Goal: Task Accomplishment & Management: Manage account settings

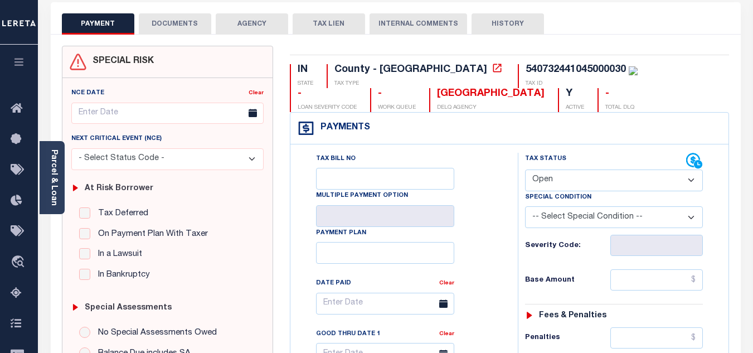
scroll to position [112, 0]
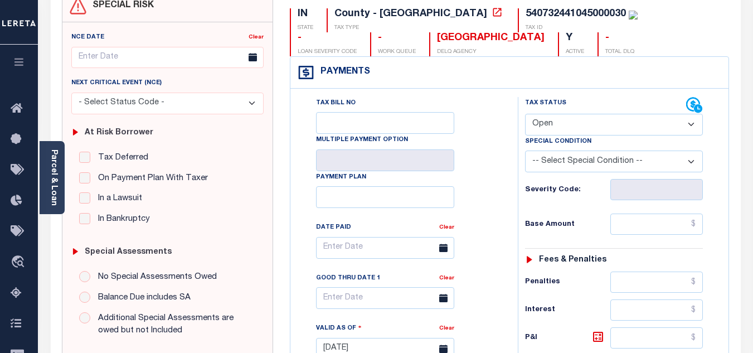
click at [584, 133] on select "- Select Status Code - Open Due/Unpaid Paid Incomplete No Tax Due Internal Refu…" at bounding box center [614, 125] width 178 height 22
select select "PYD"
click at [525, 114] on select "- Select Status Code - Open Due/Unpaid Paid Incomplete No Tax Due Internal Refu…" at bounding box center [614, 125] width 178 height 22
type input "[DATE]"
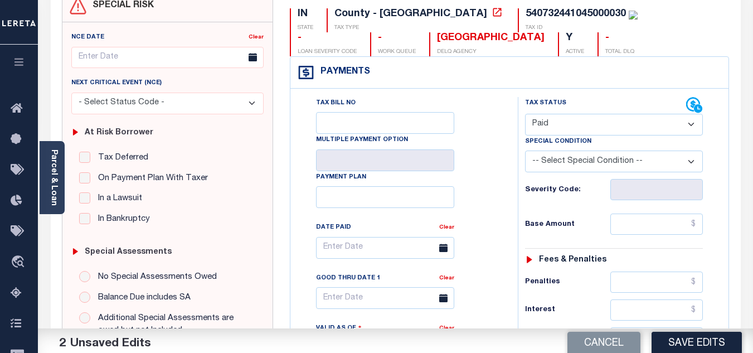
click at [498, 178] on div "Tax Bill No Multiple Payment Option Payment Plan Clear" at bounding box center [402, 253] width 200 height 313
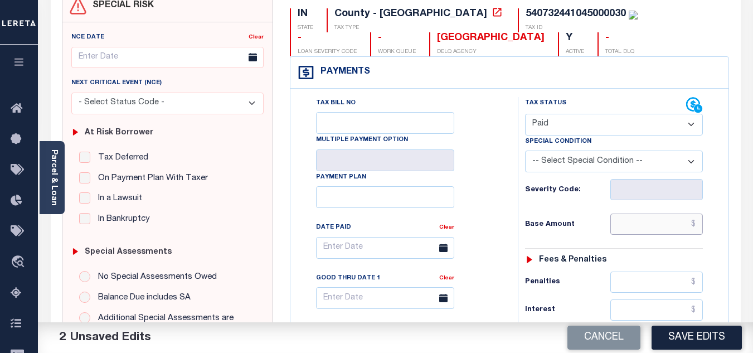
click at [656, 225] on input "text" at bounding box center [656, 224] width 93 height 21
type input "$542.09"
click at [585, 207] on div "Tax Status Status - Select Status Code -" at bounding box center [618, 343] width 200 height 492
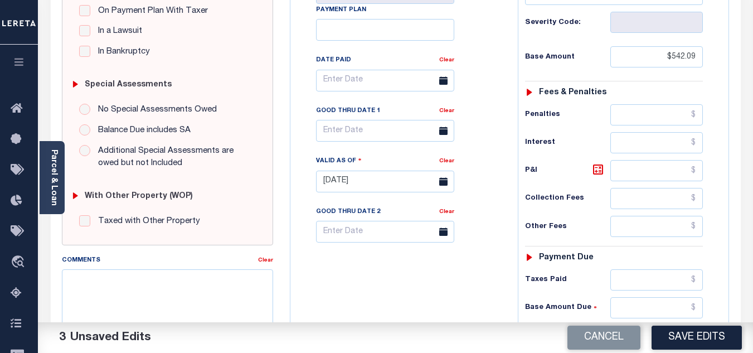
scroll to position [390, 0]
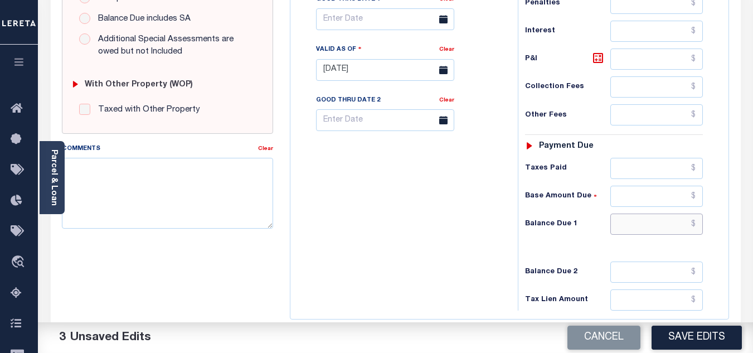
click at [646, 224] on input "text" at bounding box center [656, 224] width 93 height 21
type input "$0.00"
click at [393, 236] on div "Tax Bill No Multiple Payment Option Payment Plan Clear" at bounding box center [401, 64] width 216 height 492
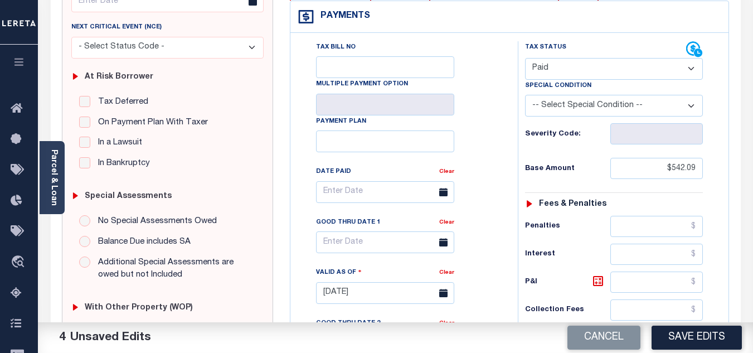
scroll to position [0, 0]
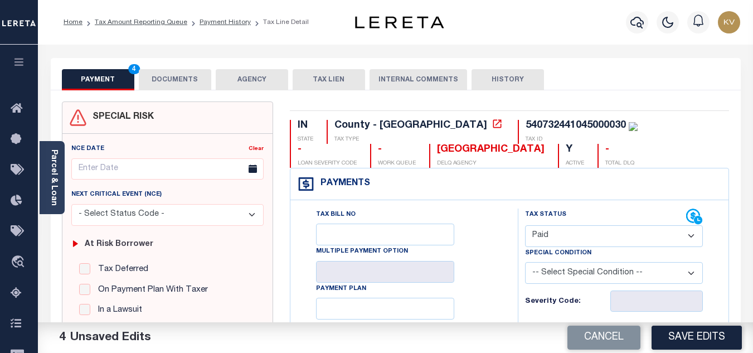
click at [193, 82] on button "DOCUMENTS" at bounding box center [175, 79] width 72 height 21
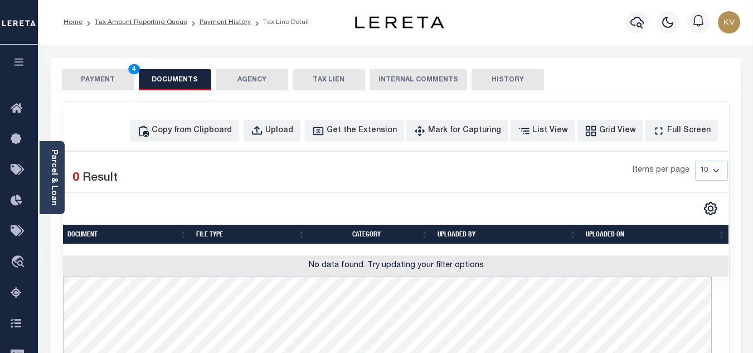
click at [215, 119] on div "Copy from Clipboard Upload Get the Extension Mark for Capturing Got it List Vie…" at bounding box center [395, 356] width 667 height 508
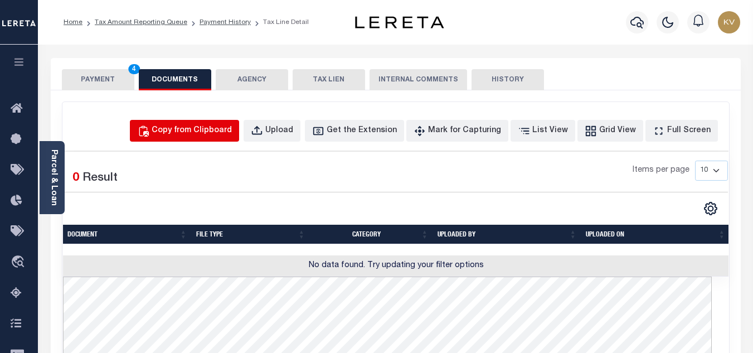
click at [224, 129] on div "Copy from Clipboard" at bounding box center [192, 131] width 80 height 12
select select "POP"
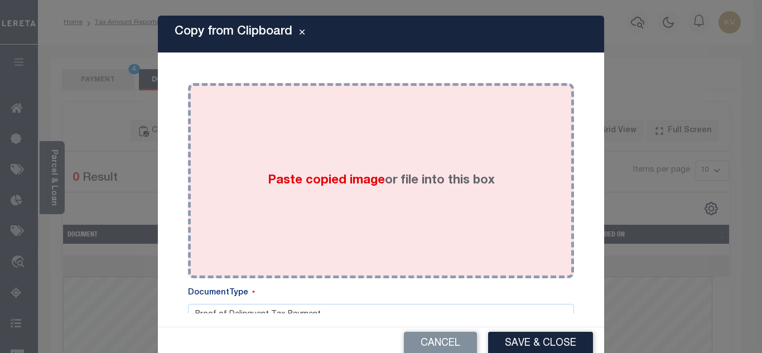
click at [320, 176] on span "Paste copied image" at bounding box center [326, 181] width 117 height 12
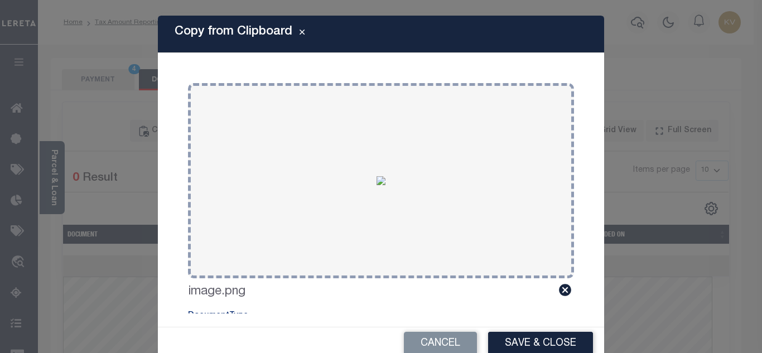
click at [530, 340] on button "Save & Close" at bounding box center [540, 344] width 105 height 24
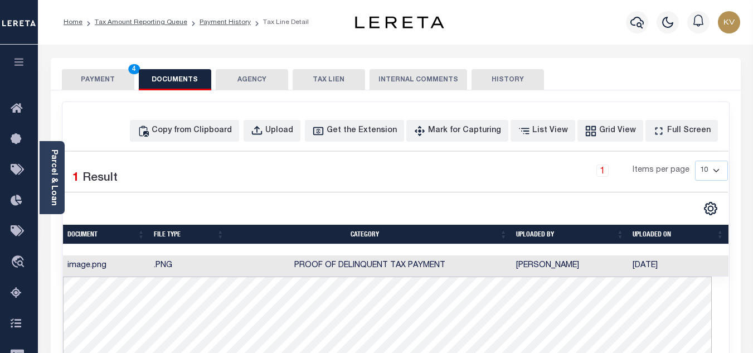
click at [103, 81] on button "PAYMENT 4" at bounding box center [98, 79] width 72 height 21
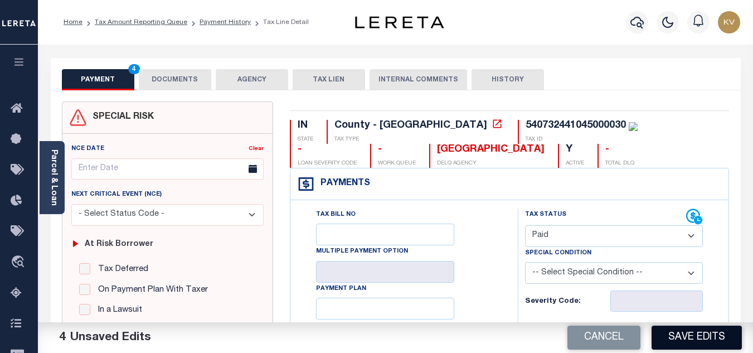
click at [669, 333] on button "Save Edits" at bounding box center [697, 338] width 90 height 24
checkbox input "false"
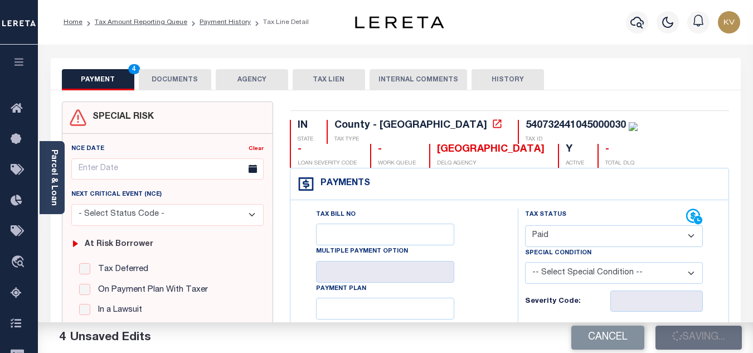
type input "$542.09"
type input "$0"
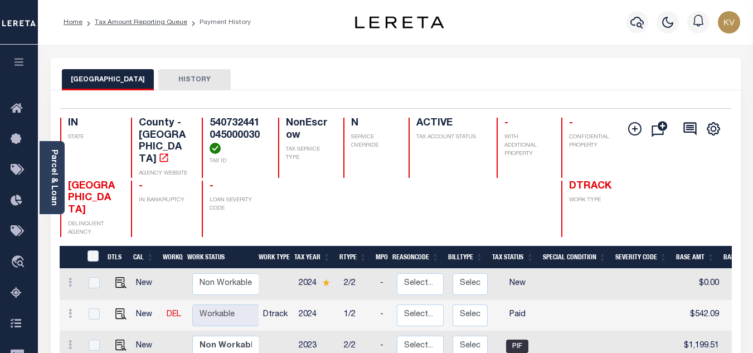
scroll to position [112, 0]
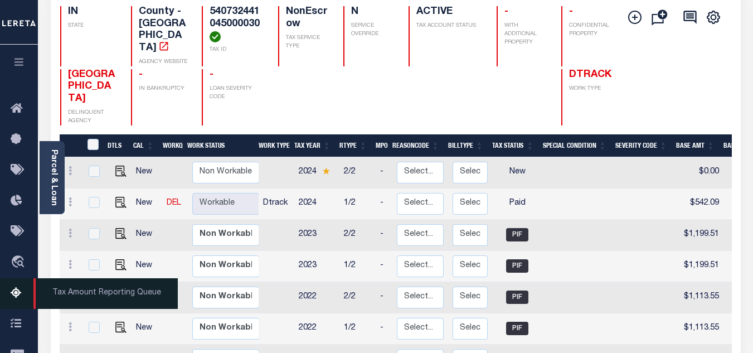
click at [17, 294] on icon at bounding box center [20, 294] width 18 height 14
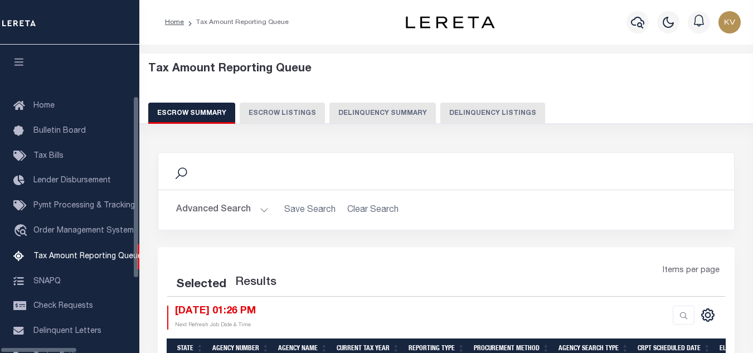
click at [465, 108] on button "Delinquency Listings" at bounding box center [492, 113] width 105 height 21
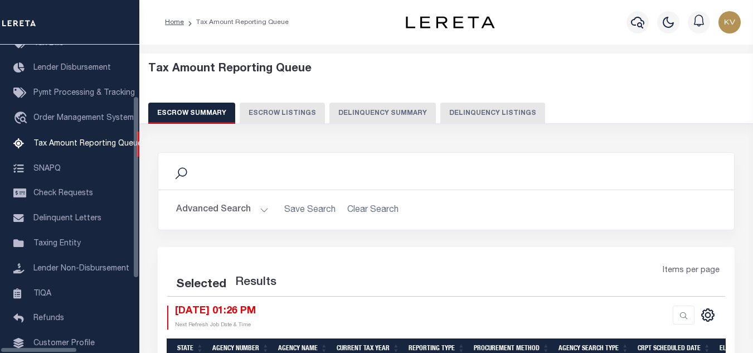
select select "100"
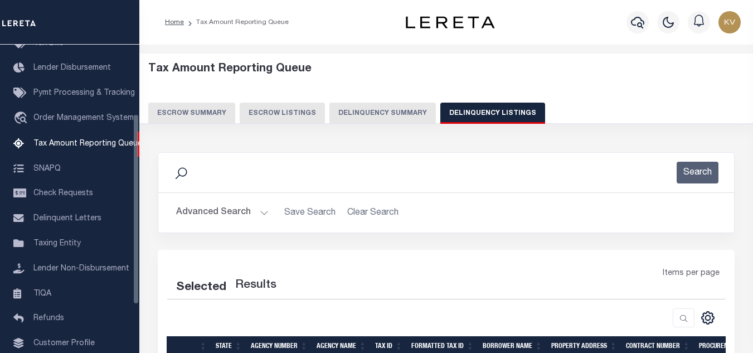
select select "100"
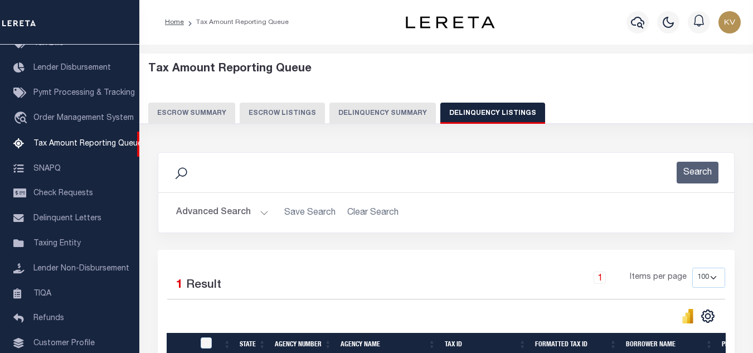
scroll to position [112, 0]
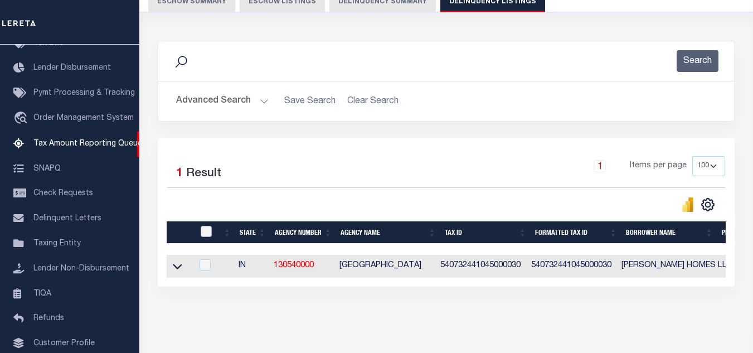
click at [208, 236] on input "checkbox" at bounding box center [206, 231] width 11 height 11
checkbox input "true"
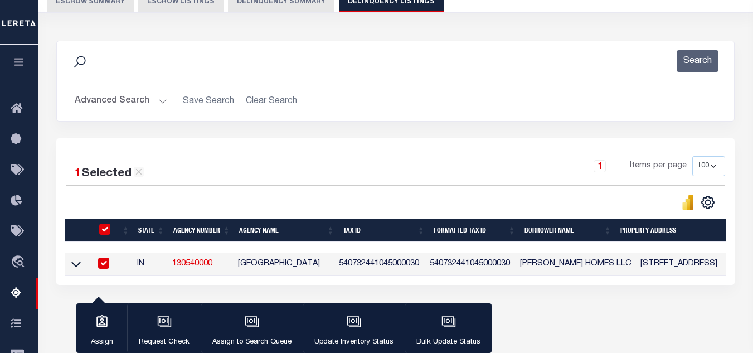
click at [374, 326] on button "Update Inventory Status" at bounding box center [354, 328] width 102 height 50
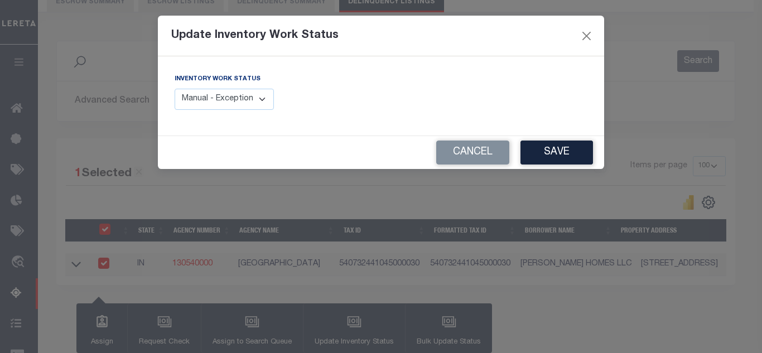
click at [248, 97] on select "Manual - Exception Pended - Awaiting Search Late Add Exception Completed" at bounding box center [224, 100] width 99 height 22
select select "4"
click at [175, 89] on select "Manual - Exception Pended - Awaiting Search Late Add Exception Completed" at bounding box center [224, 100] width 99 height 22
click at [561, 148] on button "Save" at bounding box center [556, 152] width 72 height 24
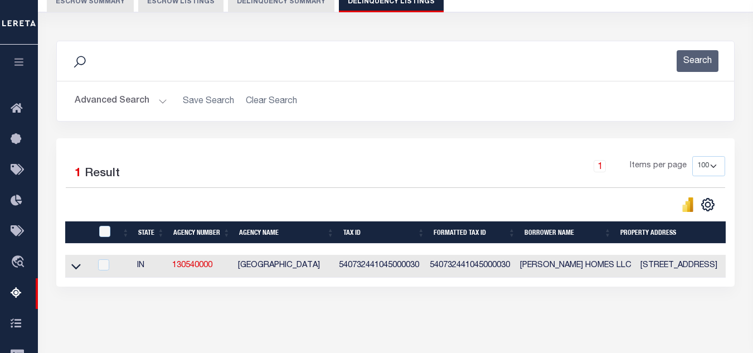
click at [152, 106] on button "Advanced Search" at bounding box center [121, 101] width 93 height 22
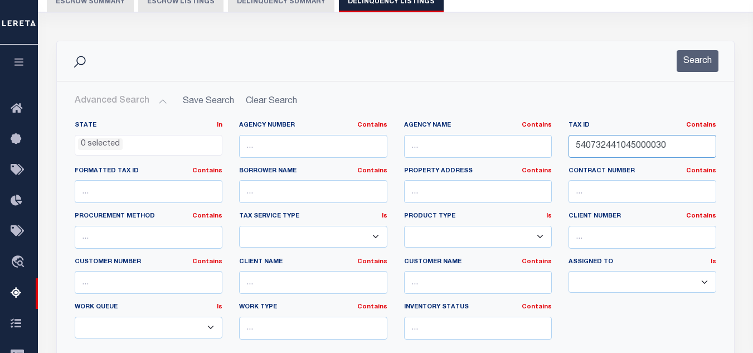
drag, startPoint x: 679, startPoint y: 147, endPoint x: 455, endPoint y: 139, distance: 224.3
click at [440, 137] on div "State In In AK AL AR AZ CA CO CT DC DE FL GA GU HI IA ID IL IN KS KY LA MA MD M…" at bounding box center [395, 234] width 658 height 227
paste input "7"
type input "540732441047000030"
click at [690, 67] on button "Search" at bounding box center [698, 61] width 42 height 22
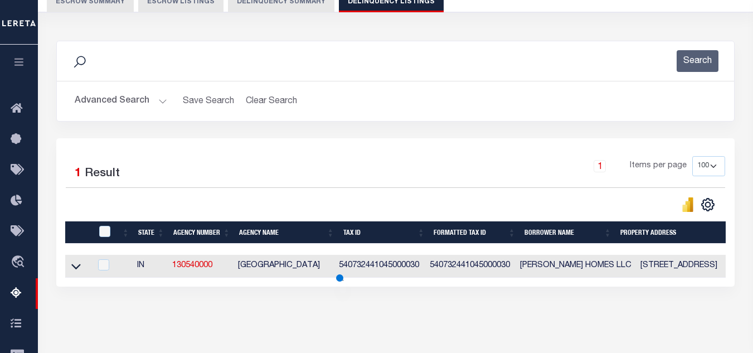
scroll to position [238, 0]
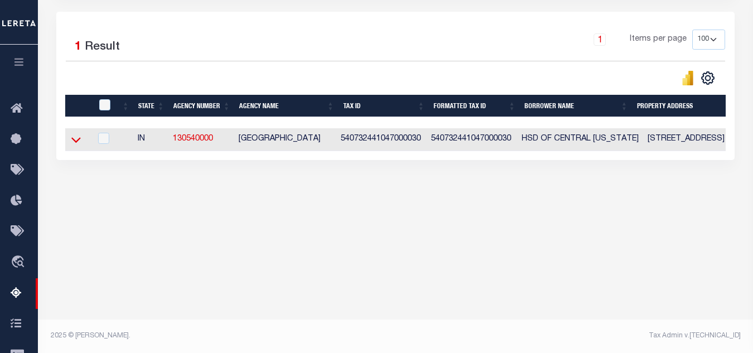
click at [71, 143] on icon at bounding box center [75, 140] width 9 height 12
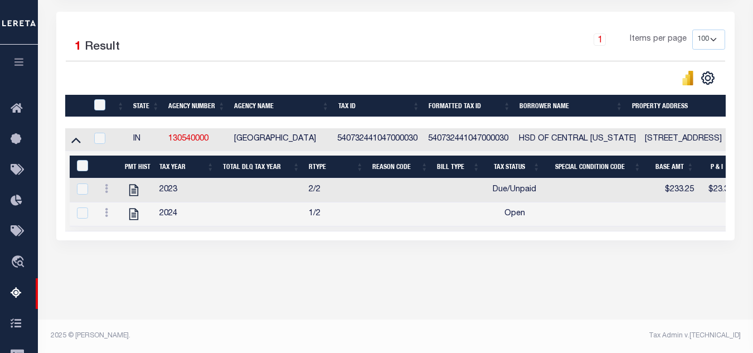
scroll to position [182, 0]
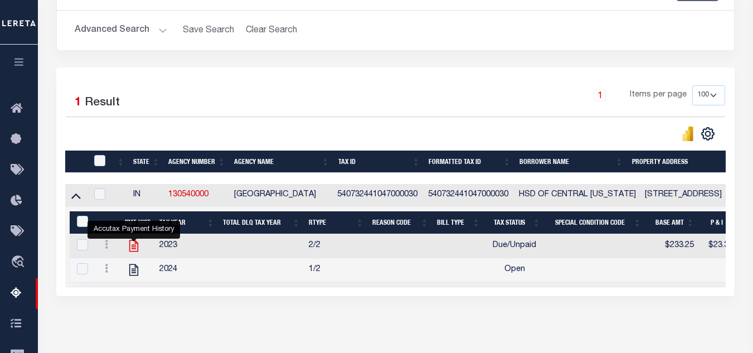
click at [133, 248] on icon "" at bounding box center [133, 246] width 9 height 12
checkbox input "true"
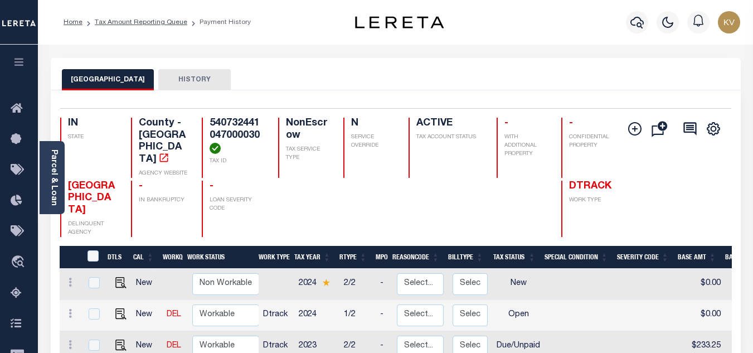
scroll to position [167, 0]
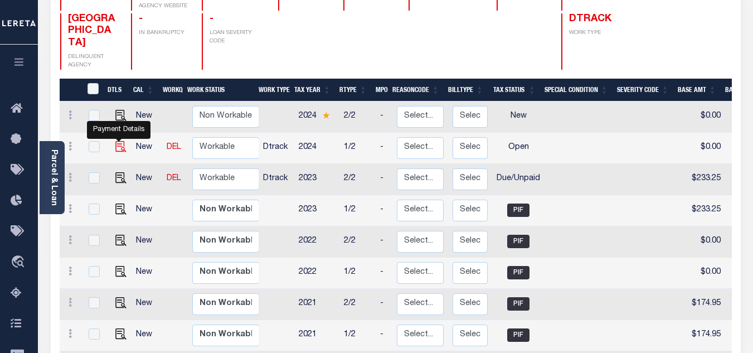
click at [118, 141] on img "" at bounding box center [120, 146] width 11 height 11
checkbox input "true"
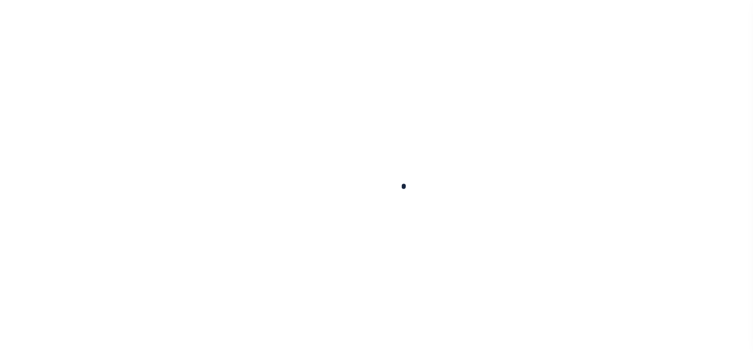
select select "OP2"
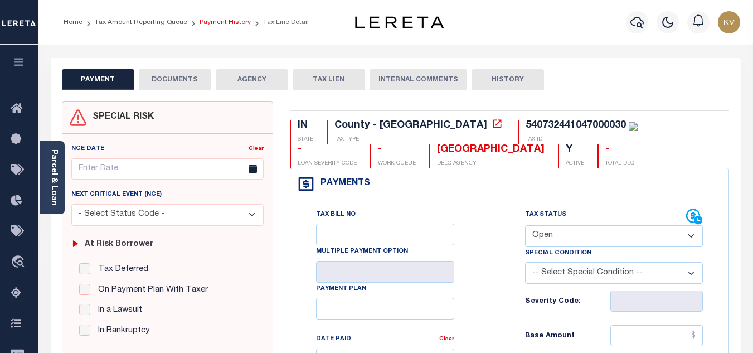
click at [224, 22] on link "Payment History" at bounding box center [225, 22] width 51 height 7
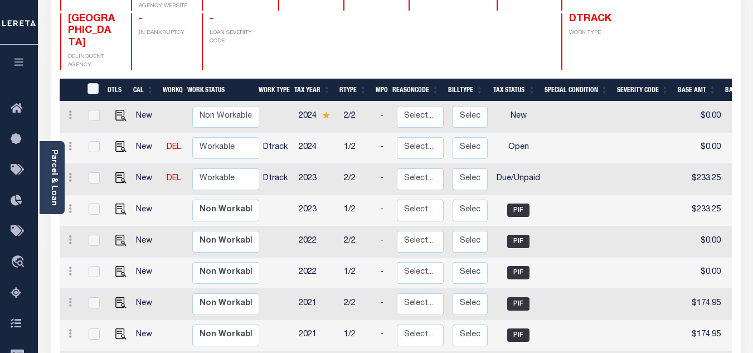
scroll to position [223, 0]
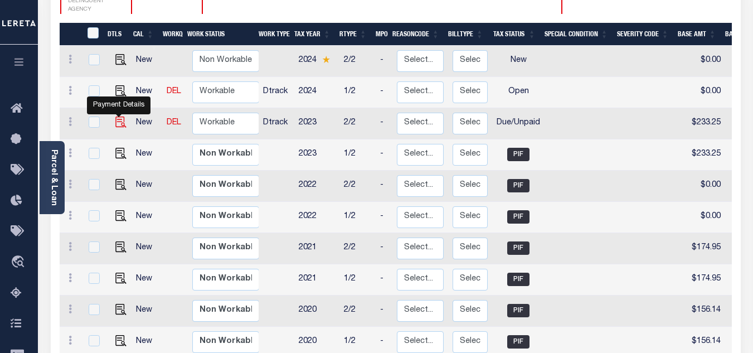
click at [119, 117] on img "" at bounding box center [120, 122] width 11 height 11
checkbox input "true"
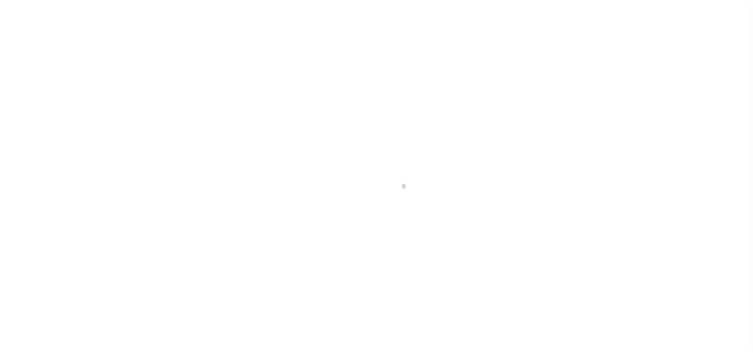
select select "DUE"
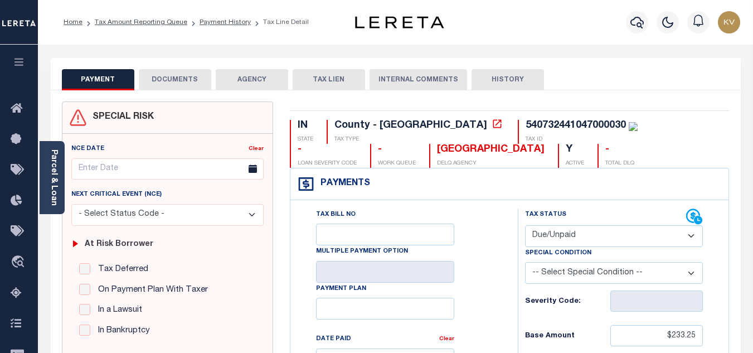
click at [229, 27] on li "Payment History" at bounding box center [219, 22] width 64 height 10
click at [229, 22] on link "Payment History" at bounding box center [225, 22] width 51 height 7
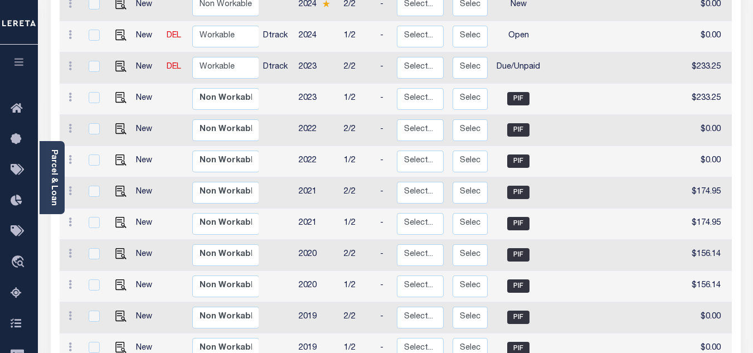
scroll to position [223, 0]
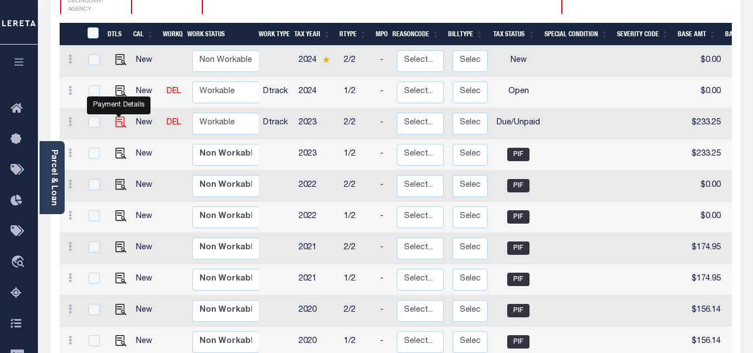
click at [117, 117] on img "" at bounding box center [120, 122] width 11 height 11
checkbox input "true"
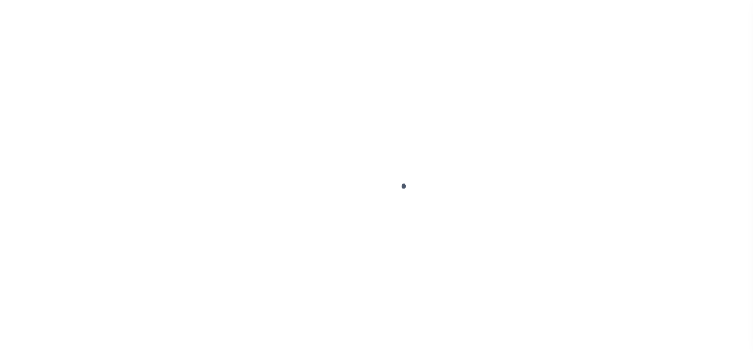
select select "DUE"
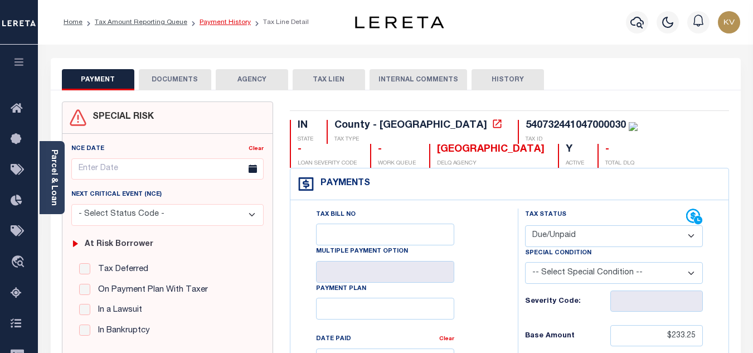
click at [227, 23] on link "Payment History" at bounding box center [225, 22] width 51 height 7
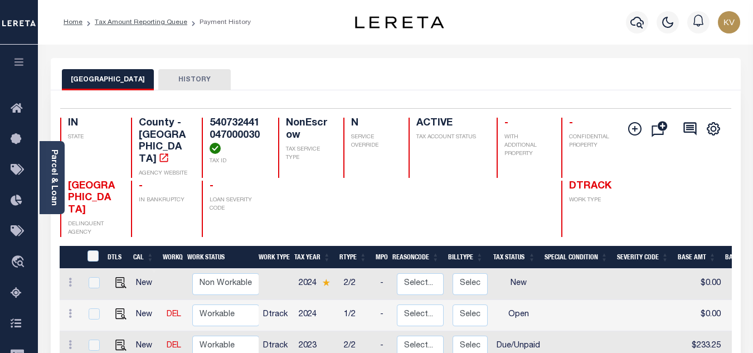
scroll to position [112, 0]
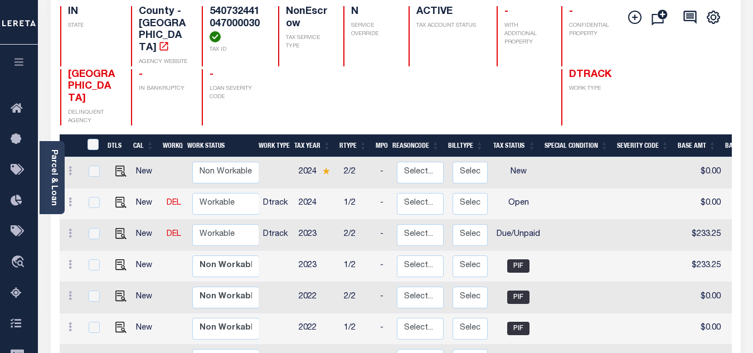
click at [569, 220] on td at bounding box center [581, 235] width 72 height 31
checkbox input "true"
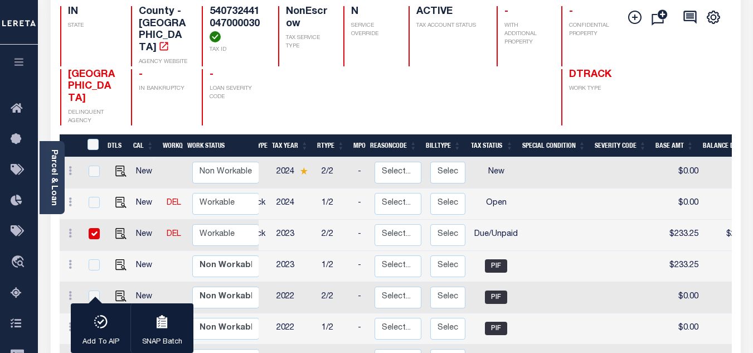
scroll to position [0, 0]
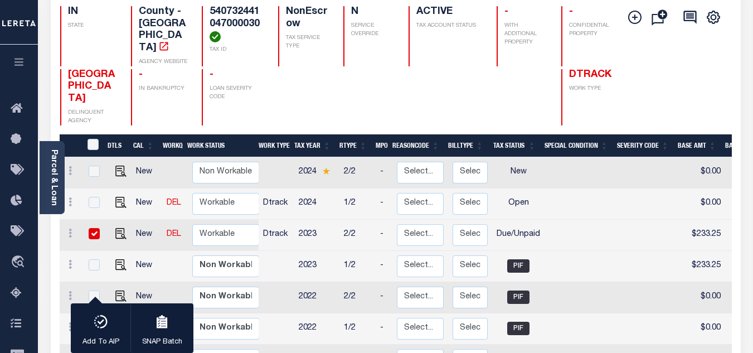
click at [93, 228] on input "checkbox" at bounding box center [94, 233] width 11 height 11
checkbox input "false"
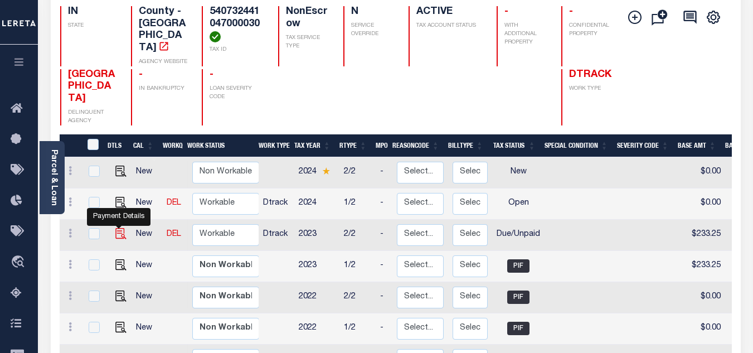
click at [119, 228] on img "" at bounding box center [120, 233] width 11 height 11
checkbox input "true"
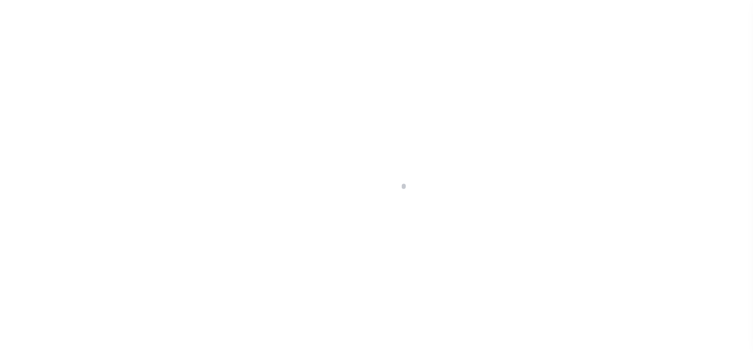
select select "DUE"
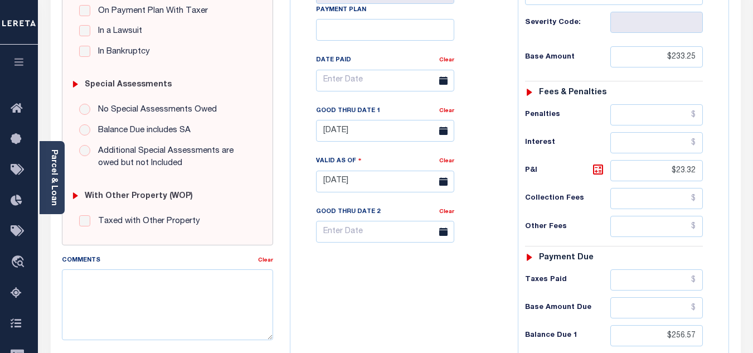
scroll to position [390, 0]
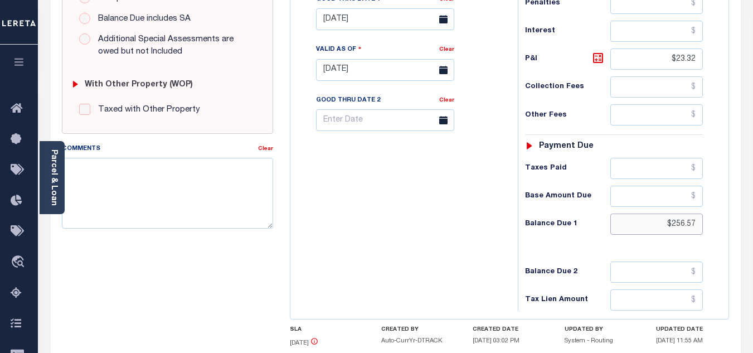
drag, startPoint x: 662, startPoint y: 226, endPoint x: 728, endPoint y: 223, distance: 65.3
click at [728, 223] on div "Tax Bill No Multiple Payment Option Payment Plan" at bounding box center [509, 64] width 439 height 509
type input "$279.90"
type input "[DATE]"
click at [599, 60] on icon at bounding box center [598, 57] width 13 height 13
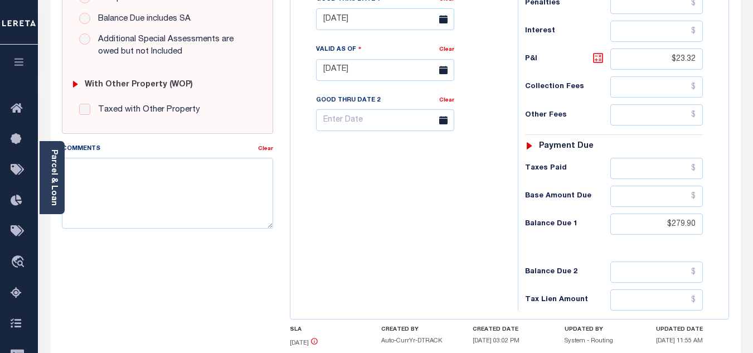
type input "$46.65"
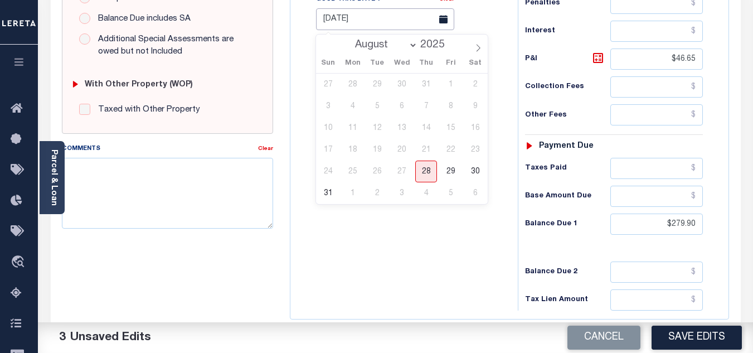
click at [382, 27] on input "02/28/2025" at bounding box center [385, 19] width 138 height 22
click at [331, 197] on span "31" at bounding box center [328, 193] width 22 height 22
type input "08/31/2025"
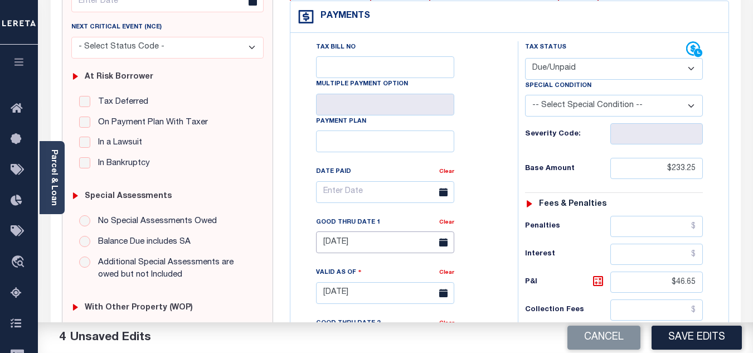
scroll to position [56, 0]
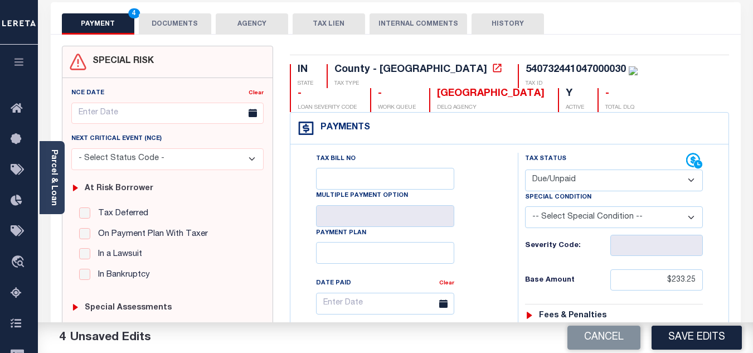
click at [161, 27] on button "DOCUMENTS" at bounding box center [175, 23] width 72 height 21
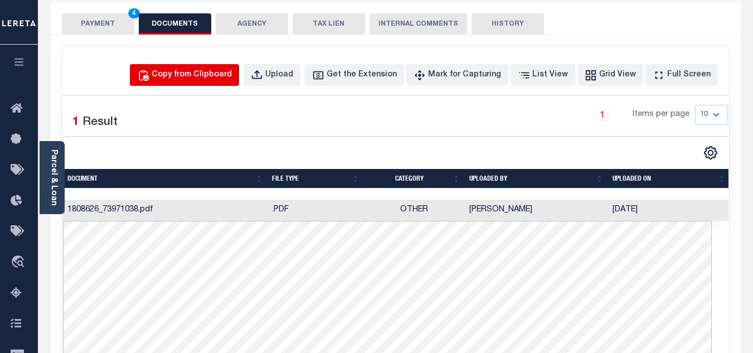
click at [211, 70] on div "Copy from Clipboard" at bounding box center [192, 75] width 80 height 12
select select "POP"
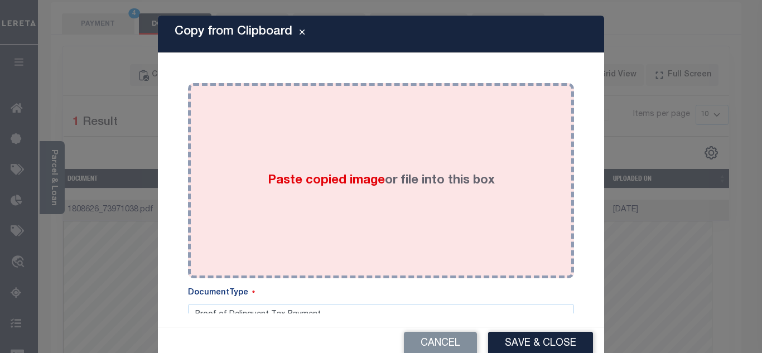
click at [313, 149] on div "Paste copied image or file into this box" at bounding box center [380, 180] width 369 height 178
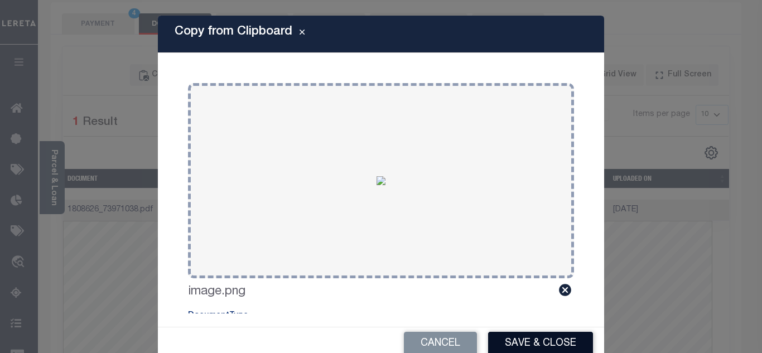
click at [538, 339] on button "Save & Close" at bounding box center [540, 344] width 105 height 24
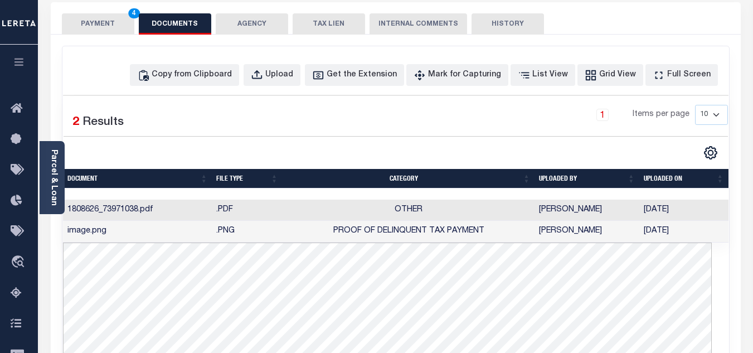
click at [94, 16] on button "PAYMENT 4" at bounding box center [98, 23] width 72 height 21
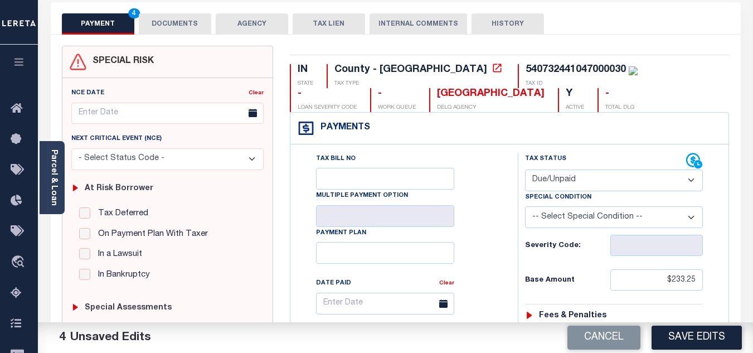
scroll to position [223, 0]
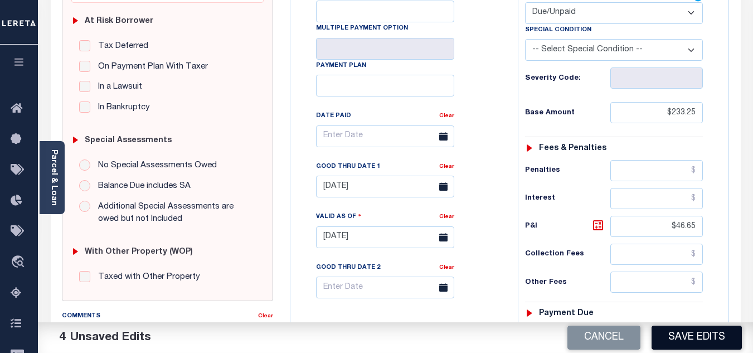
click at [694, 333] on button "Save Edits" at bounding box center [697, 338] width 90 height 24
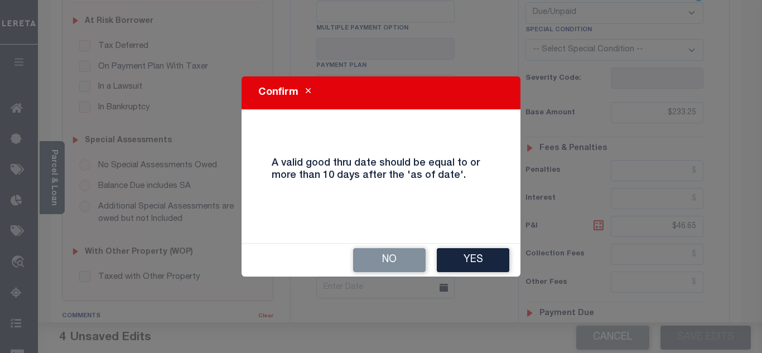
click at [469, 255] on button "Yes" at bounding box center [473, 260] width 72 height 24
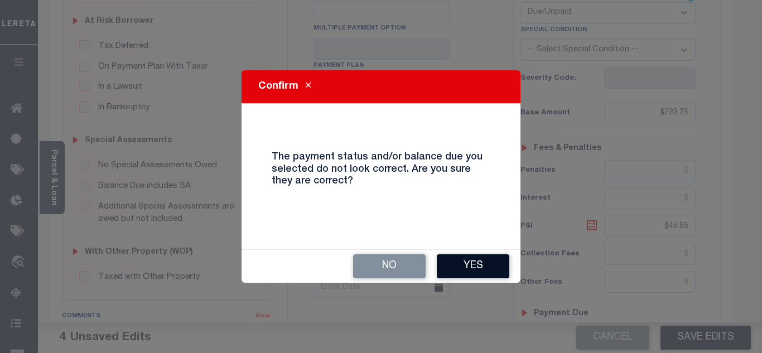
click at [469, 257] on button "Yes" at bounding box center [473, 266] width 72 height 24
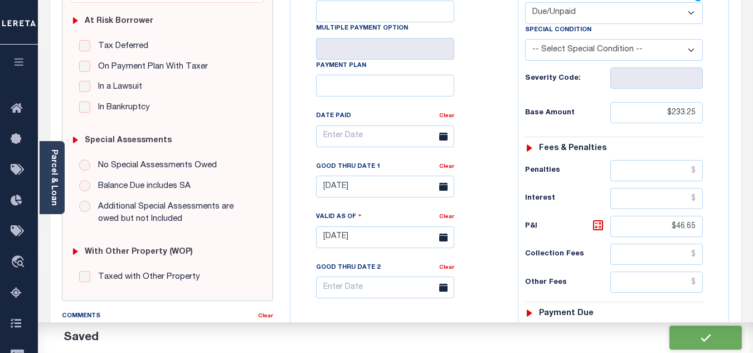
checkbox input "false"
type input "$233.25"
type input "$46.65"
type input "$279.9"
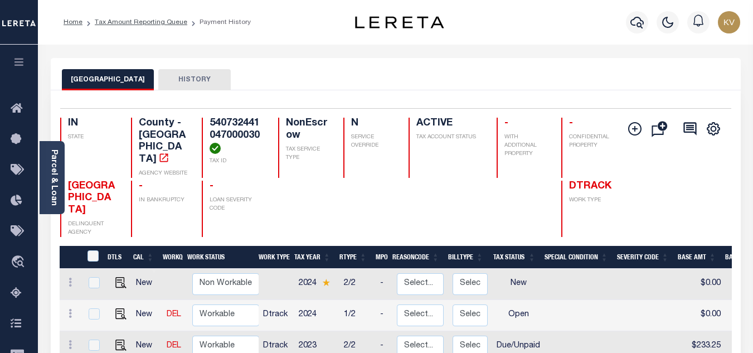
scroll to position [167, 0]
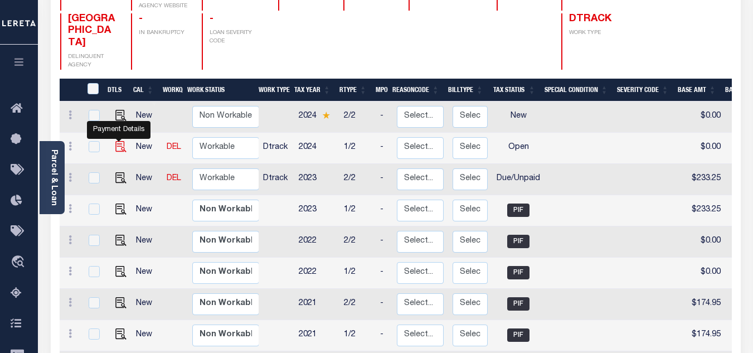
click at [119, 141] on img "" at bounding box center [120, 146] width 11 height 11
checkbox input "true"
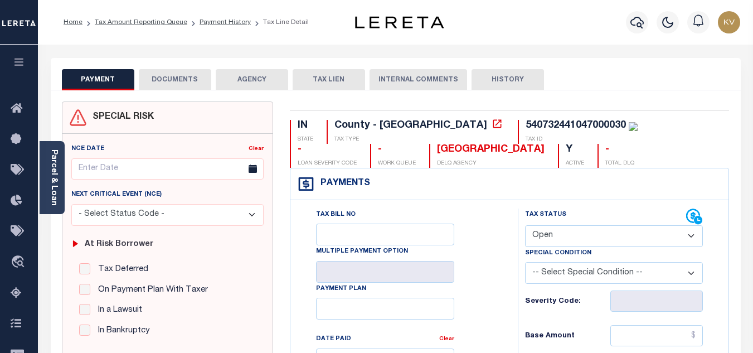
scroll to position [112, 0]
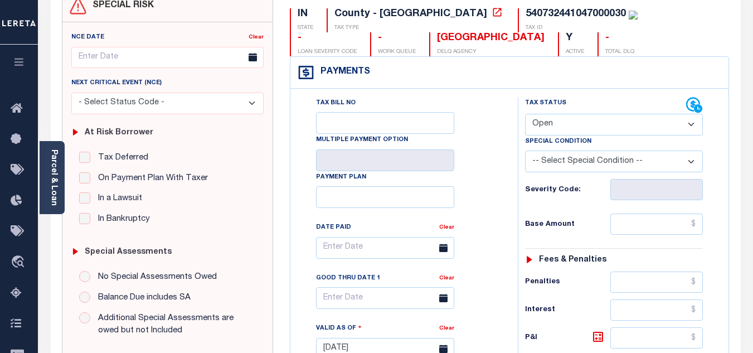
click at [564, 127] on select "- Select Status Code - Open Due/Unpaid Paid Incomplete No Tax Due Internal Refu…" at bounding box center [614, 125] width 178 height 22
select select "DUE"
click at [525, 114] on select "- Select Status Code - Open Due/Unpaid Paid Incomplete No Tax Due Internal Refu…" at bounding box center [614, 125] width 178 height 22
type input "[DATE]"
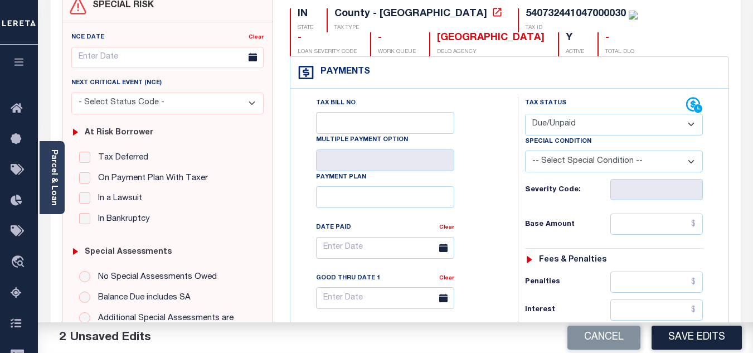
click at [474, 175] on div "Tax Bill No Multiple Payment Option Payment Plan Clear" at bounding box center [402, 253] width 200 height 313
click at [636, 225] on input "text" at bounding box center [656, 224] width 93 height 21
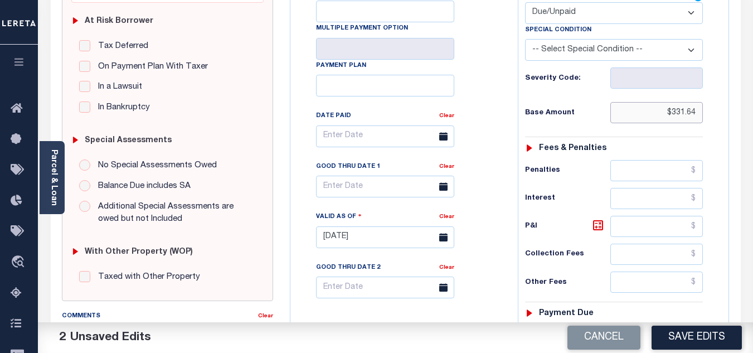
scroll to position [335, 0]
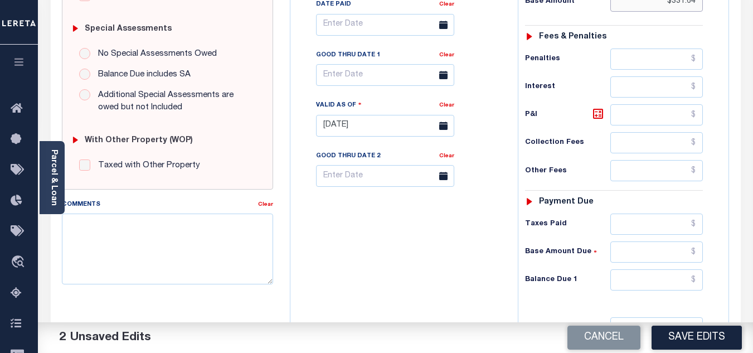
type input "$331.64"
click at [657, 285] on input "text" at bounding box center [656, 279] width 93 height 21
type input "$364.80"
click at [597, 117] on icon at bounding box center [598, 113] width 7 height 7
type input "$33.16"
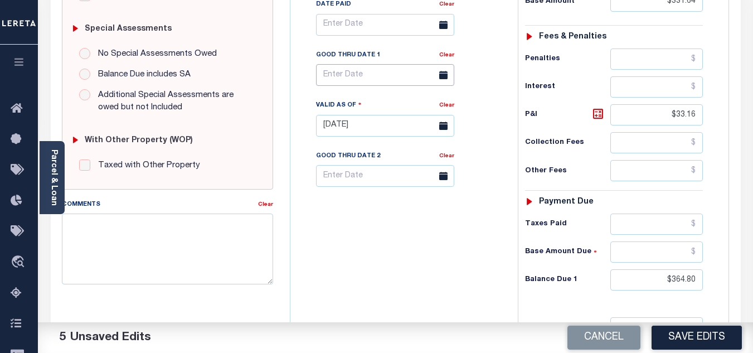
click at [392, 83] on input "text" at bounding box center [385, 75] width 138 height 22
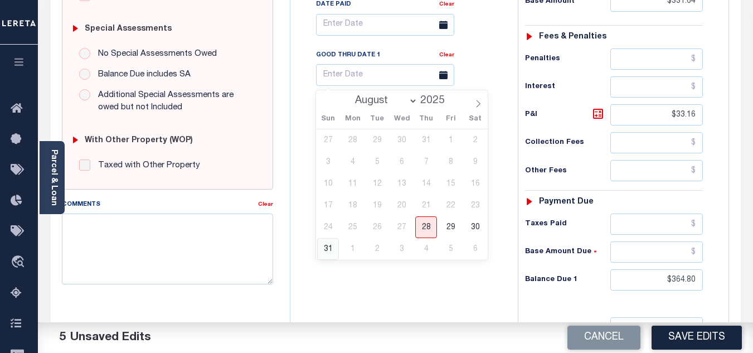
click at [333, 251] on span "31" at bounding box center [328, 249] width 22 height 22
type input "[DATE]"
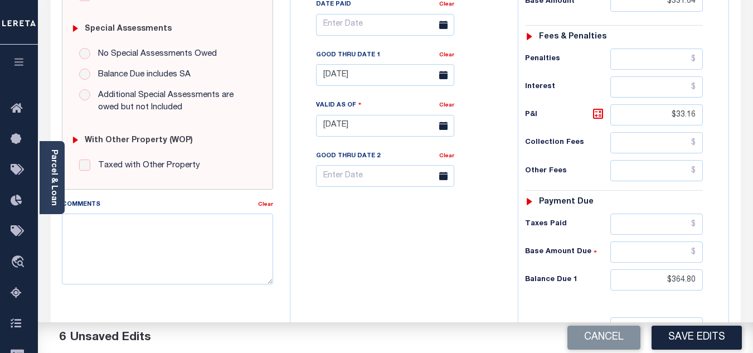
click at [377, 258] on div "Tax Bill No Multiple Payment Option Payment Plan Clear" at bounding box center [401, 120] width 216 height 492
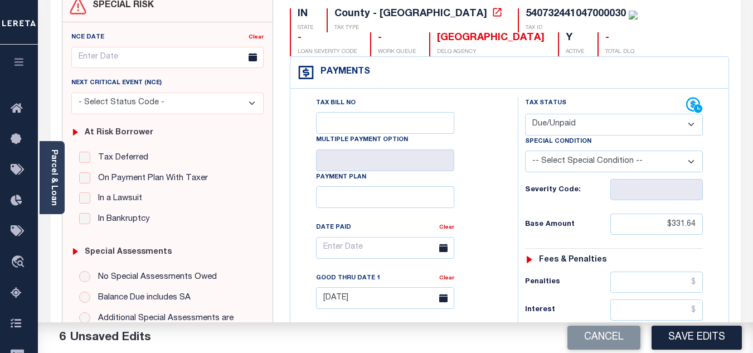
scroll to position [0, 0]
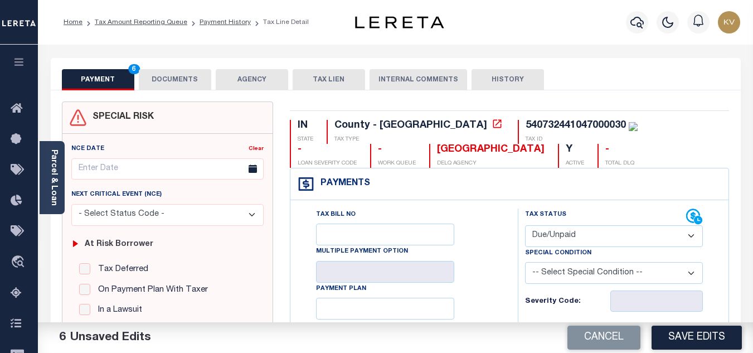
click at [173, 78] on button "DOCUMENTS" at bounding box center [175, 79] width 72 height 21
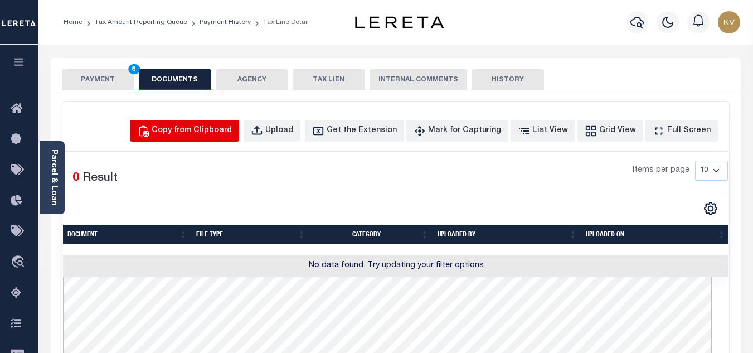
click at [217, 122] on button "Copy from Clipboard" at bounding box center [184, 131] width 109 height 22
select select "POP"
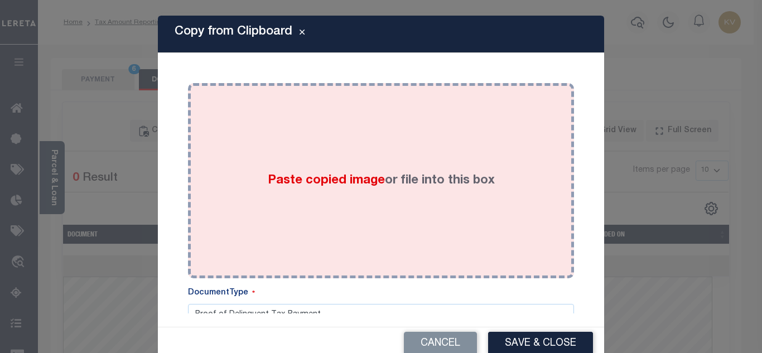
click at [293, 149] on div "Paste copied image or file into this box" at bounding box center [380, 180] width 369 height 178
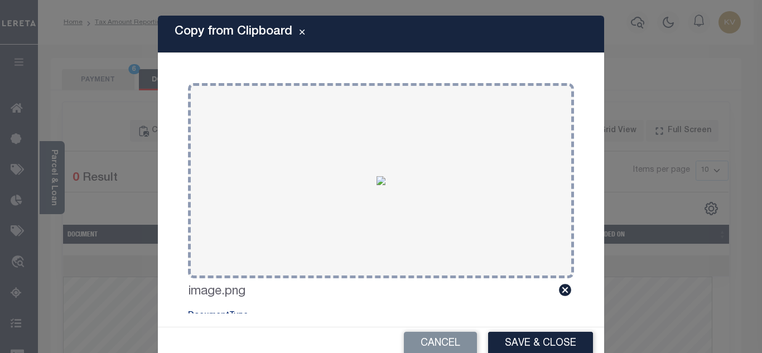
drag, startPoint x: 524, startPoint y: 336, endPoint x: 513, endPoint y: 332, distance: 11.8
click at [527, 336] on button "Save & Close" at bounding box center [540, 344] width 105 height 24
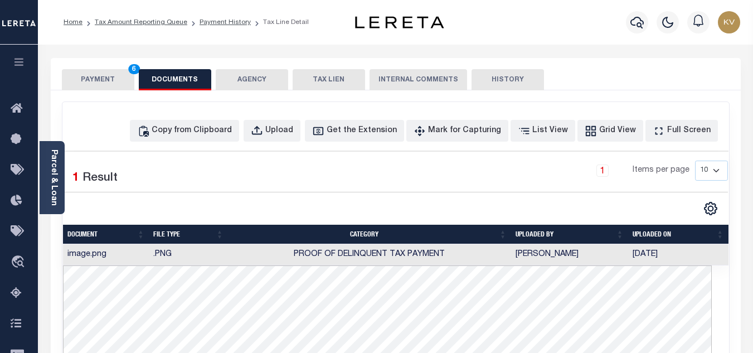
click at [110, 77] on button "PAYMENT 6" at bounding box center [98, 79] width 72 height 21
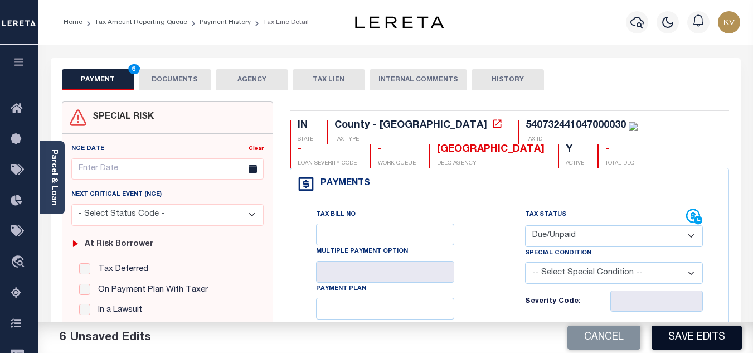
click at [700, 335] on button "Save Edits" at bounding box center [697, 338] width 90 height 24
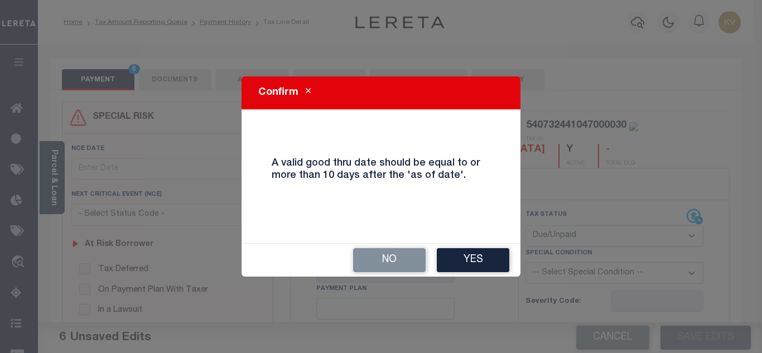
click at [478, 262] on button "Yes" at bounding box center [473, 260] width 72 height 24
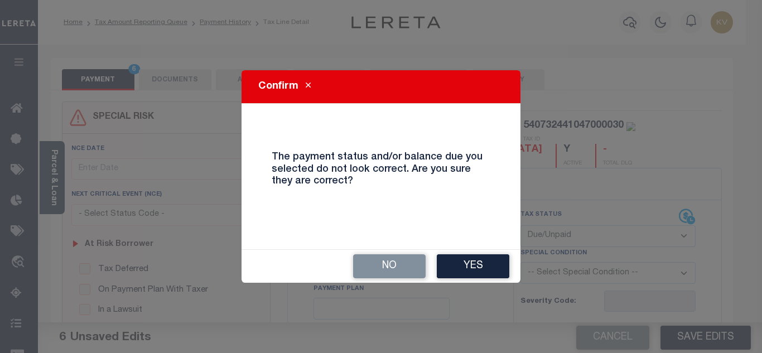
drag, startPoint x: 465, startPoint y: 269, endPoint x: 452, endPoint y: 261, distance: 15.5
click at [466, 268] on button "Yes" at bounding box center [473, 266] width 72 height 24
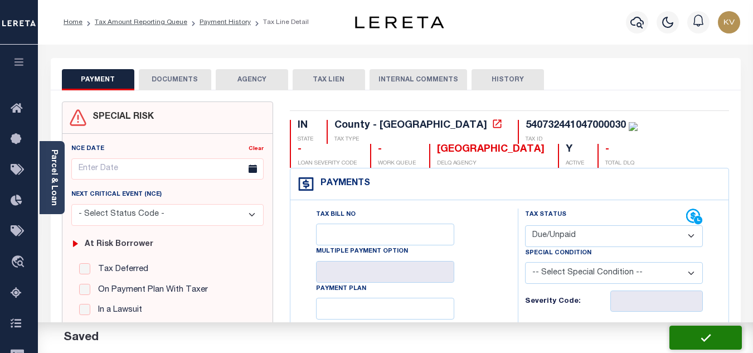
checkbox input "false"
type input "$331.64"
type input "$33.16"
type input "$364.8"
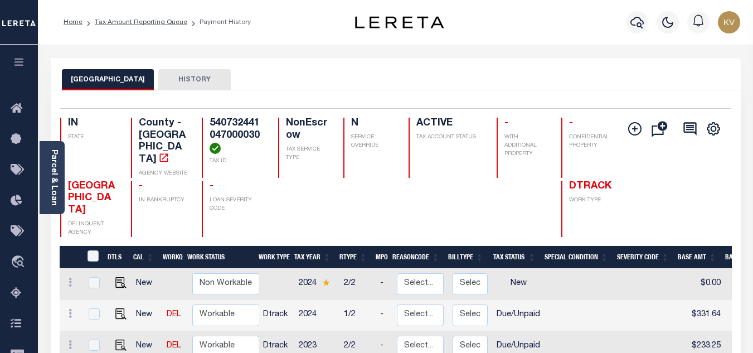
scroll to position [167, 0]
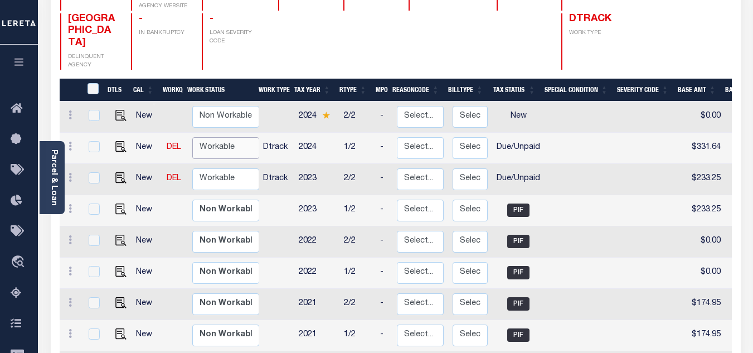
click at [225, 137] on select "Non Workable Workable" at bounding box center [225, 148] width 67 height 22
checkbox input "true"
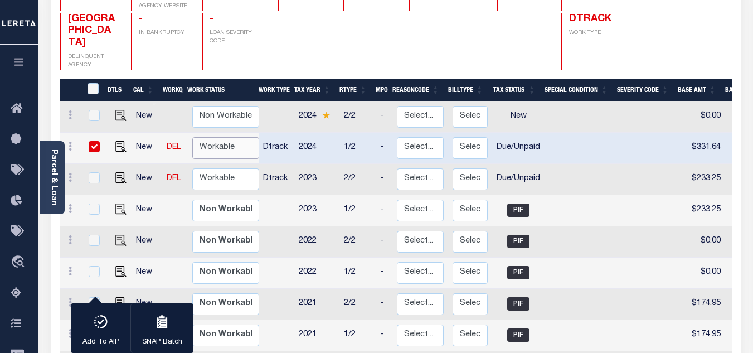
select select "true"
click at [192, 137] on select "Non Workable Workable" at bounding box center [225, 148] width 67 height 22
checkbox input "false"
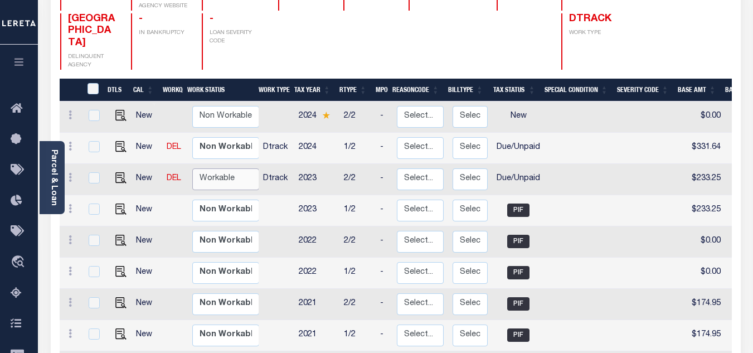
click at [231, 169] on select "Non Workable Workable" at bounding box center [225, 179] width 67 height 22
checkbox input "true"
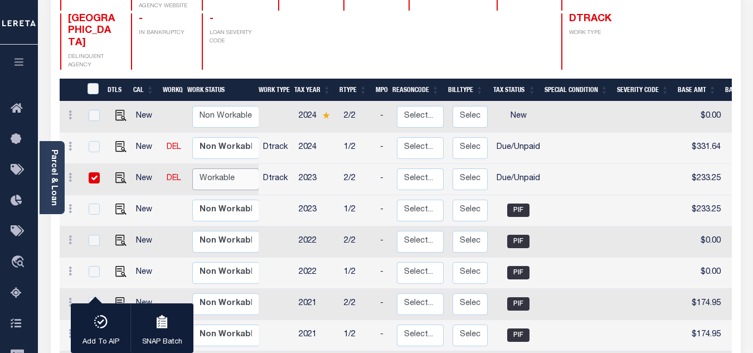
select select "true"
click at [192, 168] on select "Non Workable Workable" at bounding box center [225, 179] width 67 height 22
checkbox input "false"
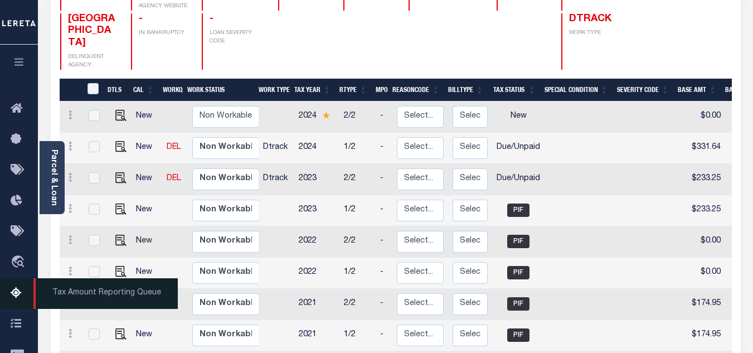
click at [17, 288] on link "Tax Amount Reporting Queue" at bounding box center [19, 293] width 38 height 31
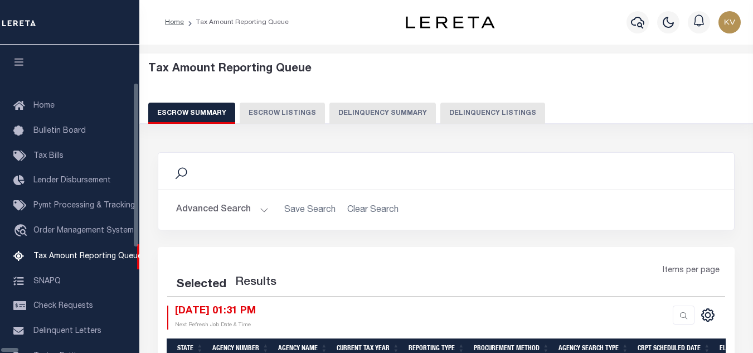
click at [444, 119] on button "Delinquency Listings" at bounding box center [492, 113] width 105 height 21
select select
select select "100"
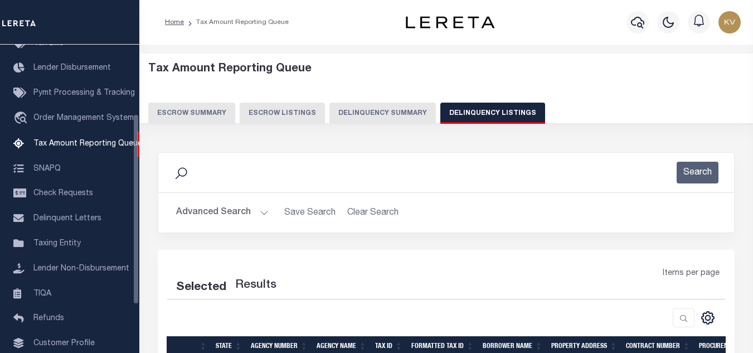
scroll to position [143, 0]
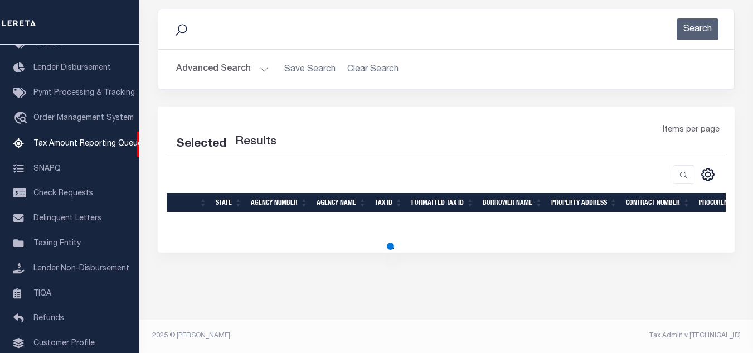
select select "100"
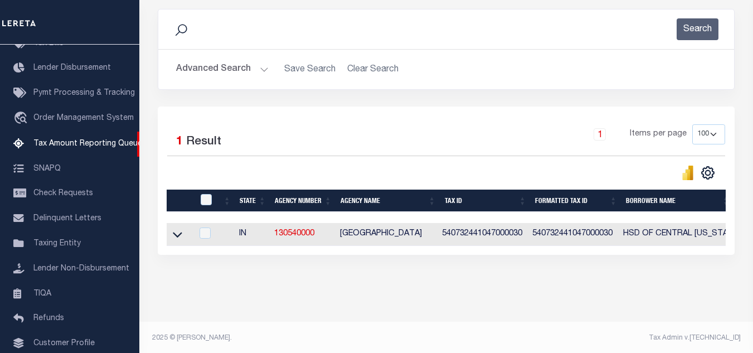
click at [176, 235] on icon at bounding box center [177, 235] width 9 height 12
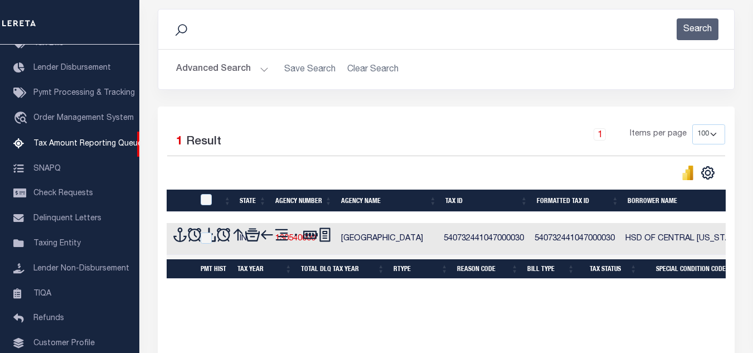
scroll to position [209, 0]
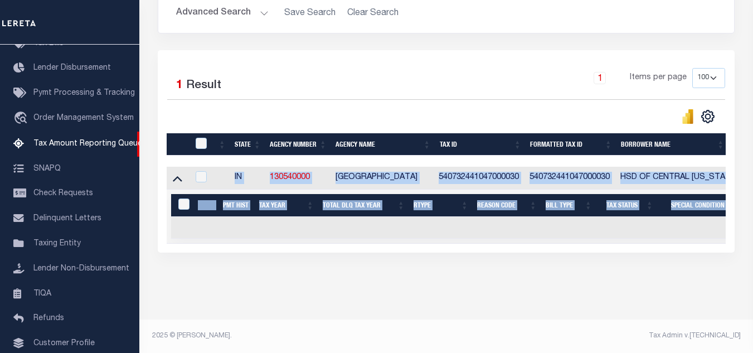
drag, startPoint x: 327, startPoint y: 236, endPoint x: 440, endPoint y: 239, distance: 113.2
click at [440, 239] on div "State Agency Number Agency Name Tax ID Formatted Tax ID Borrower Name Property …" at bounding box center [446, 205] width 559 height 77
click at [464, 254] on div "Data sync process is currently running, you may face some response delays. Sear…" at bounding box center [447, 113] width 592 height 345
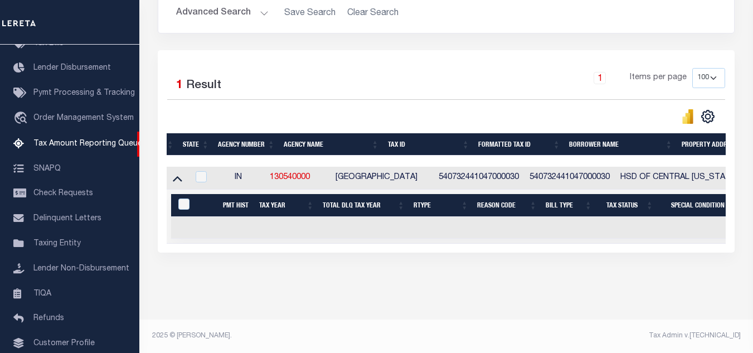
scroll to position [0, 0]
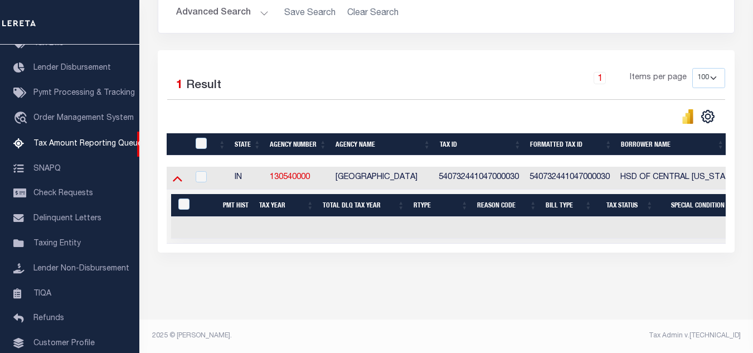
click at [180, 172] on icon at bounding box center [177, 178] width 9 height 12
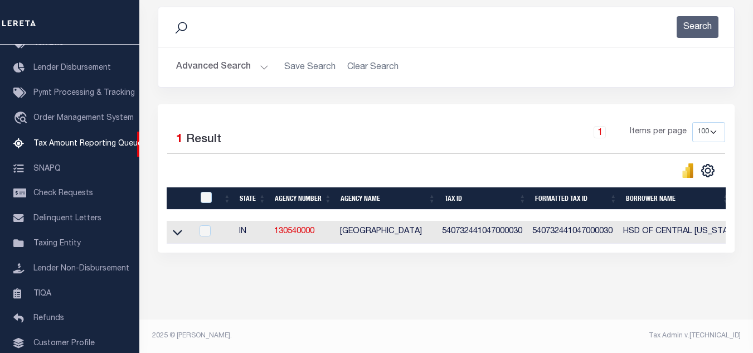
scroll to position [99, 0]
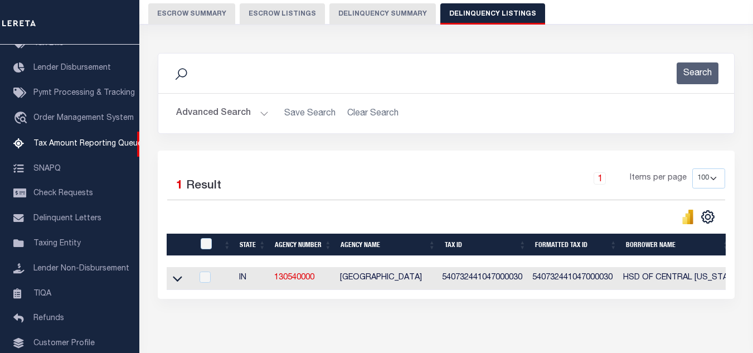
click at [246, 119] on button "Advanced Search" at bounding box center [222, 114] width 93 height 22
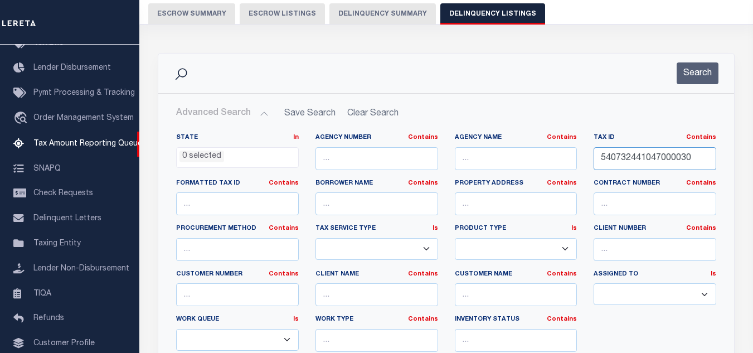
drag, startPoint x: 693, startPoint y: 157, endPoint x: 489, endPoint y: 157, distance: 203.5
click at [501, 157] on div "State In In AK AL AR AZ CA CO CT DC DE FL GA GU HI IA ID IL IN KS KY LA MA MD M…" at bounding box center [446, 246] width 557 height 227
paste input "54"
type input "540732441054000030"
click at [684, 76] on button "Search" at bounding box center [698, 73] width 42 height 22
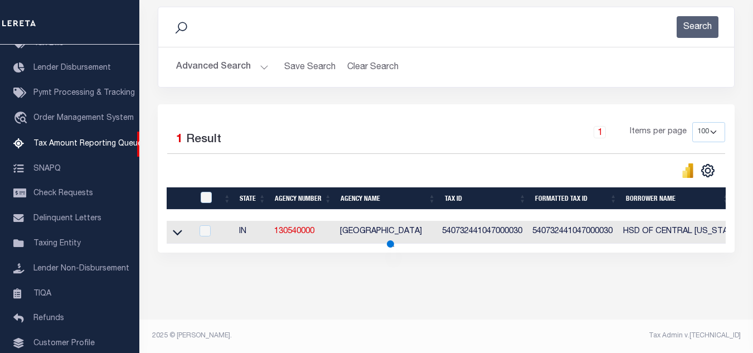
scroll to position [155, 0]
drag, startPoint x: 178, startPoint y: 226, endPoint x: 266, endPoint y: 152, distance: 114.4
click at [178, 226] on icon at bounding box center [177, 232] width 9 height 12
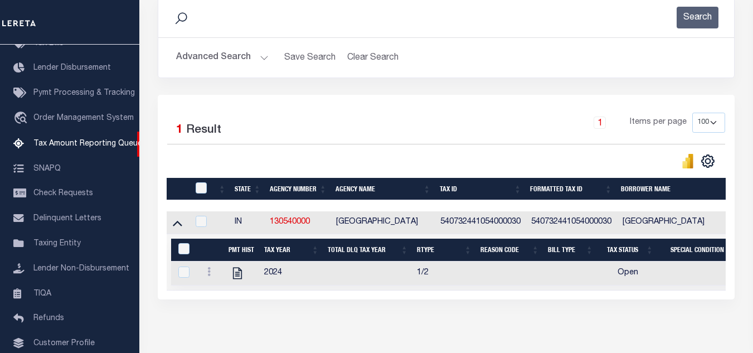
scroll to position [211, 0]
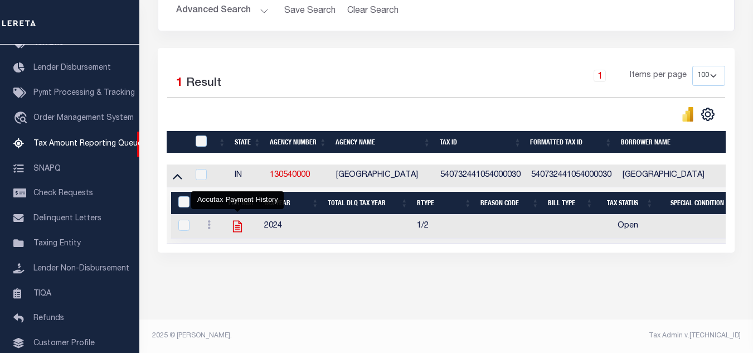
click at [238, 219] on icon "" at bounding box center [237, 226] width 14 height 14
checkbox input "true"
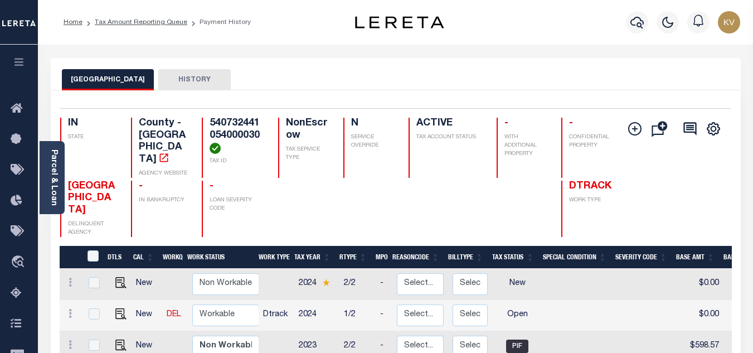
scroll to position [112, 0]
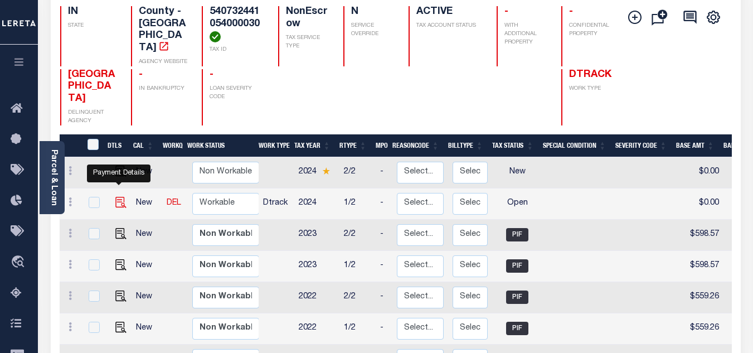
click at [116, 197] on img "" at bounding box center [120, 202] width 11 height 11
checkbox input "true"
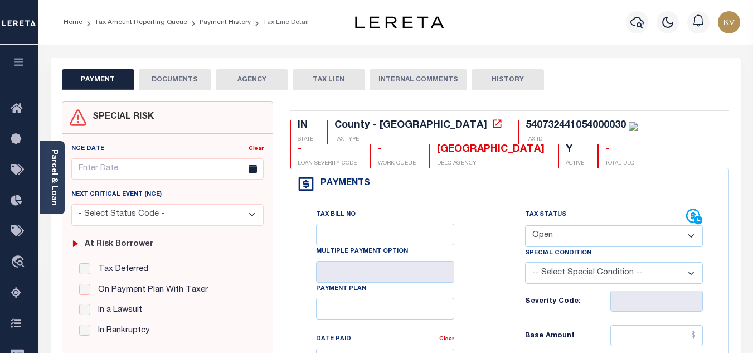
scroll to position [112, 0]
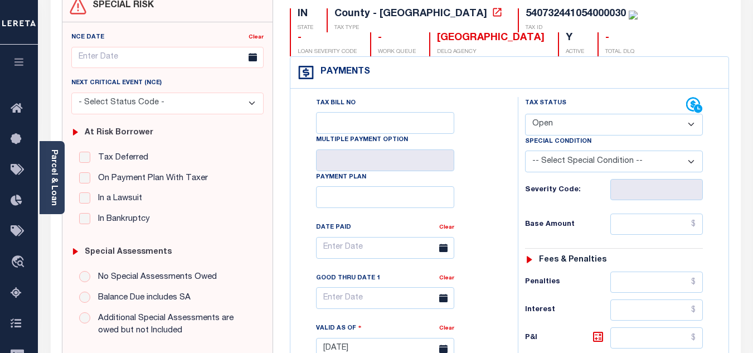
click at [558, 129] on select "- Select Status Code - Open Due/Unpaid Paid Incomplete No Tax Due Internal Refu…" at bounding box center [614, 125] width 178 height 22
select select "DUE"
click at [525, 114] on select "- Select Status Code - Open Due/Unpaid Paid Incomplete No Tax Due Internal Refu…" at bounding box center [614, 125] width 178 height 22
type input "[DATE]"
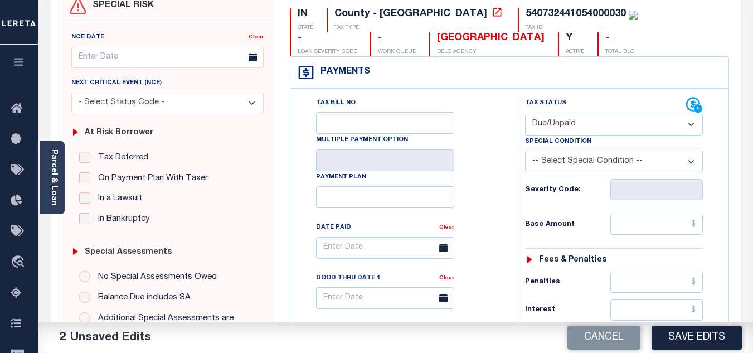
click at [573, 164] on select "-- Select Special Condition -- 3RD PARTY TAX LIEN AGENCY TAX LIEN (A.K.A Inside…" at bounding box center [614, 162] width 178 height 22
select select "15"
click at [525, 152] on select "-- Select Special Condition -- 3RD PARTY TAX LIEN AGENCY TAX LIEN (A.K.A Inside…" at bounding box center [614, 162] width 178 height 22
click at [641, 229] on input "text" at bounding box center [656, 224] width 93 height 21
type input "$10,000.00"
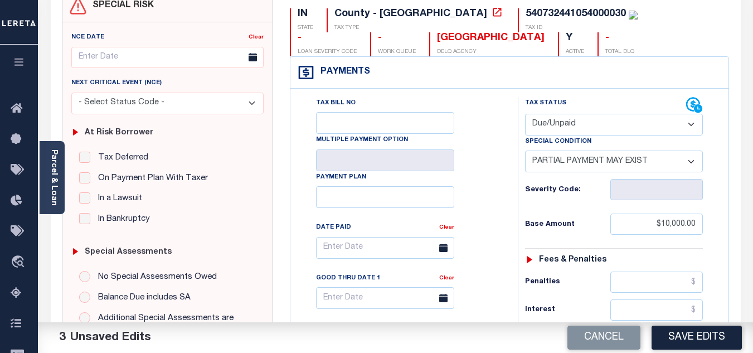
click at [591, 225] on h6 "Base Amount" at bounding box center [567, 224] width 85 height 9
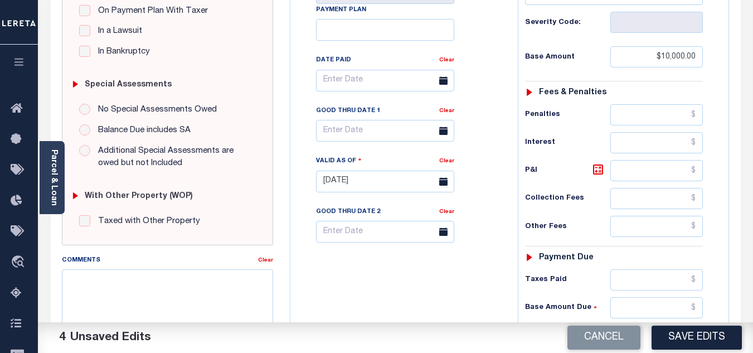
scroll to position [390, 0]
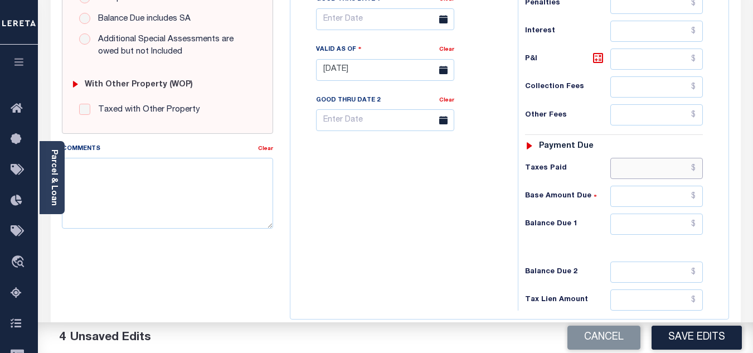
click at [640, 168] on input "text" at bounding box center [656, 168] width 93 height 21
type input "$2,000.00"
click at [653, 202] on input "text" at bounding box center [656, 196] width 93 height 21
type input "$8,000.00"
click at [655, 229] on input "text" at bounding box center [656, 224] width 93 height 21
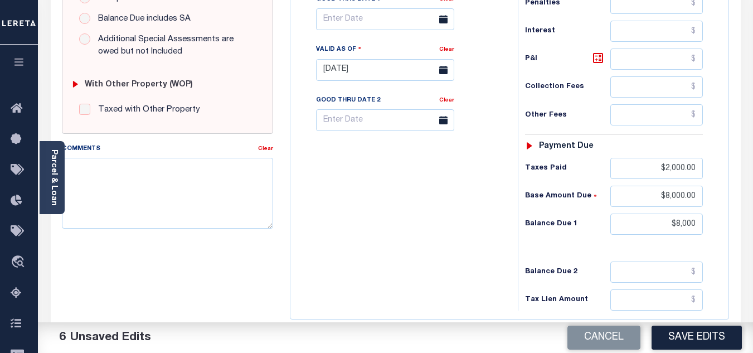
type input "$8,000.00"
click at [505, 232] on div "Tax Bill No Multiple Payment Option Payment Plan Clear" at bounding box center [401, 64] width 216 height 492
click at [597, 61] on icon at bounding box center [598, 58] width 7 height 7
type input "$2,000.00"
drag, startPoint x: 662, startPoint y: 60, endPoint x: 713, endPoint y: 59, distance: 51.3
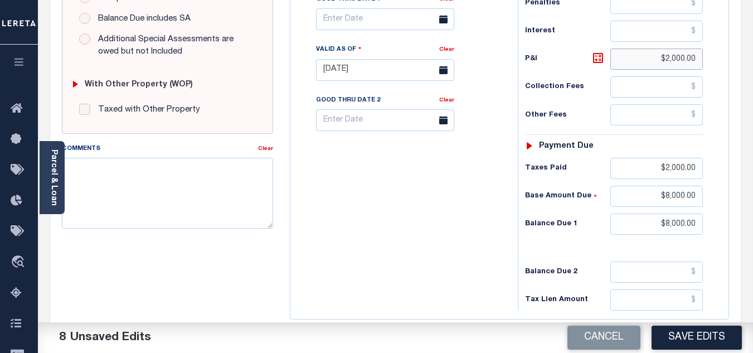
click at [713, 59] on div "Tax Status Status - Select Status Code -" at bounding box center [618, 64] width 200 height 492
drag, startPoint x: 665, startPoint y: 198, endPoint x: 701, endPoint y: 190, distance: 37.7
click at [701, 190] on input "$8,000.00" at bounding box center [656, 196] width 93 height 21
drag, startPoint x: 653, startPoint y: 227, endPoint x: 698, endPoint y: 219, distance: 45.4
click at [698, 219] on input "$8,000.00" at bounding box center [656, 224] width 93 height 21
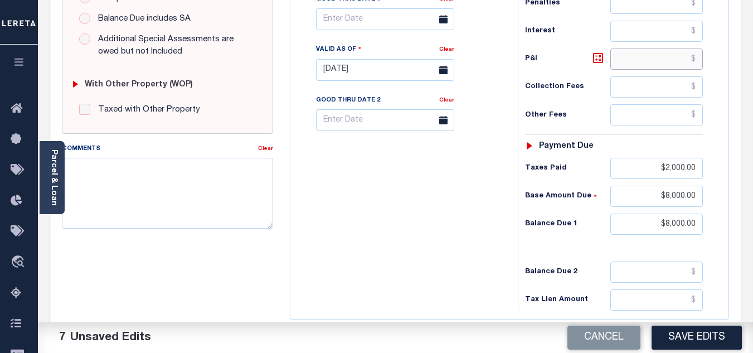
click at [648, 65] on input "text" at bounding box center [656, 59] width 93 height 21
type input "$0.00"
click at [432, 235] on div "Tax Bill No Multiple Payment Option Payment Plan Clear" at bounding box center [401, 64] width 216 height 492
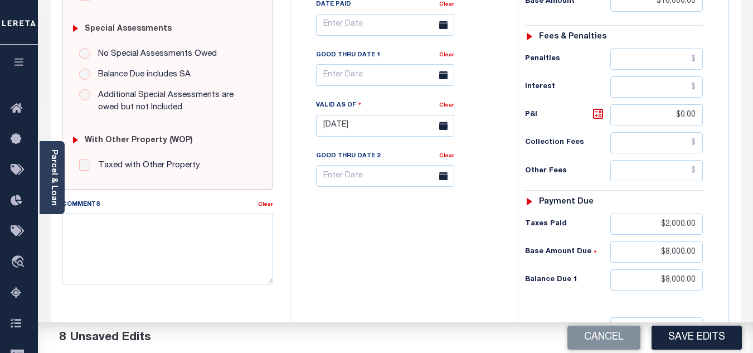
scroll to position [223, 0]
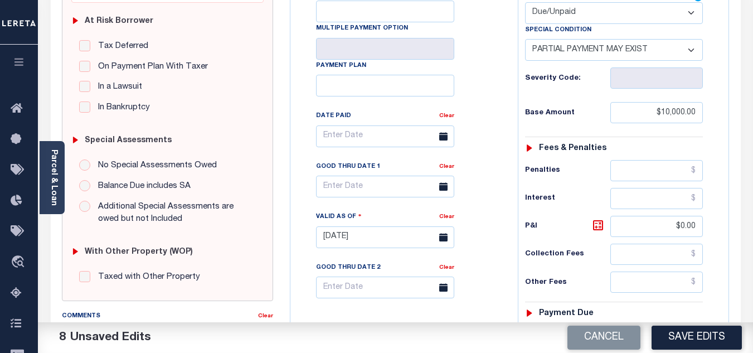
click at [611, 55] on select "-- Select Special Condition -- 3RD PARTY TAX LIEN AGENCY TAX LIEN (A.K.A Inside…" at bounding box center [614, 50] width 178 height 22
select select "0"
click at [525, 40] on select "-- Select Special Condition -- 3RD PARTY TAX LIEN AGENCY TAX LIEN (A.K.A Inside…" at bounding box center [614, 50] width 178 height 22
drag, startPoint x: 657, startPoint y: 116, endPoint x: 761, endPoint y: 114, distance: 103.7
click at [753, 114] on html "Home Tax Amount Reporting Queue Payment History Tax Line Detail Profile" at bounding box center [376, 198] width 753 height 843
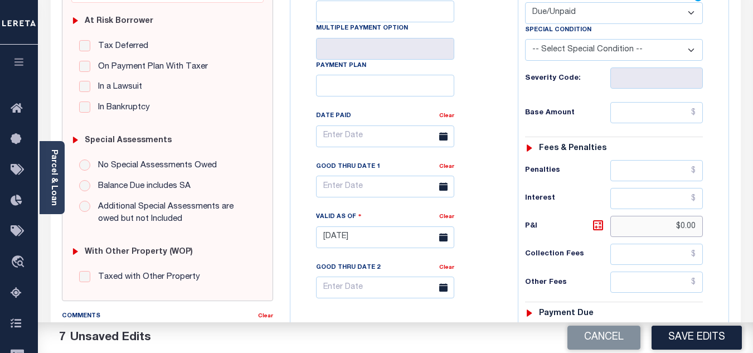
click at [661, 219] on input "$0.00" at bounding box center [656, 226] width 93 height 21
drag, startPoint x: 707, startPoint y: 227, endPoint x: 695, endPoint y: 228, distance: 12.8
click at [709, 227] on div "Tax Status Status - Select Status Code -" at bounding box center [618, 232] width 200 height 492
click at [740, 227] on div "SPECIAL RISK NCE Date Clear" at bounding box center [396, 235] width 690 height 736
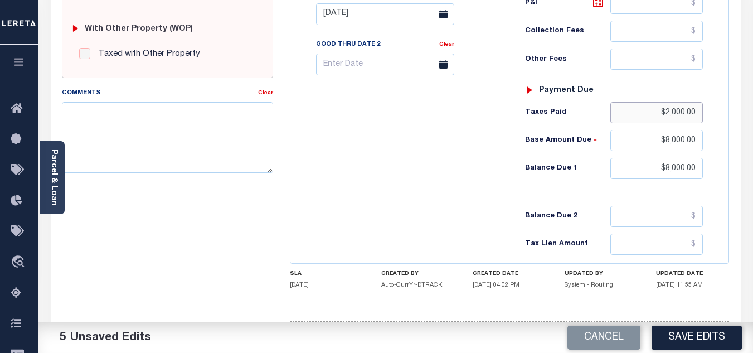
drag, startPoint x: 651, startPoint y: 110, endPoint x: 729, endPoint y: 110, distance: 78.1
click at [441, 175] on div "Tax Bill No Multiple Payment Option Payment Plan Clear" at bounding box center [401, 8] width 216 height 492
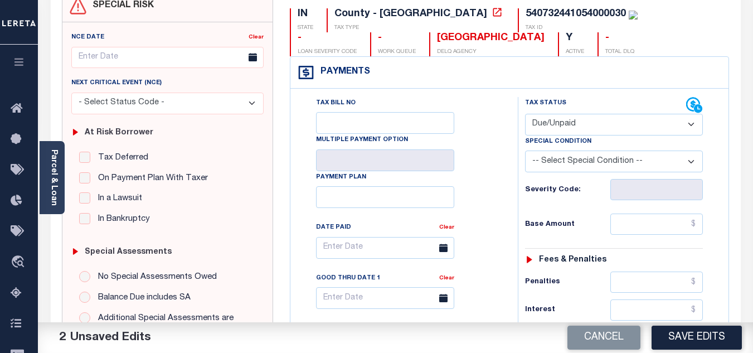
scroll to position [0, 0]
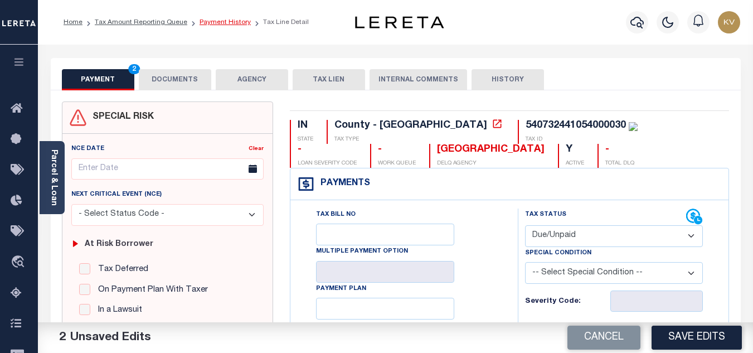
click at [216, 22] on link "Payment History" at bounding box center [225, 22] width 51 height 7
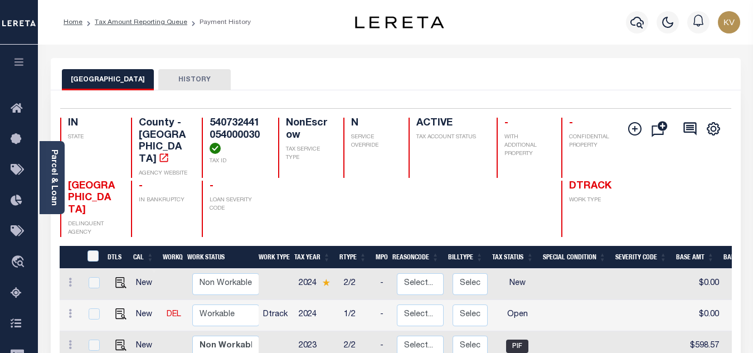
scroll to position [112, 0]
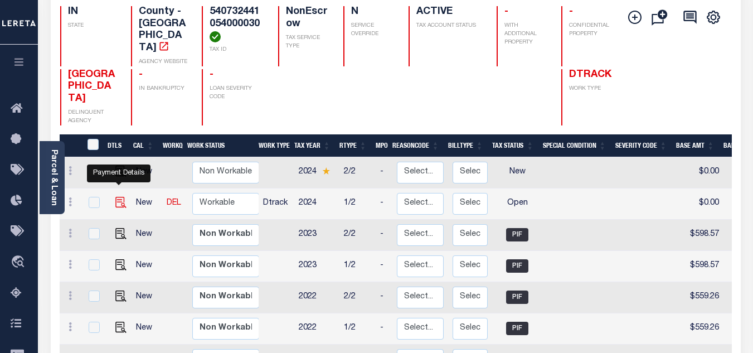
click at [117, 197] on img "" at bounding box center [120, 202] width 11 height 11
checkbox input "true"
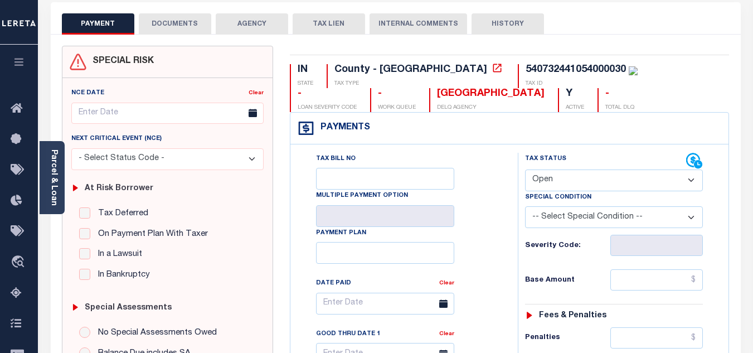
scroll to position [167, 0]
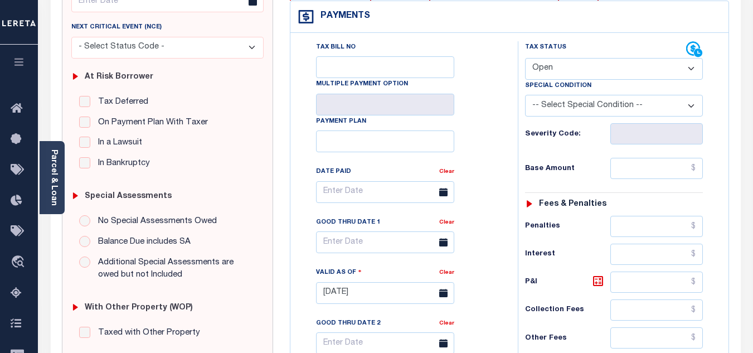
click at [563, 70] on select "- Select Status Code - Open Due/Unpaid Paid Incomplete No Tax Due Internal Refu…" at bounding box center [614, 69] width 178 height 22
select select "PYD"
click at [525, 59] on select "- Select Status Code - Open Due/Unpaid Paid Incomplete No Tax Due Internal Refu…" at bounding box center [614, 69] width 178 height 22
type input "[DATE]"
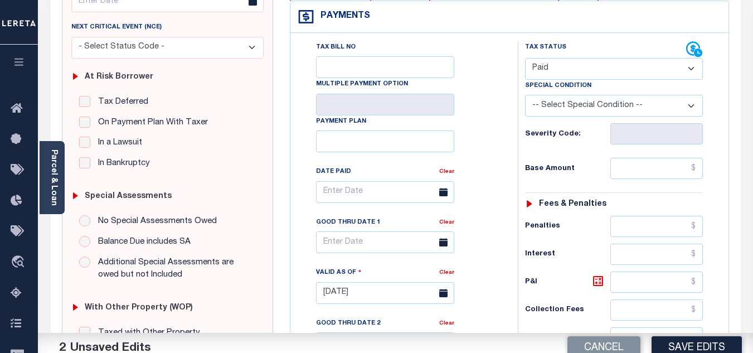
click at [489, 137] on div "Tax Bill No Multiple Payment Option Payment Plan Clear" at bounding box center [402, 197] width 200 height 313
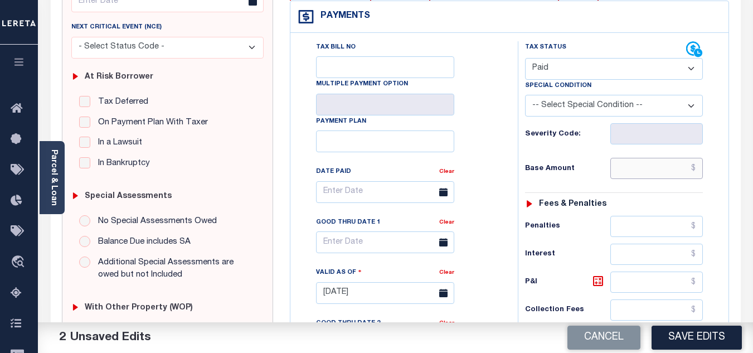
click at [647, 172] on input "text" at bounding box center [656, 168] width 93 height 21
type input "$845.39"
click at [598, 169] on h6 "Base Amount" at bounding box center [567, 168] width 85 height 9
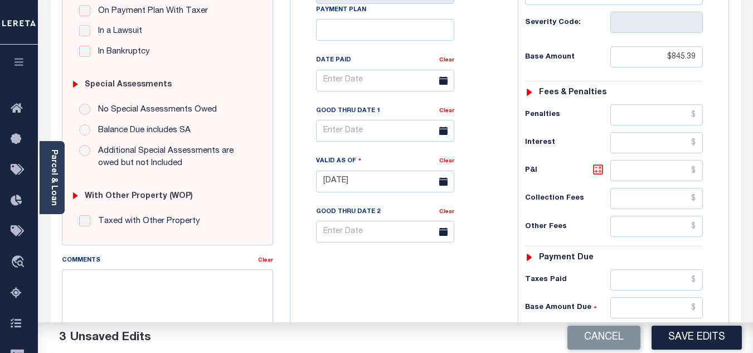
scroll to position [390, 0]
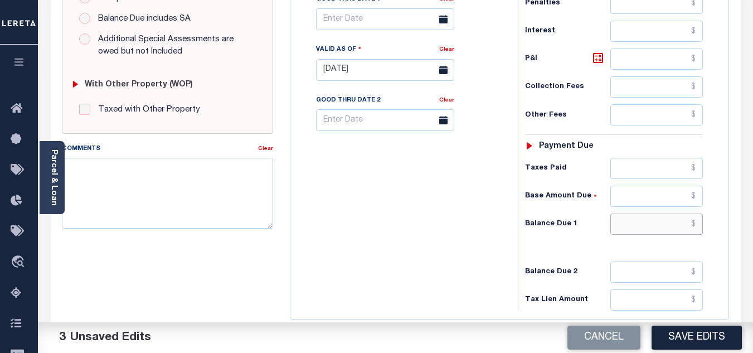
click at [645, 218] on input "text" at bounding box center [656, 224] width 93 height 21
type input "$0.00"
click at [418, 183] on div "Tax Bill No Multiple Payment Option Payment Plan Clear" at bounding box center [401, 64] width 216 height 492
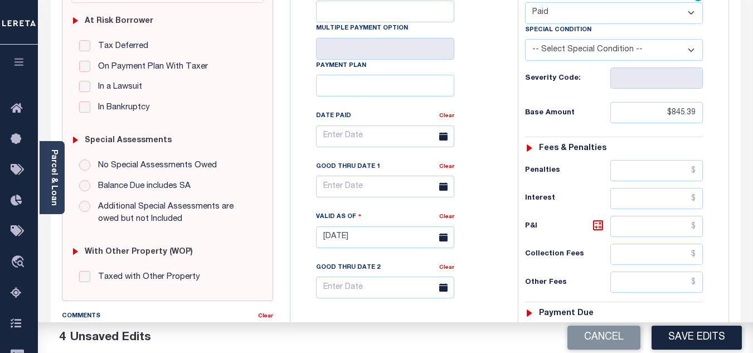
scroll to position [0, 0]
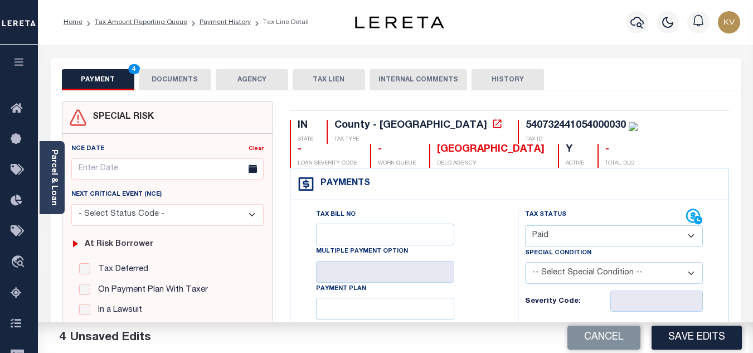
click at [202, 90] on button "DOCUMENTS" at bounding box center [175, 79] width 72 height 21
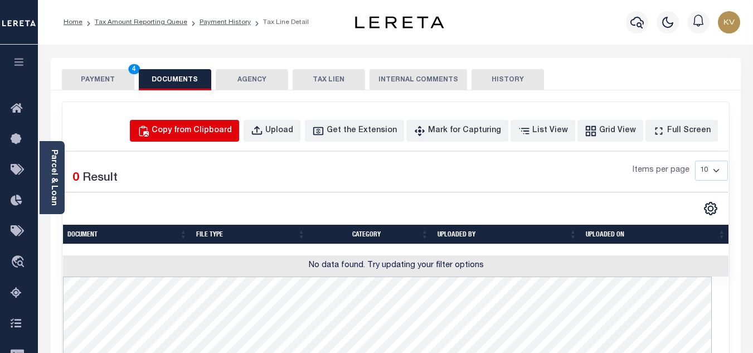
drag, startPoint x: 203, startPoint y: 132, endPoint x: 209, endPoint y: 144, distance: 13.7
click at [203, 132] on div "Copy from Clipboard" at bounding box center [192, 131] width 80 height 12
select select "POP"
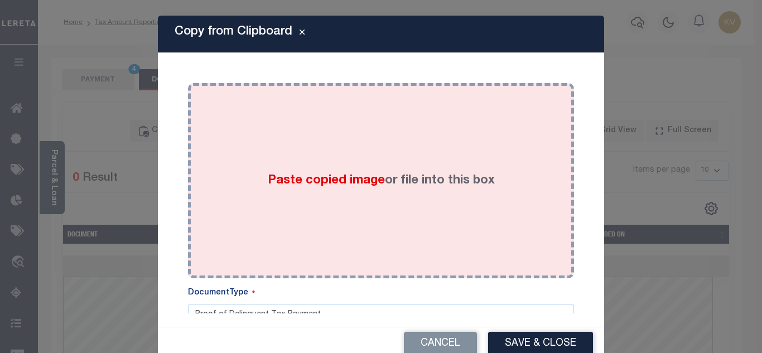
click at [328, 169] on div "Paste copied image or file into this box" at bounding box center [380, 180] width 369 height 178
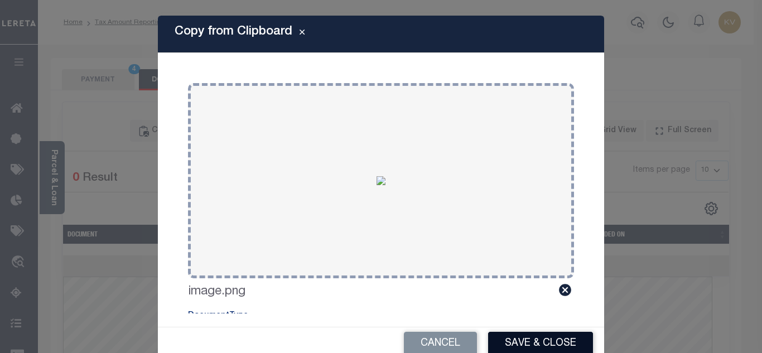
click at [540, 345] on button "Save & Close" at bounding box center [540, 344] width 105 height 24
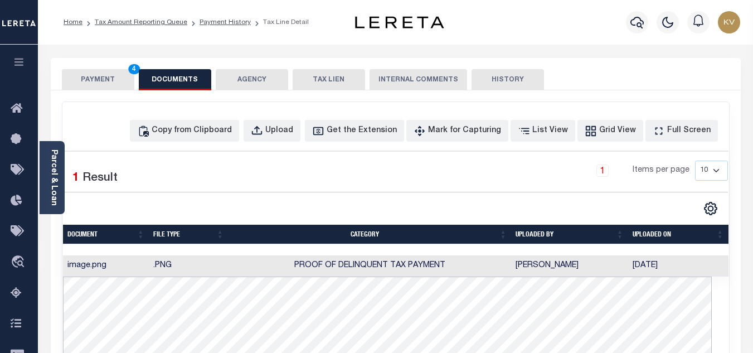
click at [103, 83] on button "PAYMENT 4" at bounding box center [98, 79] width 72 height 21
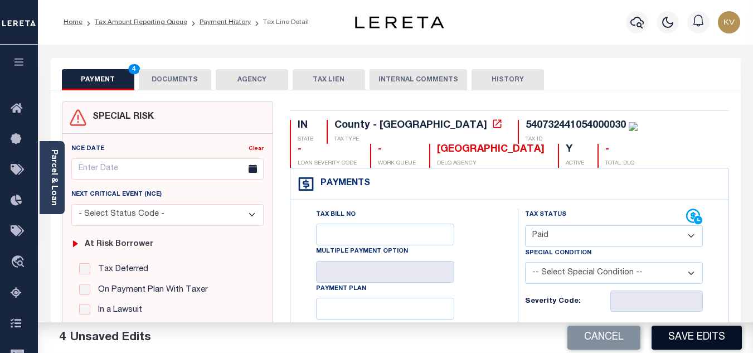
click at [672, 330] on button "Save Edits" at bounding box center [697, 338] width 90 height 24
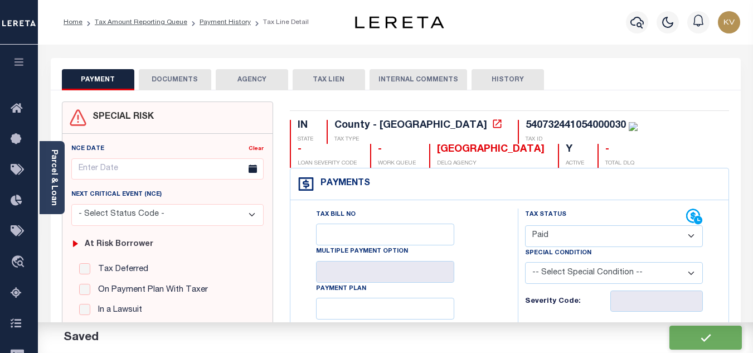
checkbox input "false"
type input "$845.39"
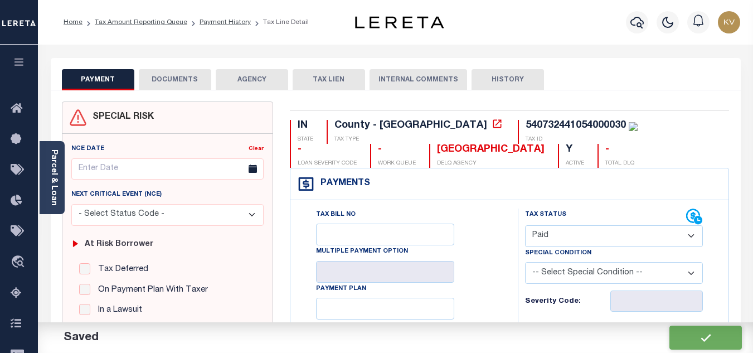
type input "$0"
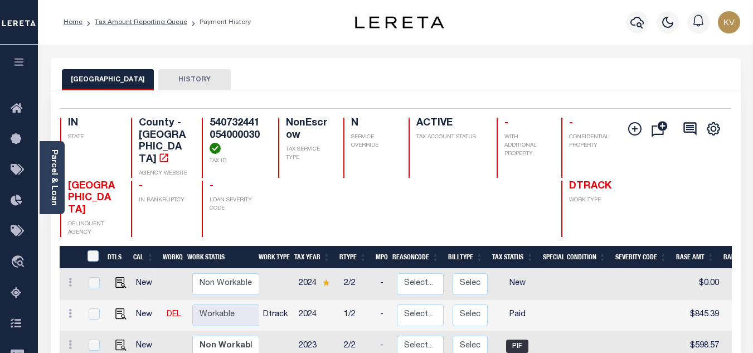
scroll to position [112, 0]
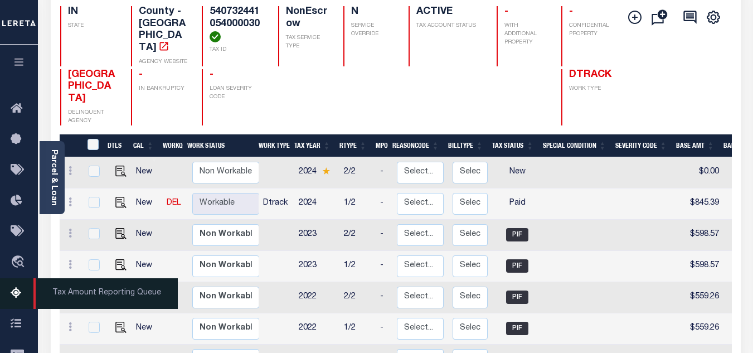
click at [20, 288] on link "Tax Amount Reporting Queue" at bounding box center [19, 293] width 38 height 31
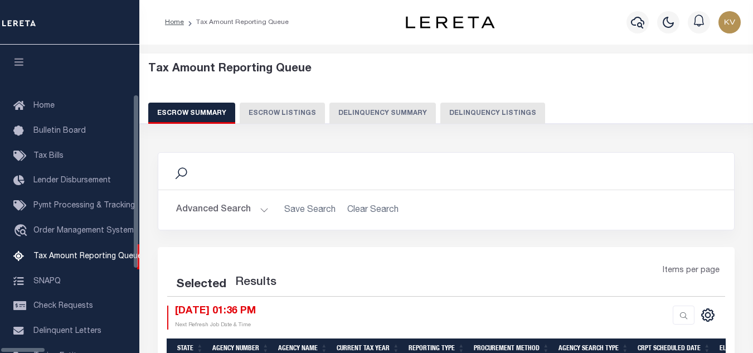
scroll to position [113, 0]
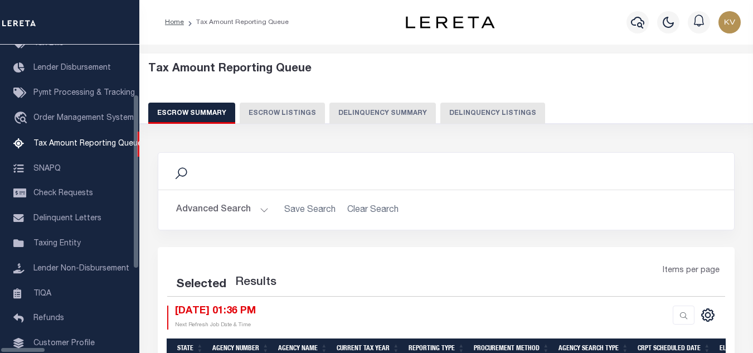
click at [449, 110] on button "Delinquency Listings" at bounding box center [492, 113] width 105 height 21
select select "100"
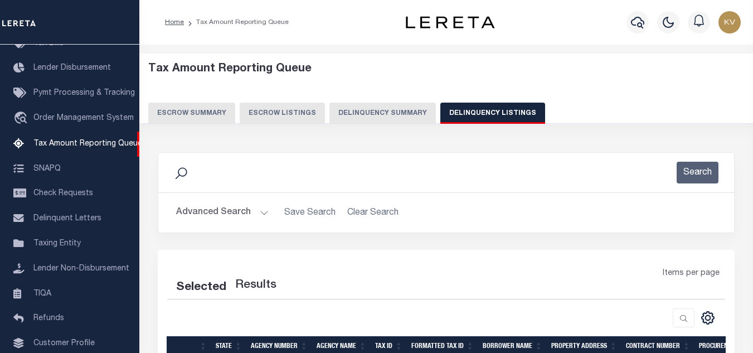
select select "100"
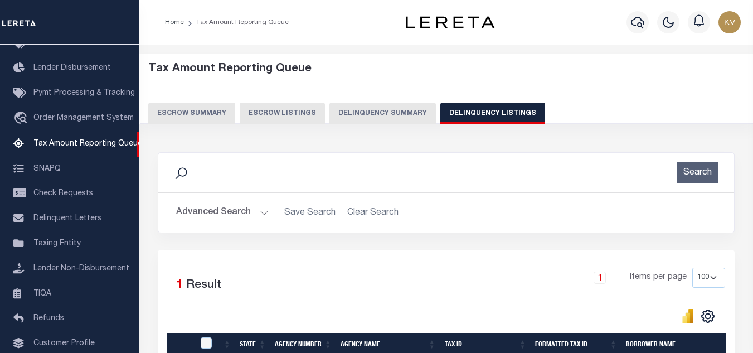
scroll to position [112, 0]
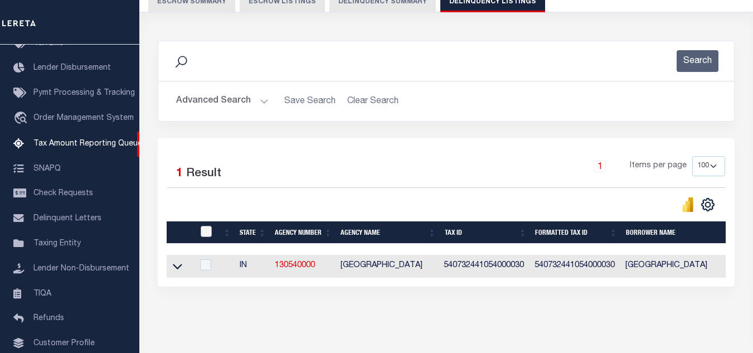
click at [209, 232] on input "checkbox" at bounding box center [206, 231] width 11 height 11
checkbox input "true"
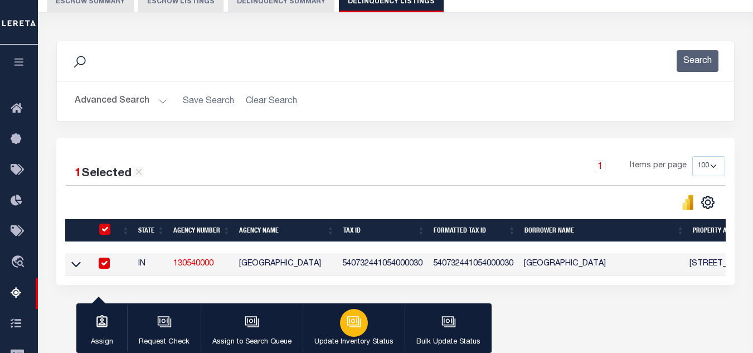
click at [340, 320] on div "button" at bounding box center [354, 323] width 28 height 28
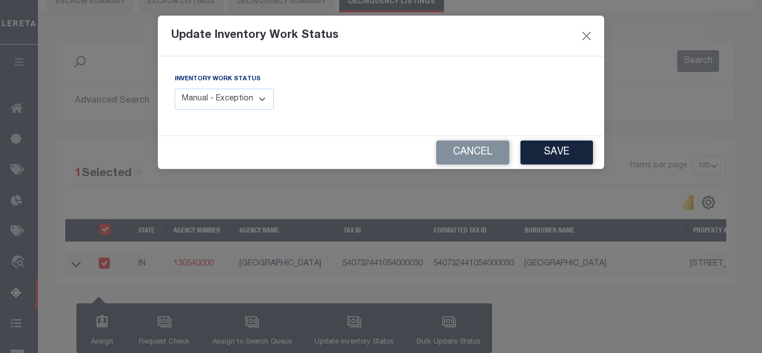
click at [239, 99] on select "Manual - Exception Pended - Awaiting Search Late Add Exception Completed" at bounding box center [224, 100] width 99 height 22
select select "4"
click at [175, 89] on select "Manual - Exception Pended - Awaiting Search Late Add Exception Completed" at bounding box center [224, 100] width 99 height 22
click at [567, 151] on button "Save" at bounding box center [556, 152] width 72 height 24
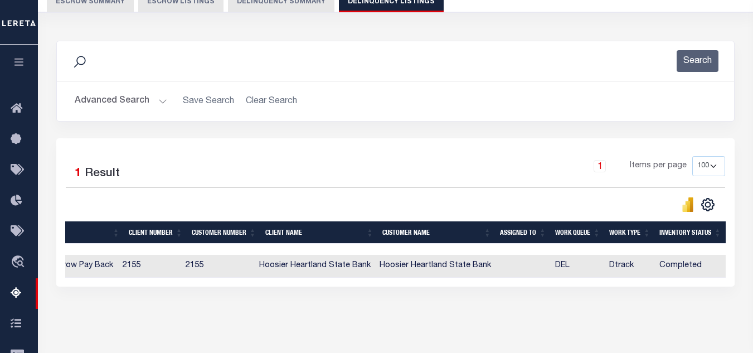
scroll to position [0, 0]
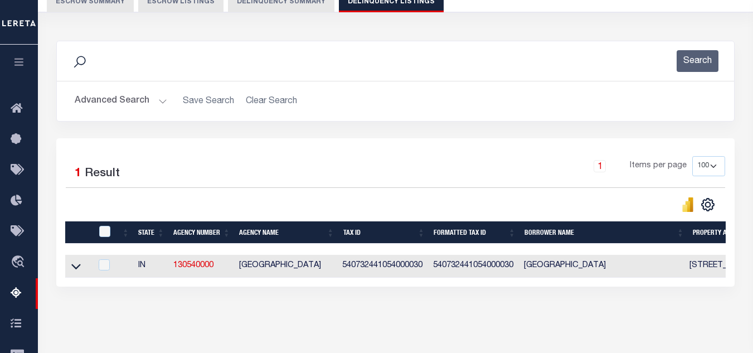
click at [94, 106] on button "Advanced Search" at bounding box center [121, 101] width 93 height 22
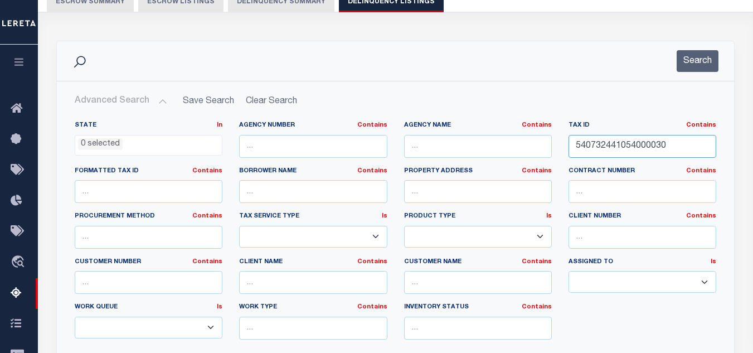
drag, startPoint x: 671, startPoint y: 145, endPoint x: 449, endPoint y: 143, distance: 221.9
click at [447, 143] on div "State In In AK AL AR AZ CA CO CT DC DE FL GA GU HI IA ID IL IN KS KY LA MA MD M…" at bounding box center [395, 234] width 658 height 227
paste input "62"
type input "540732441062000030"
click at [695, 63] on button "Search" at bounding box center [698, 61] width 42 height 22
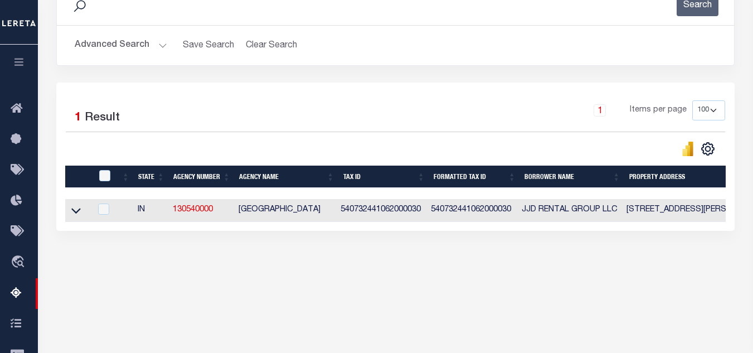
scroll to position [223, 0]
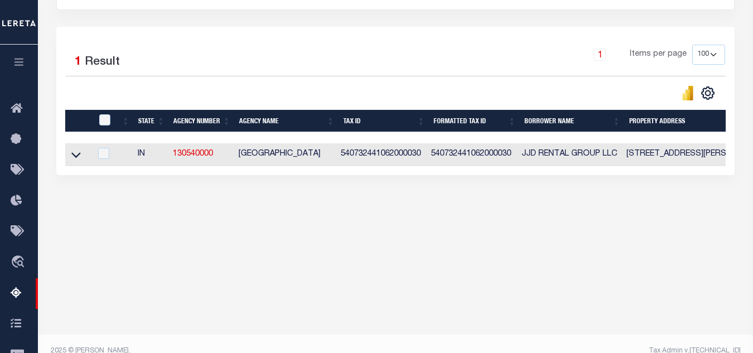
click at [69, 155] on td at bounding box center [78, 154] width 26 height 23
checkbox input "true"
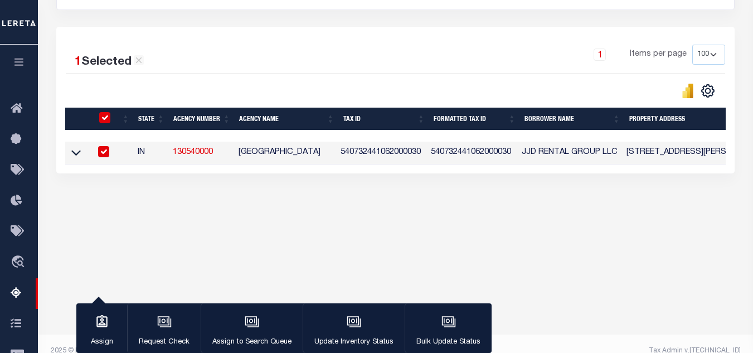
click at [105, 120] on input "checkbox" at bounding box center [104, 117] width 11 height 11
checkbox input "false"
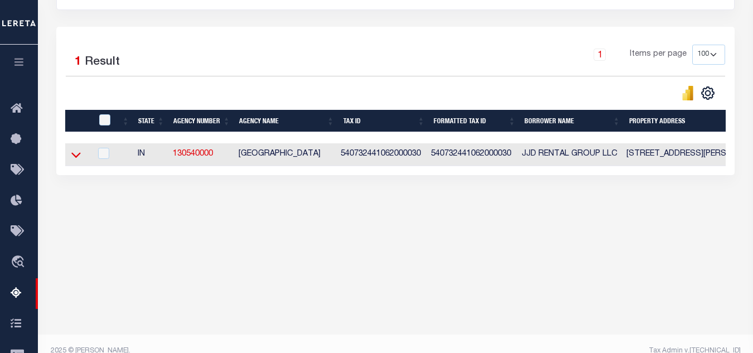
click at [73, 161] on icon at bounding box center [75, 155] width 9 height 12
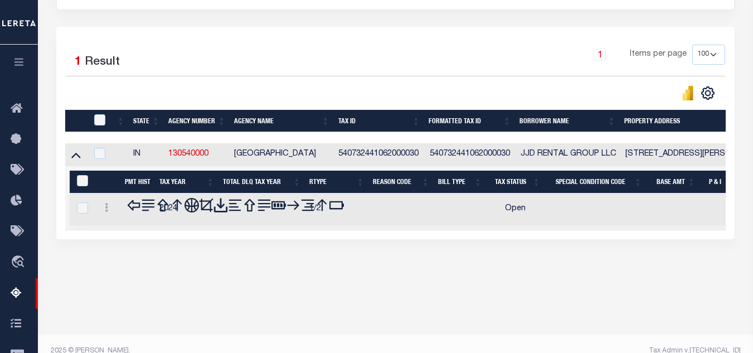
scroll to position [238, 0]
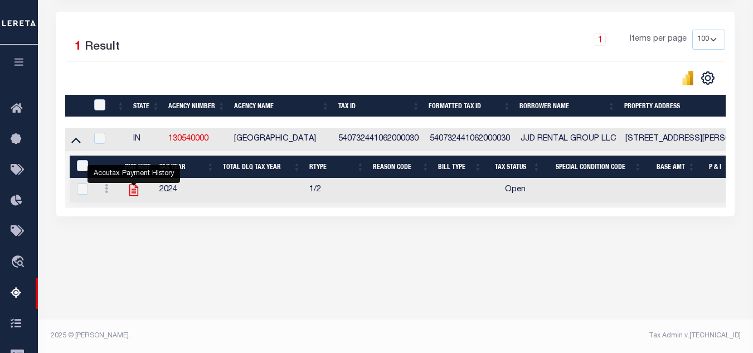
click at [133, 192] on icon "" at bounding box center [133, 191] width 9 height 12
checkbox input "true"
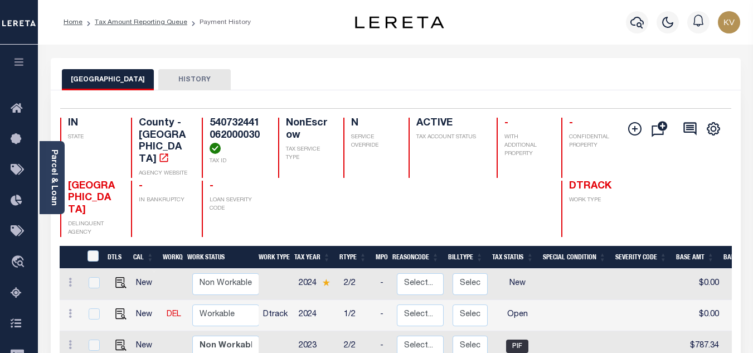
scroll to position [56, 0]
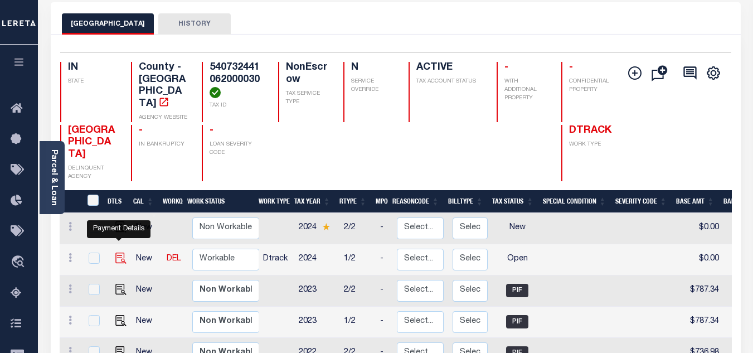
click at [119, 253] on img "" at bounding box center [120, 258] width 11 height 11
checkbox input "true"
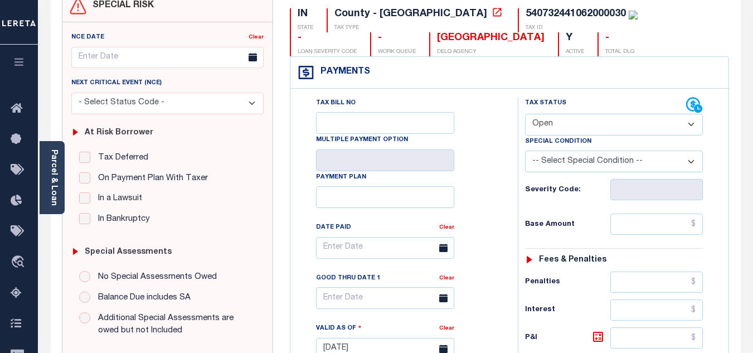
scroll to position [223, 0]
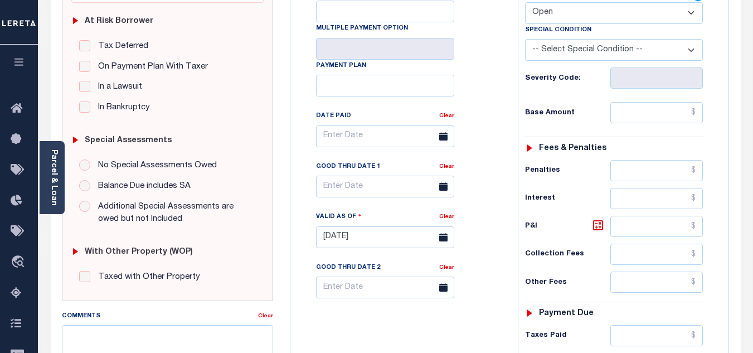
click at [547, 8] on select "- Select Status Code - Open Due/Unpaid Paid Incomplete No Tax Due Internal Refu…" at bounding box center [614, 13] width 178 height 22
select select "PYD"
click at [525, 3] on select "- Select Status Code - Open Due/Unpaid Paid Incomplete No Tax Due Internal Refu…" at bounding box center [614, 13] width 178 height 22
type input "[DATE]"
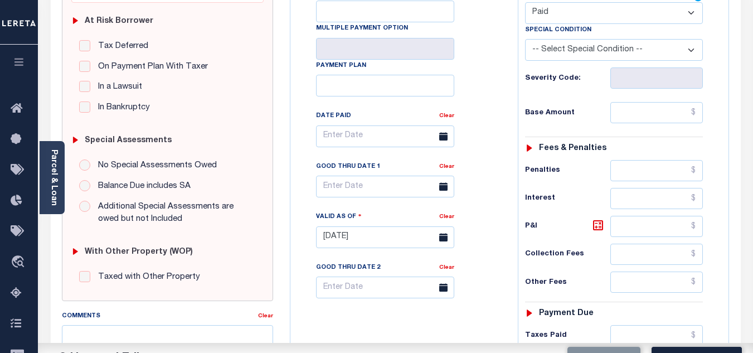
click at [505, 100] on div "Tax Bill No Multiple Payment Option Payment Plan Clear" at bounding box center [401, 232] width 216 height 492
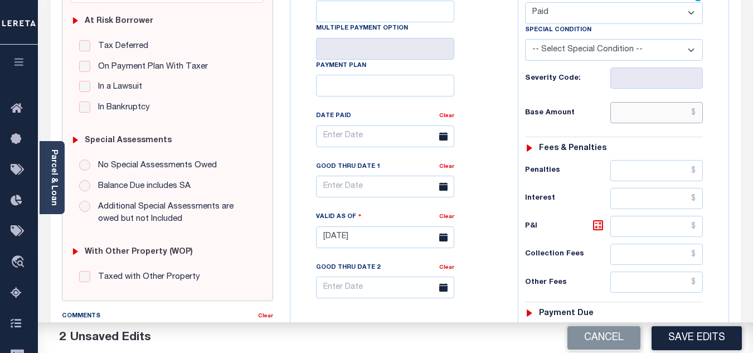
click at [655, 119] on input "text" at bounding box center [656, 112] width 93 height 21
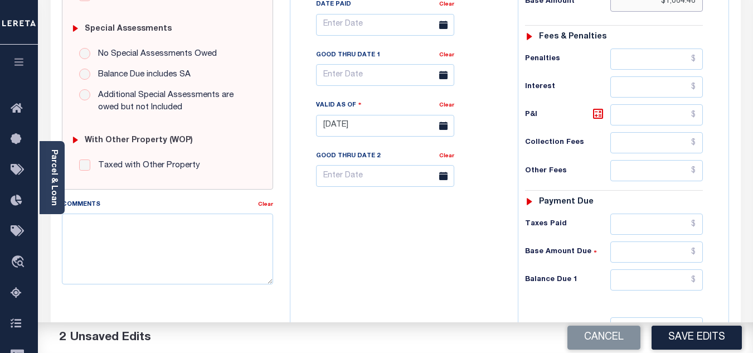
type input "$1,064.46"
click at [643, 277] on input "text" at bounding box center [656, 279] width 93 height 21
type input "$0.00"
click at [440, 264] on div "Tax Bill No Multiple Payment Option Payment Plan Clear" at bounding box center [401, 120] width 216 height 492
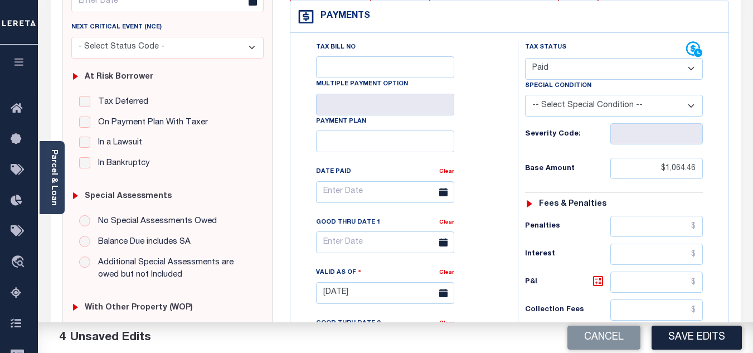
scroll to position [0, 0]
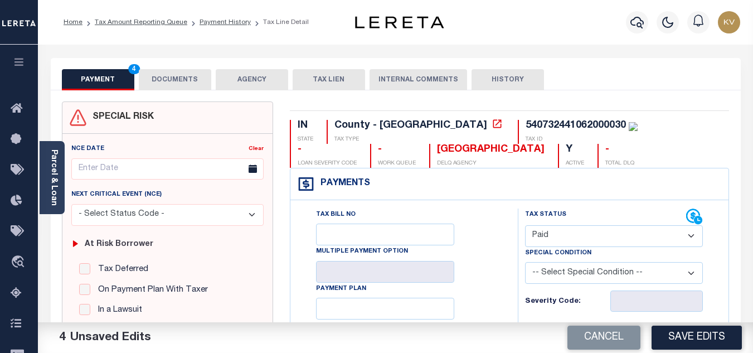
click at [167, 76] on button "DOCUMENTS" at bounding box center [175, 79] width 72 height 21
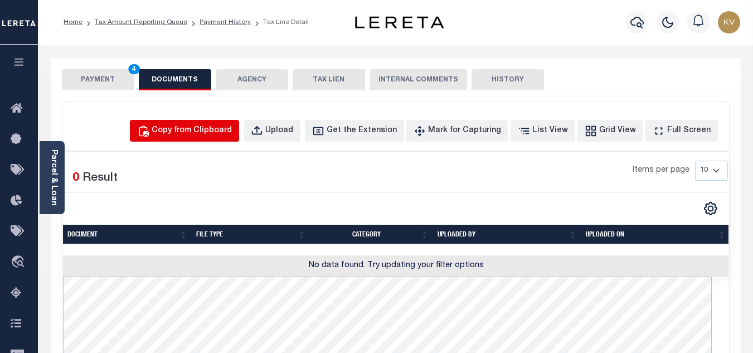
click at [221, 127] on div "Copy from Clipboard" at bounding box center [192, 131] width 80 height 12
select select "POP"
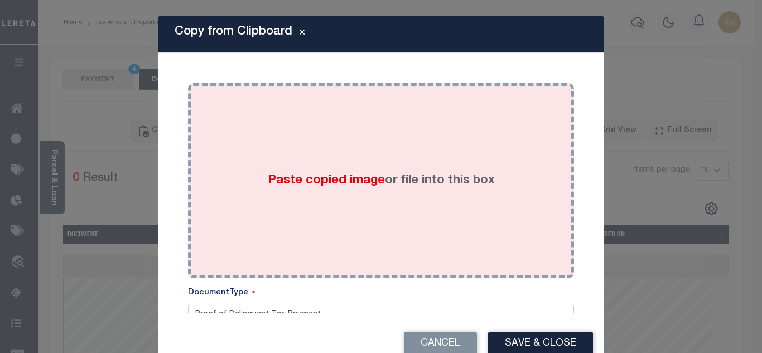
click at [309, 172] on label "Paste copied image or file into this box" at bounding box center [381, 181] width 227 height 18
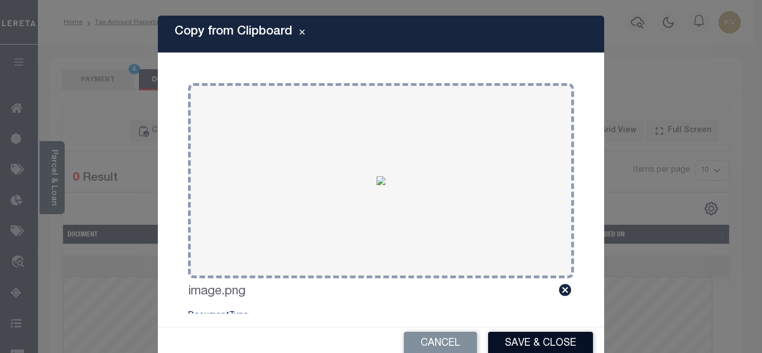
click at [541, 341] on button "Save & Close" at bounding box center [540, 344] width 105 height 24
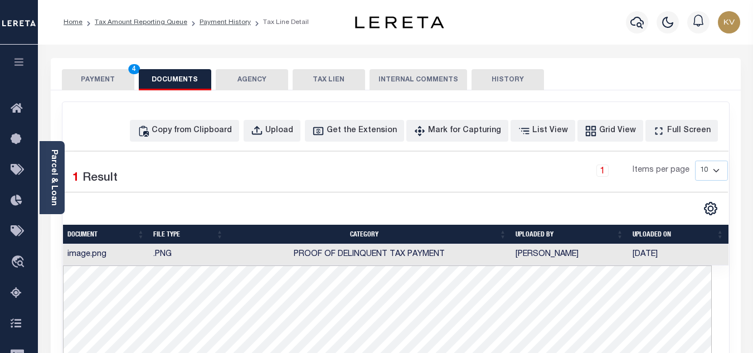
click at [109, 80] on button "PAYMENT 4" at bounding box center [98, 79] width 72 height 21
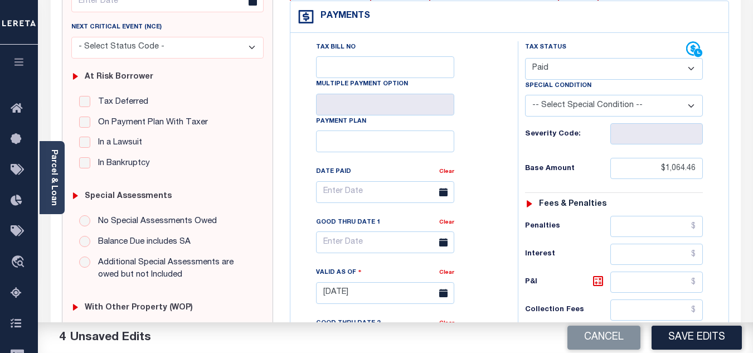
scroll to position [112, 0]
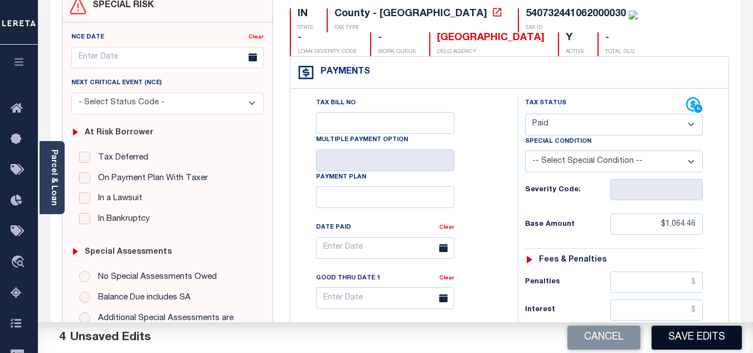
click at [694, 338] on button "Save Edits" at bounding box center [697, 338] width 90 height 24
checkbox input "false"
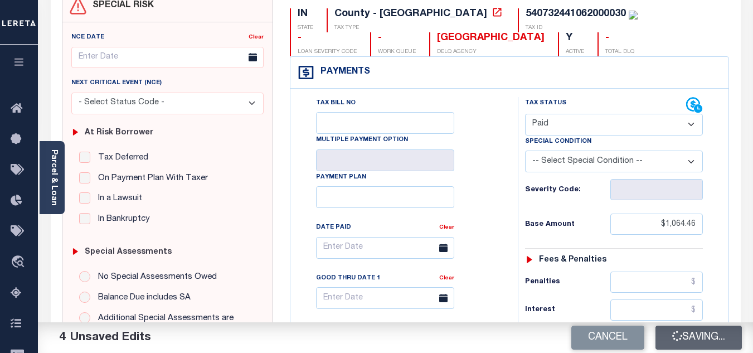
type input "$1,064.46"
type input "$0"
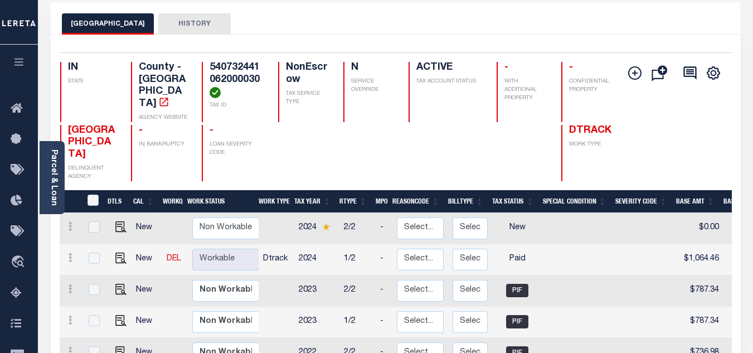
scroll to position [1, 0]
click at [120, 251] on img "" at bounding box center [120, 256] width 11 height 11
checkbox input "true"
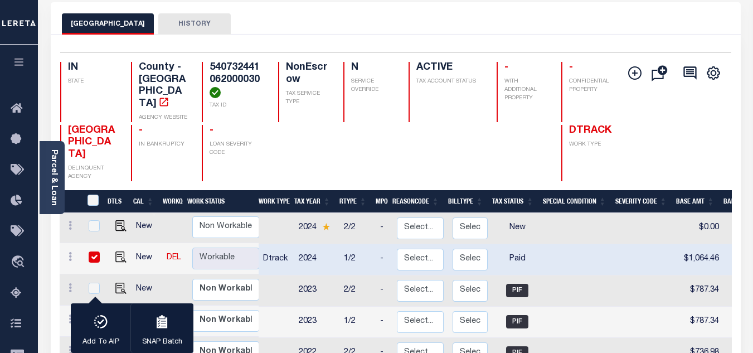
scroll to position [0, 0]
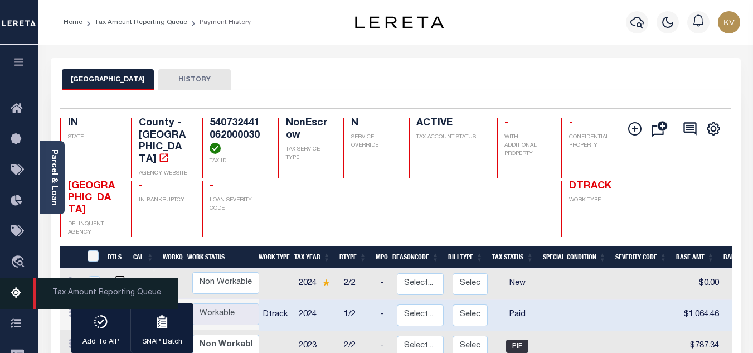
click at [14, 294] on icon at bounding box center [20, 294] width 18 height 14
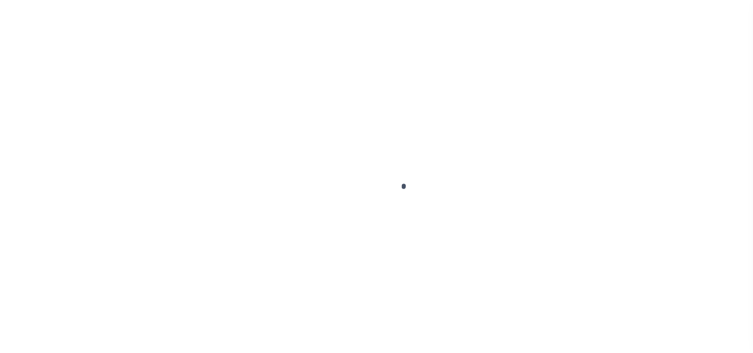
select select "PYD"
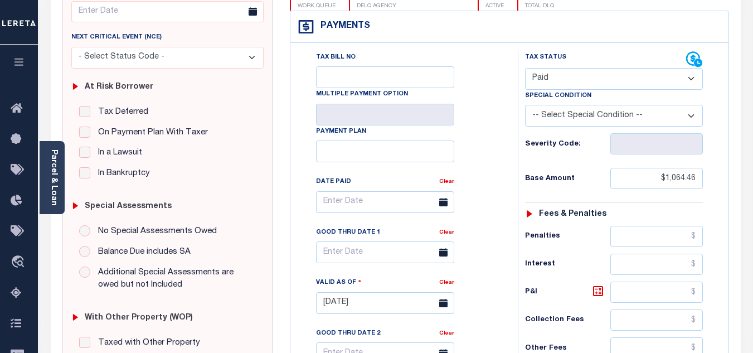
scroll to position [101, 0]
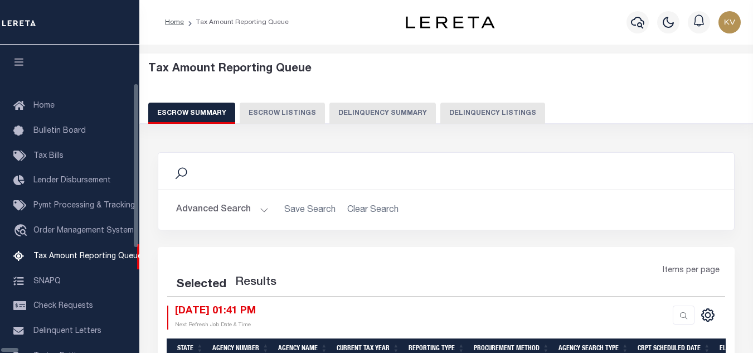
select select "100"
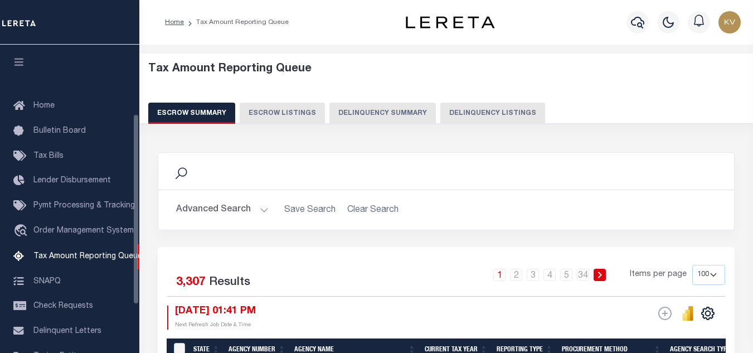
scroll to position [113, 0]
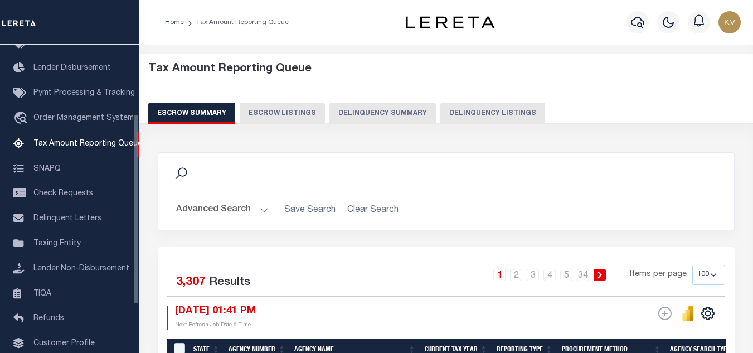
click at [453, 115] on button "Delinquency Listings" at bounding box center [492, 113] width 105 height 21
select select "100"
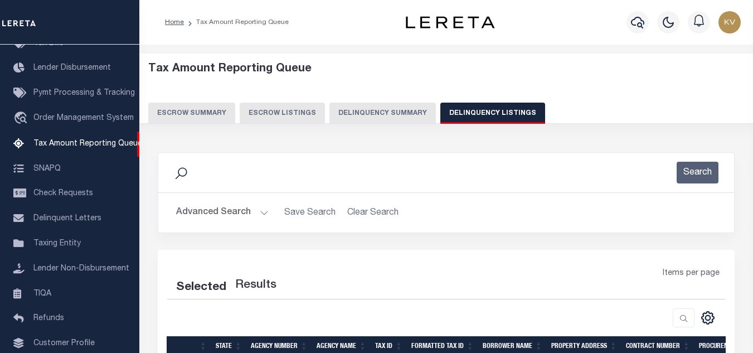
select select "100"
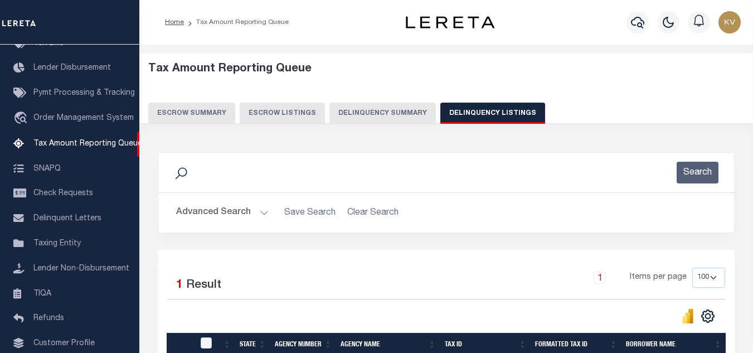
scroll to position [155, 0]
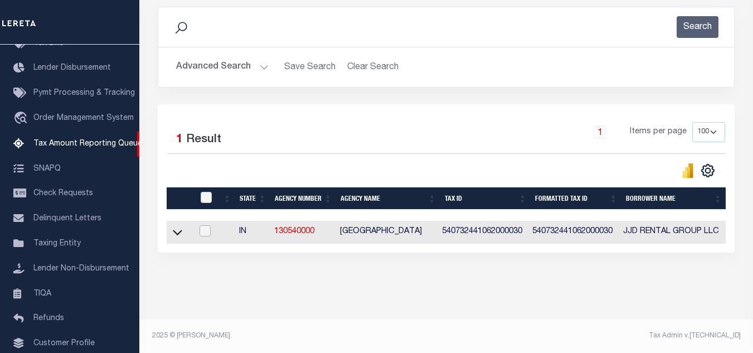
click at [206, 225] on input "checkbox" at bounding box center [205, 230] width 11 height 11
checkbox input "true"
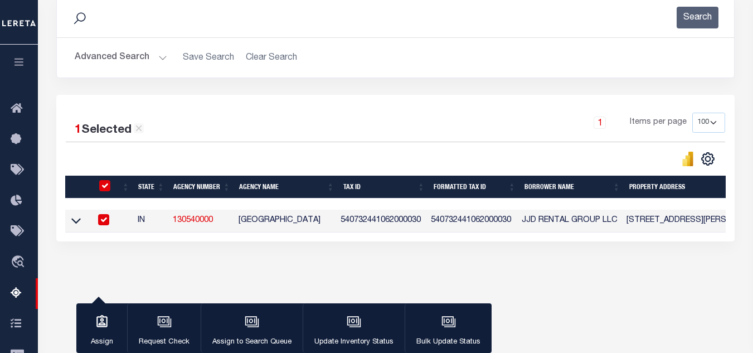
scroll to position [153, 0]
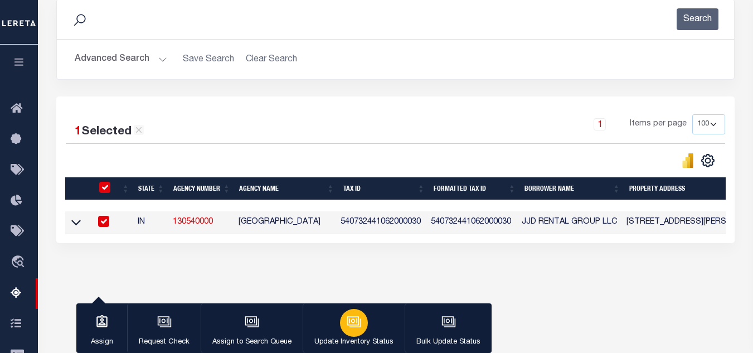
click at [347, 314] on div "button" at bounding box center [354, 323] width 28 height 28
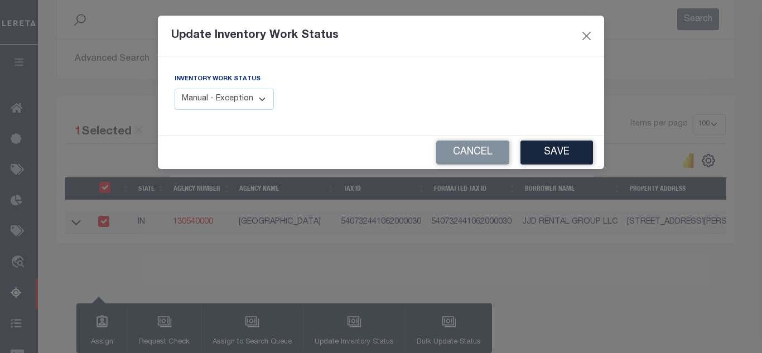
click at [232, 99] on select "Manual - Exception Pended - Awaiting Search Late Add Exception Completed" at bounding box center [224, 100] width 99 height 22
select select "4"
click at [175, 89] on select "Manual - Exception Pended - Awaiting Search Late Add Exception Completed" at bounding box center [224, 100] width 99 height 22
click at [566, 152] on button "Save" at bounding box center [556, 152] width 72 height 24
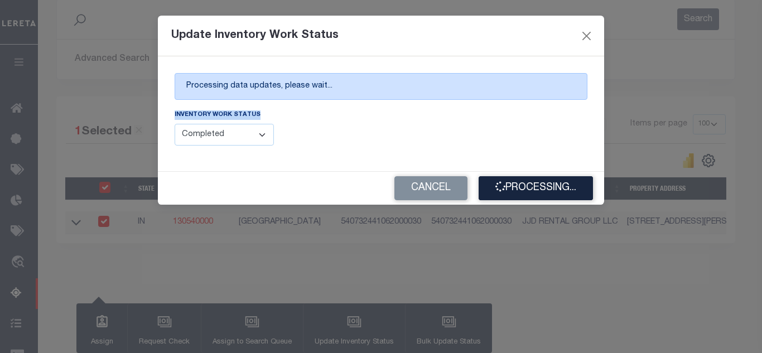
drag, startPoint x: 740, startPoint y: 89, endPoint x: 725, endPoint y: 139, distance: 51.7
click at [725, 139] on div "Update Inventory Work Status Processing data updates, please wait... Inventory …" at bounding box center [381, 176] width 762 height 353
click at [329, 145] on div "Inventory Work Status Manual - Exception Pended - Awaiting Search Late Add Exce…" at bounding box center [274, 127] width 198 height 37
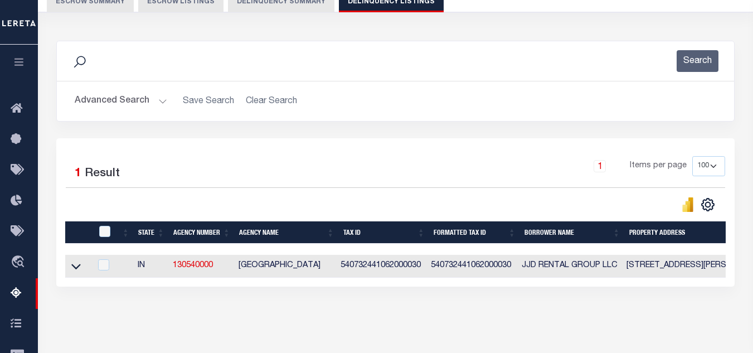
scroll to position [0, 0]
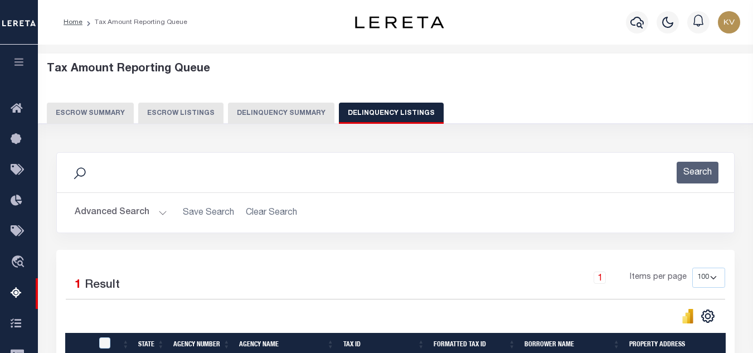
click at [122, 209] on button "Advanced Search" at bounding box center [121, 213] width 93 height 22
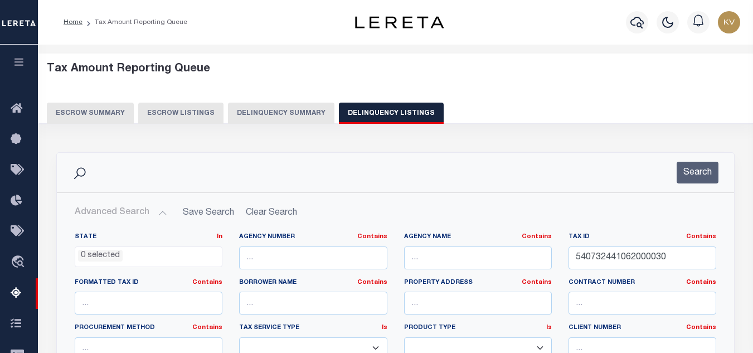
scroll to position [112, 0]
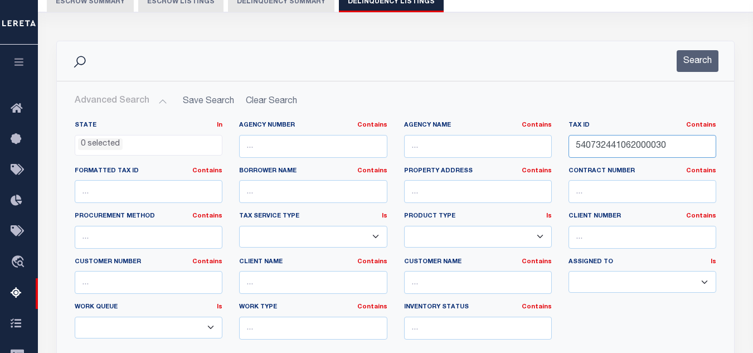
drag, startPoint x: 675, startPoint y: 144, endPoint x: 512, endPoint y: 140, distance: 163.4
click at [512, 140] on div "State In In AK AL AR AZ CA CO CT DC DE FL GA GU HI IA ID IL IN KS KY LA MA MD M…" at bounding box center [395, 234] width 658 height 227
paste input "3"
type input "540732441063000030"
click at [696, 54] on button "Search" at bounding box center [698, 61] width 42 height 22
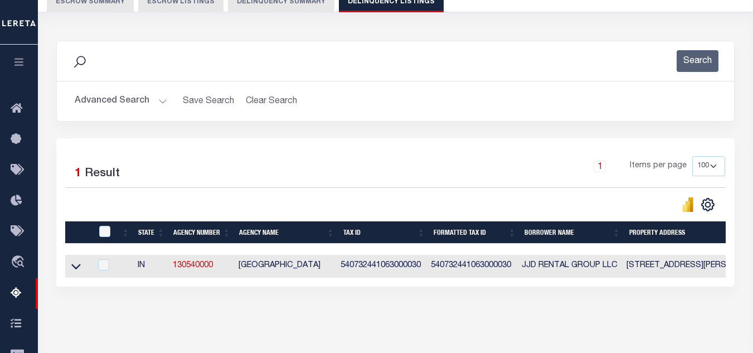
scroll to position [167, 0]
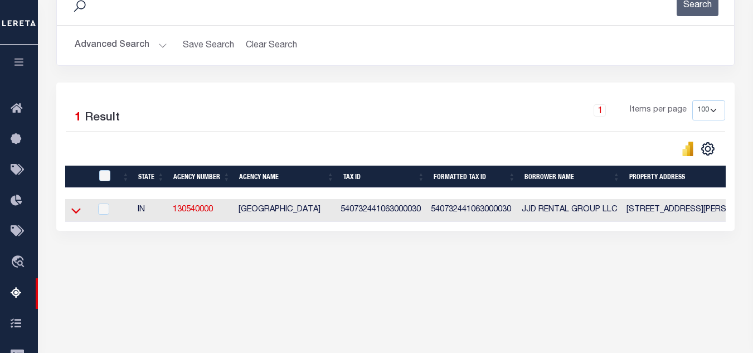
click at [79, 215] on icon at bounding box center [75, 211] width 9 height 12
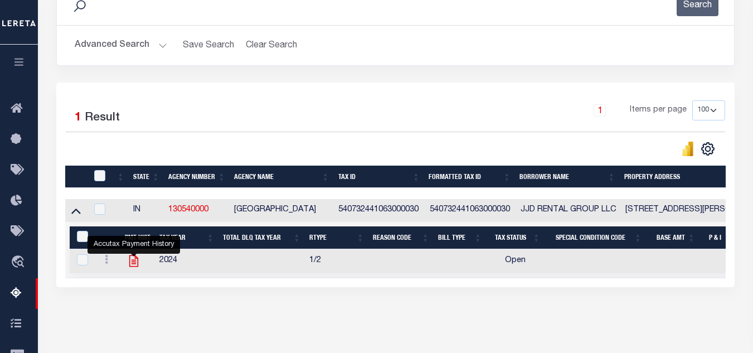
click at [134, 264] on icon "" at bounding box center [134, 261] width 14 height 14
checkbox input "true"
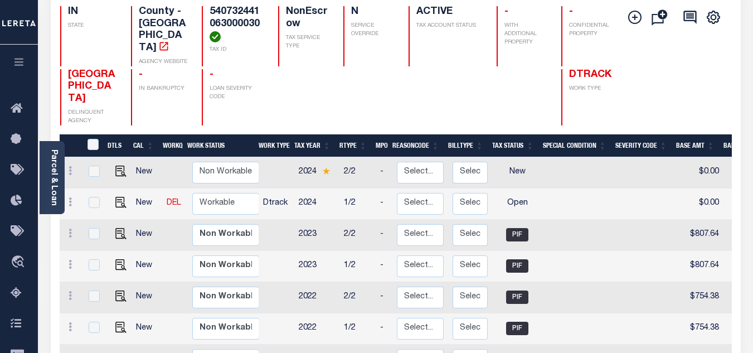
scroll to position [167, 0]
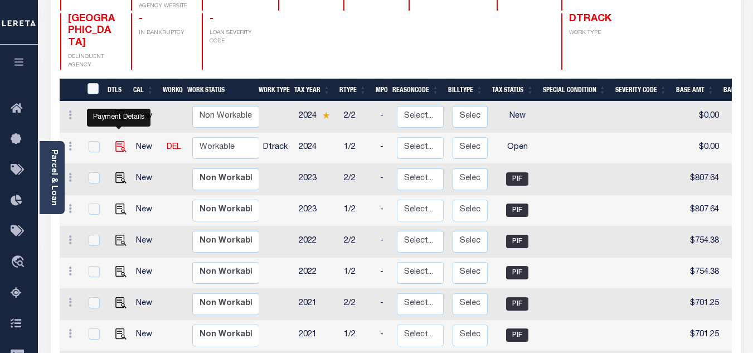
click at [117, 141] on img "" at bounding box center [120, 146] width 11 height 11
checkbox input "true"
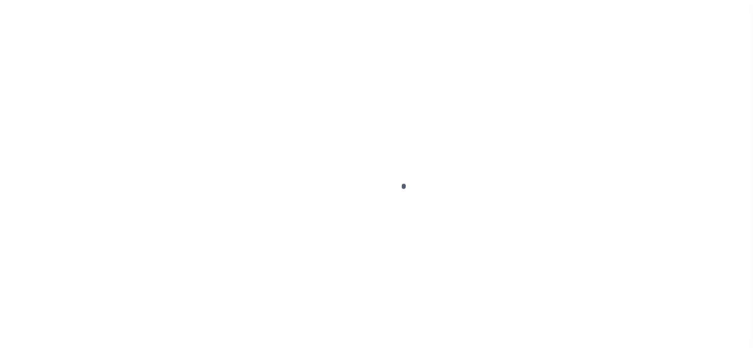
select select "OP2"
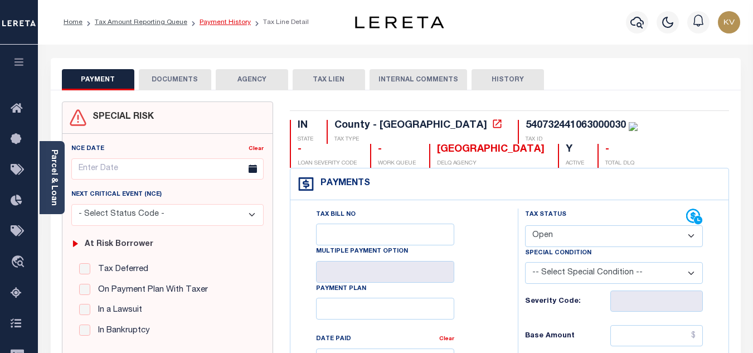
click at [203, 22] on link "Payment History" at bounding box center [225, 22] width 51 height 7
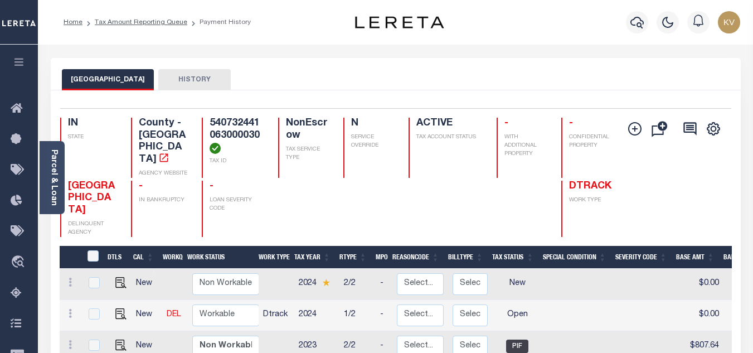
scroll to position [112, 0]
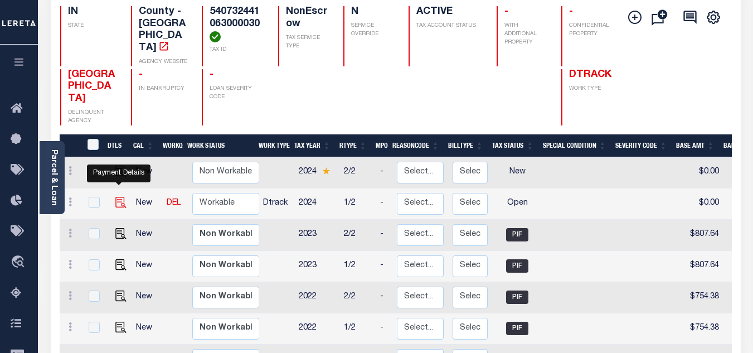
click at [116, 197] on img "" at bounding box center [120, 202] width 11 height 11
checkbox input "true"
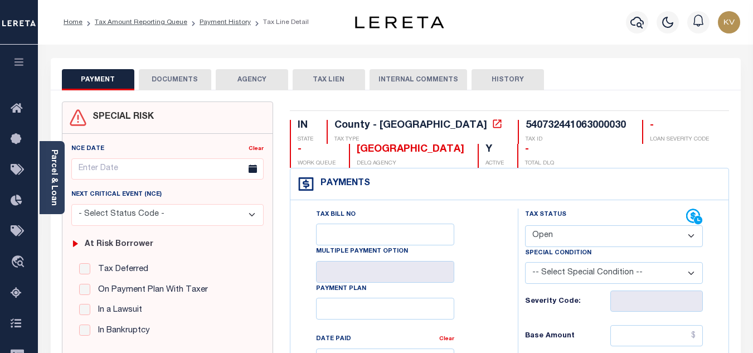
scroll to position [112, 0]
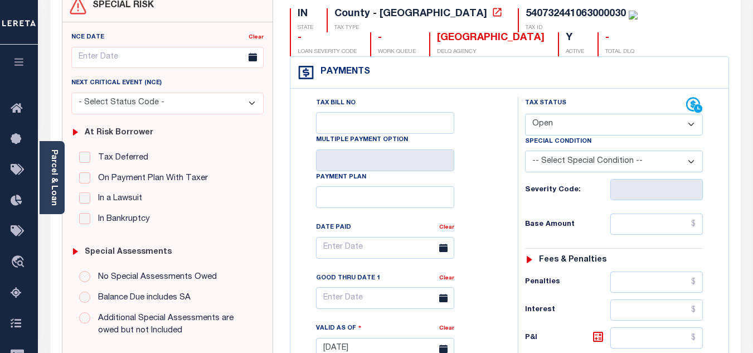
click at [545, 125] on select "- Select Status Code - Open Due/Unpaid Paid Incomplete No Tax Due Internal Refu…" at bounding box center [614, 125] width 178 height 22
select select "DUE"
click at [525, 114] on select "- Select Status Code - Open Due/Unpaid Paid Incomplete No Tax Due Internal Refu…" at bounding box center [614, 125] width 178 height 22
type input "[DATE]"
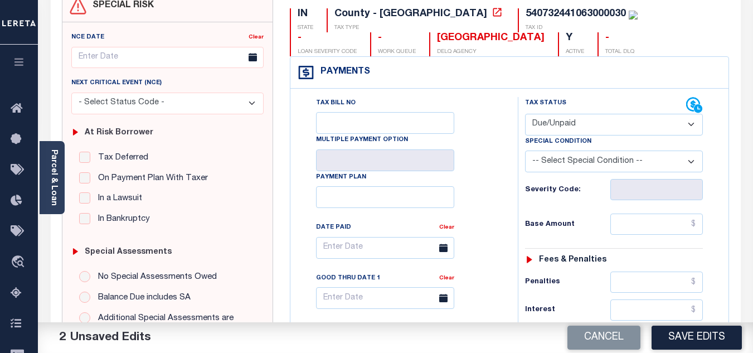
click at [584, 163] on select "-- Select Special Condition -- 3RD PARTY TAX LIEN AGENCY TAX LIEN (A.K.A Inside…" at bounding box center [614, 162] width 178 height 22
select select "15"
click at [525, 152] on select "-- Select Special Condition -- 3RD PARTY TAX LIEN AGENCY TAX LIEN (A.K.A Inside…" at bounding box center [614, 162] width 178 height 22
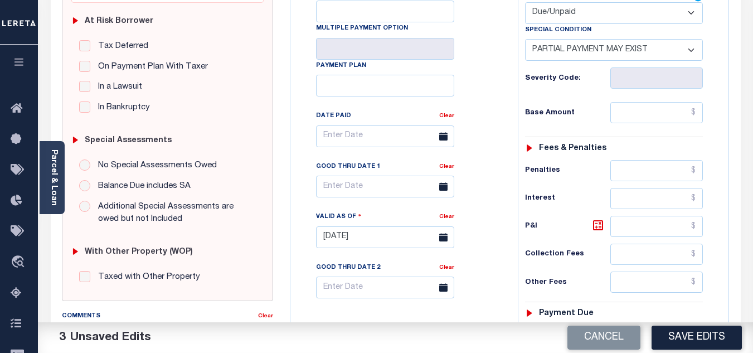
scroll to position [279, 0]
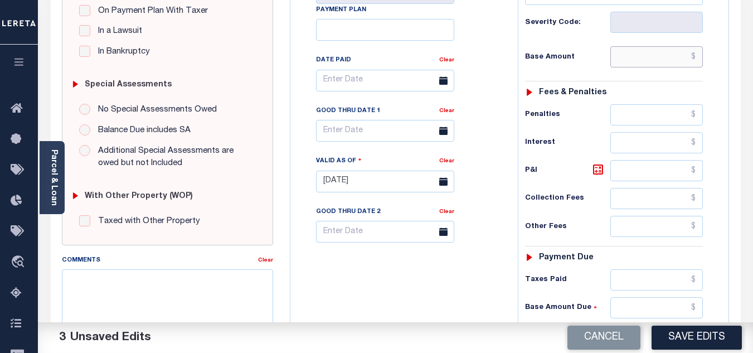
click at [635, 55] on input "text" at bounding box center [656, 56] width 93 height 21
click at [637, 63] on input "text" at bounding box center [656, 56] width 93 height 21
paste input "1,077.42"
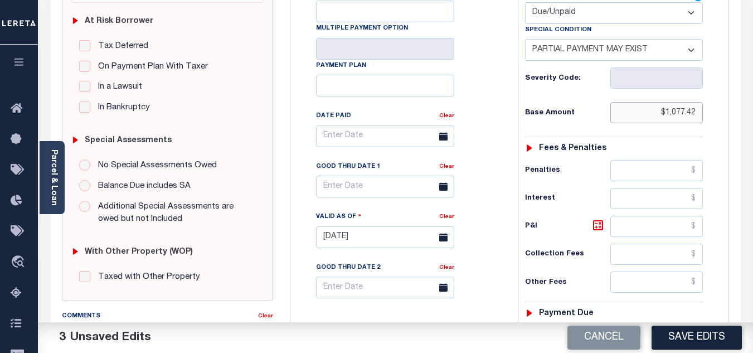
type input "$1,077.42"
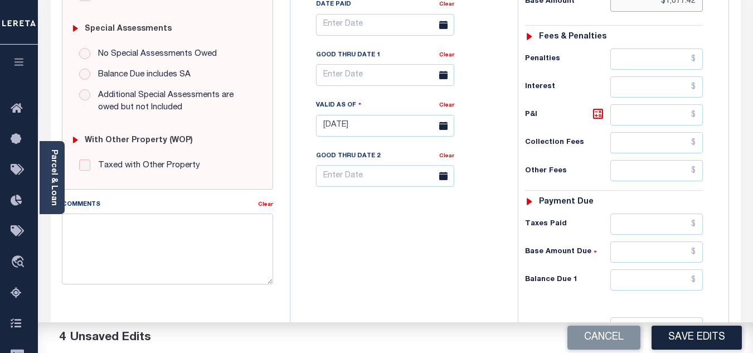
scroll to position [390, 0]
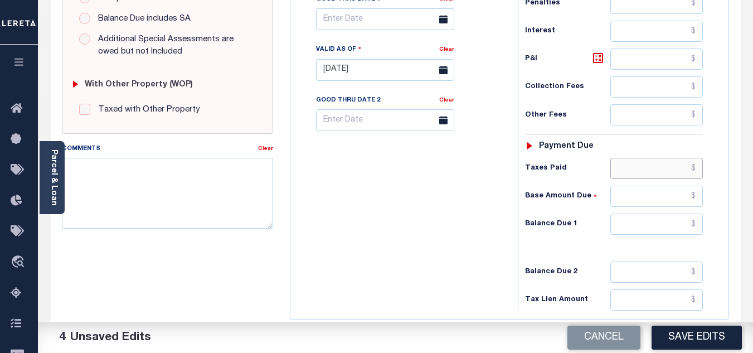
click at [640, 171] on input "text" at bounding box center [656, 168] width 93 height 21
paste input "1,147.42"
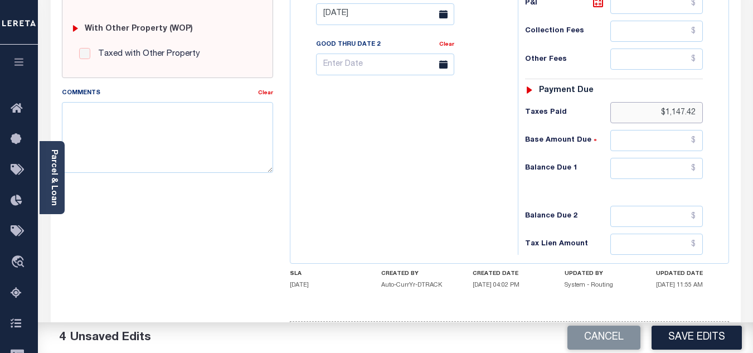
type input "$1,147.42"
click at [653, 147] on input "text" at bounding box center [656, 140] width 93 height 21
type input "$70.00"
click at [644, 169] on input "text" at bounding box center [656, 168] width 93 height 21
click at [661, 167] on input "text" at bounding box center [656, 168] width 93 height 21
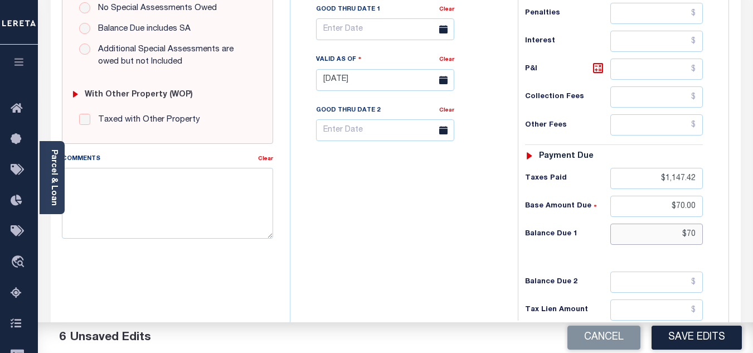
scroll to position [324, 0]
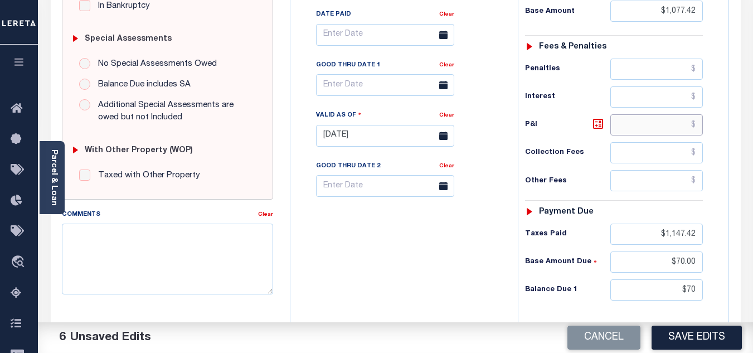
type input "$70.00"
click at [655, 131] on input "text" at bounding box center [656, 124] width 93 height 21
type input "$0.00"
click at [444, 140] on icon at bounding box center [443, 136] width 8 height 8
click at [443, 137] on icon at bounding box center [443, 136] width 8 height 8
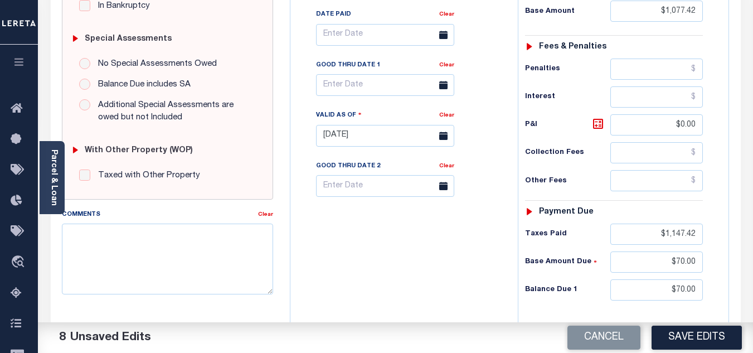
click at [443, 89] on icon at bounding box center [443, 85] width 8 height 8
click at [442, 88] on icon at bounding box center [443, 85] width 8 height 8
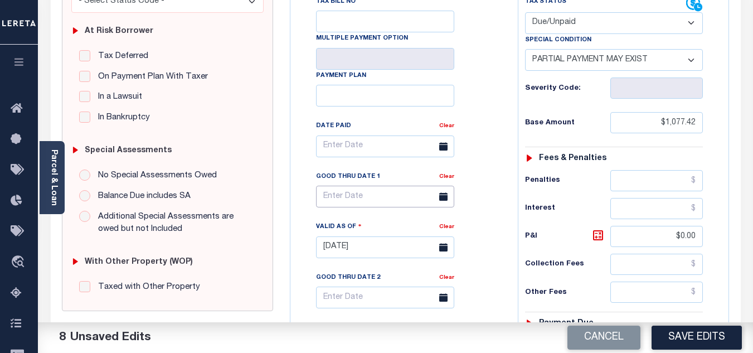
click at [348, 201] on input "text" at bounding box center [385, 197] width 138 height 22
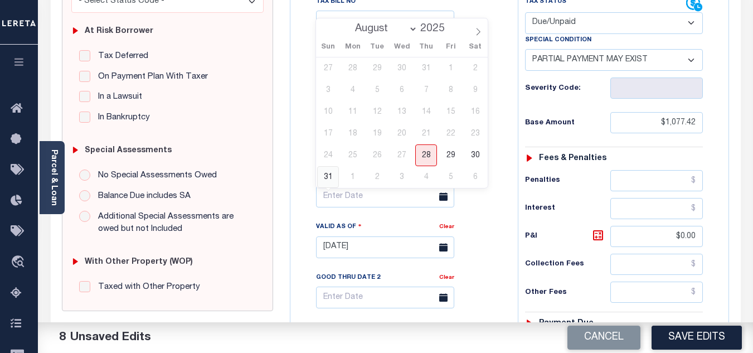
click at [331, 177] on span "31" at bounding box center [328, 177] width 22 height 22
type input "08/31/2025"
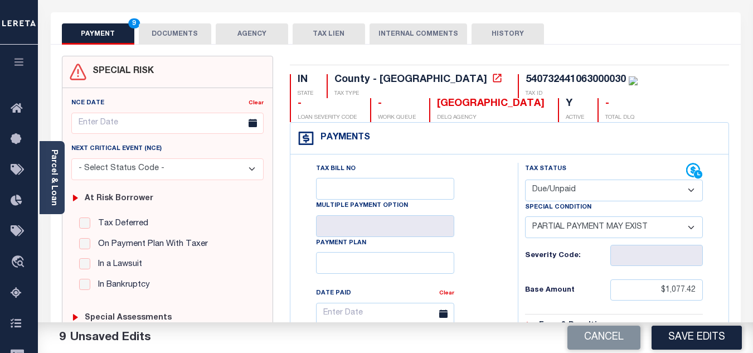
scroll to position [0, 0]
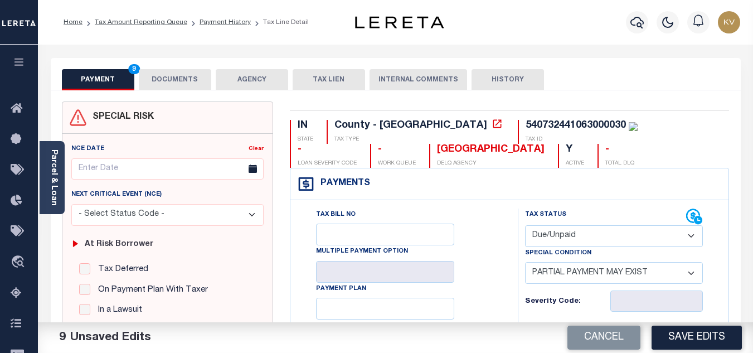
click at [183, 80] on button "DOCUMENTS" at bounding box center [175, 79] width 72 height 21
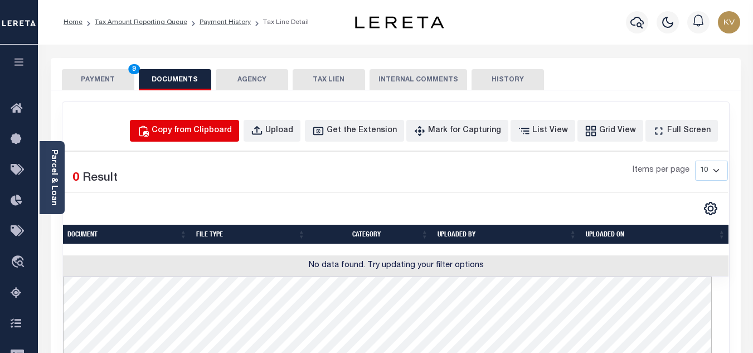
click at [231, 125] on div "Copy from Clipboard" at bounding box center [192, 131] width 80 height 12
select select "POP"
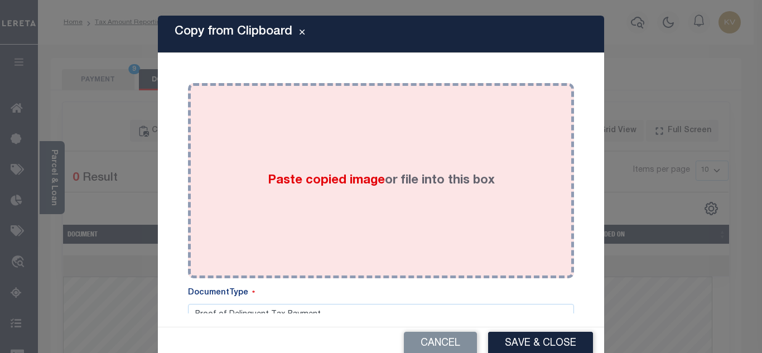
click at [350, 139] on div "Paste copied image or file into this box" at bounding box center [380, 180] width 369 height 178
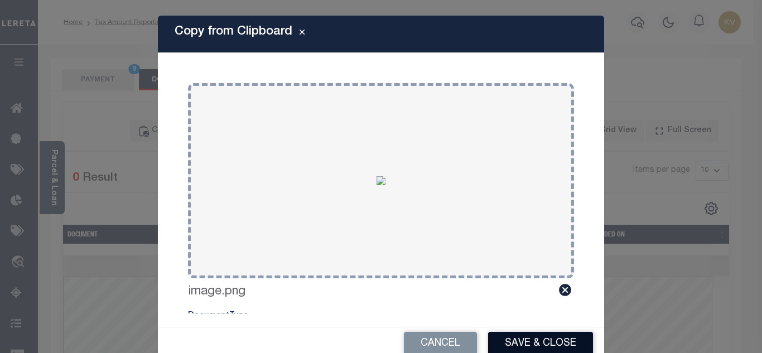
click at [535, 338] on button "Save & Close" at bounding box center [540, 344] width 105 height 24
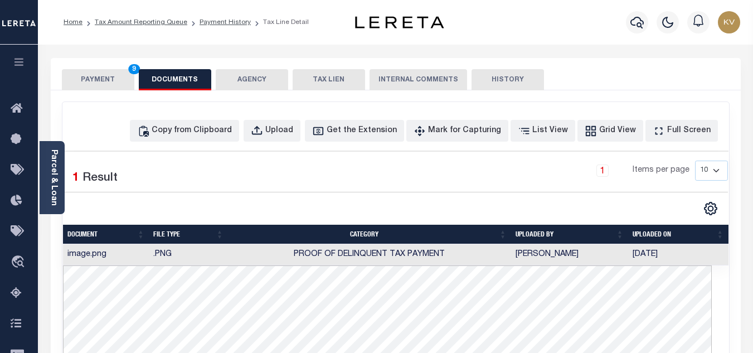
click at [104, 79] on button "PAYMENT 9" at bounding box center [98, 79] width 72 height 21
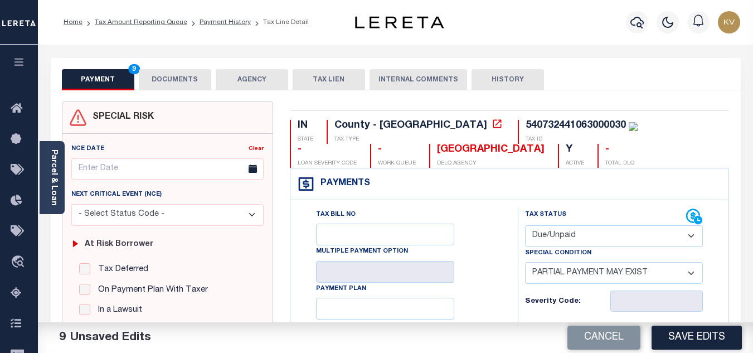
scroll to position [167, 0]
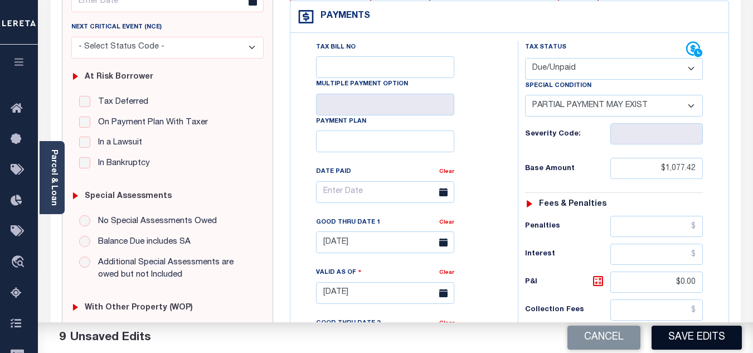
click at [676, 341] on button "Save Edits" at bounding box center [697, 338] width 90 height 24
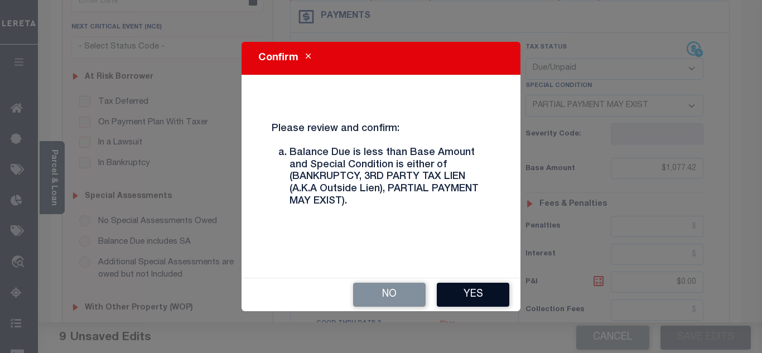
click at [470, 297] on button "Yes" at bounding box center [473, 295] width 72 height 24
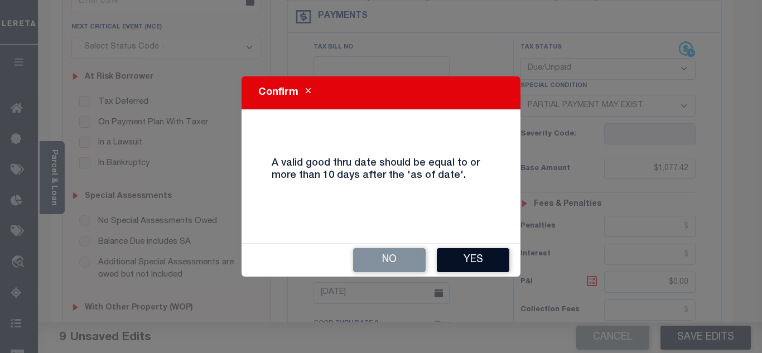
click at [490, 260] on button "Yes" at bounding box center [473, 260] width 72 height 24
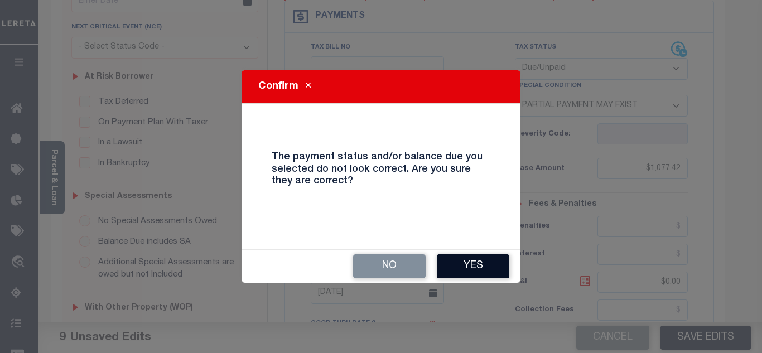
click at [483, 261] on button "Yes" at bounding box center [473, 266] width 72 height 24
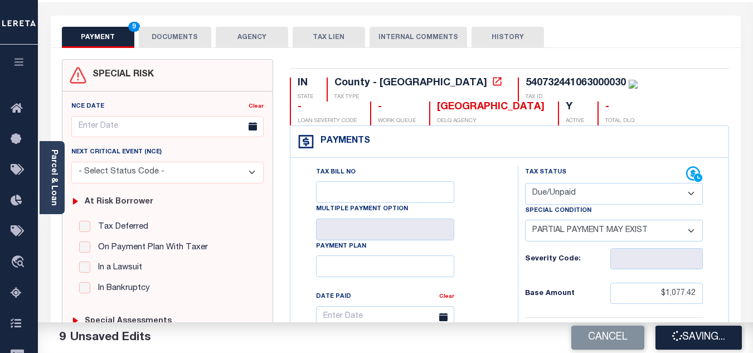
scroll to position [0, 0]
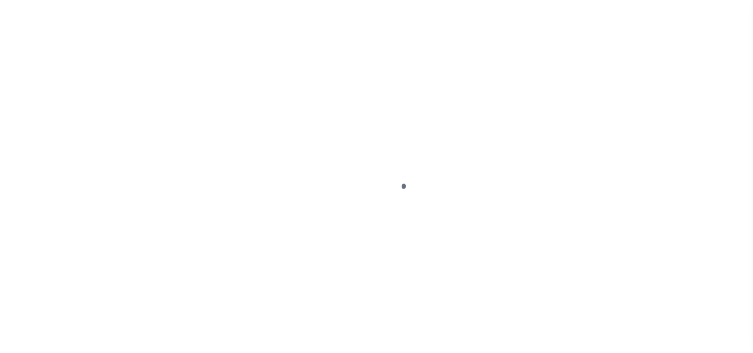
select select "DUE"
select select "15"
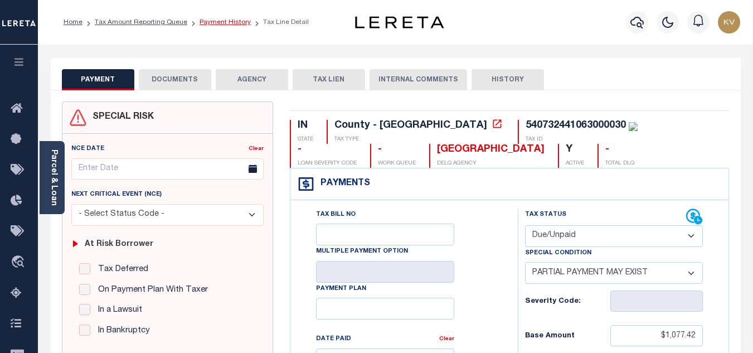
click at [210, 23] on link "Payment History" at bounding box center [225, 22] width 51 height 7
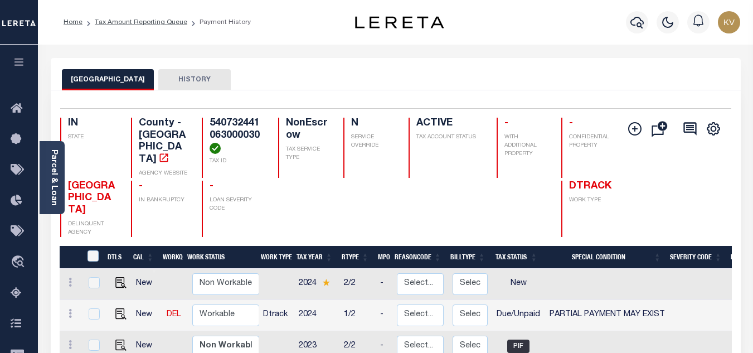
scroll to position [1, 0]
click at [207, 306] on select "Non Workable Workable" at bounding box center [225, 314] width 67 height 22
checkbox input "true"
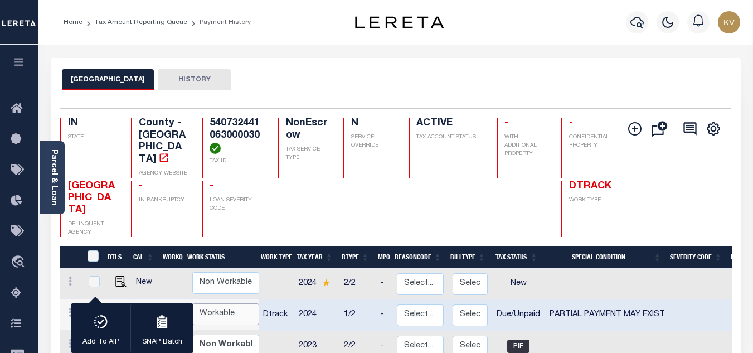
select select "true"
click at [192, 303] on select "Non Workable Workable" at bounding box center [225, 314] width 67 height 22
checkbox input "false"
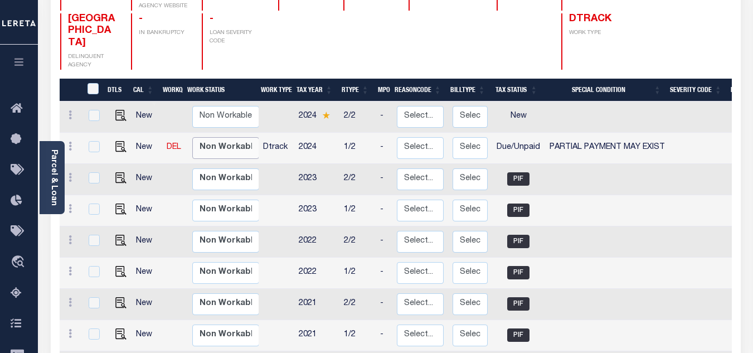
scroll to position [0, 0]
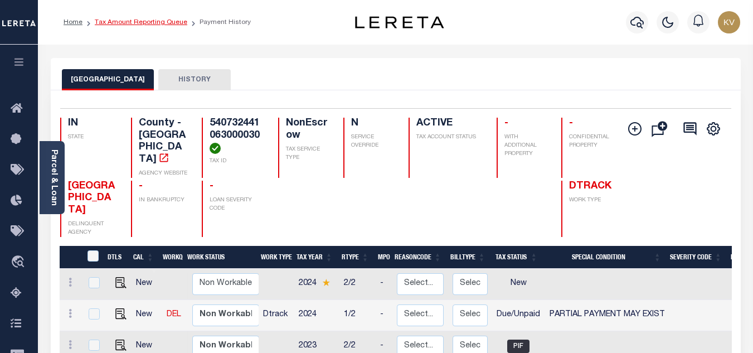
click at [128, 22] on link "Tax Amount Reporting Queue" at bounding box center [141, 22] width 93 height 7
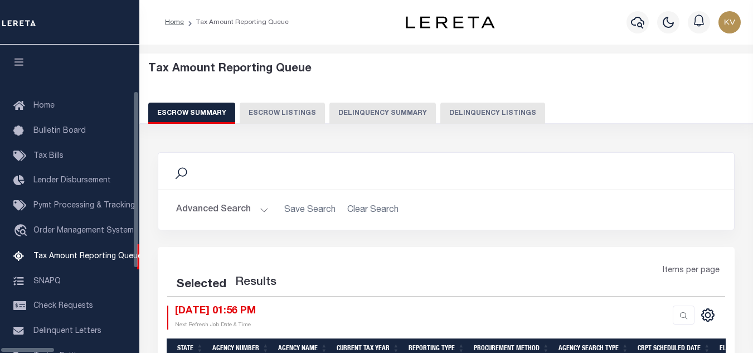
select select "100"
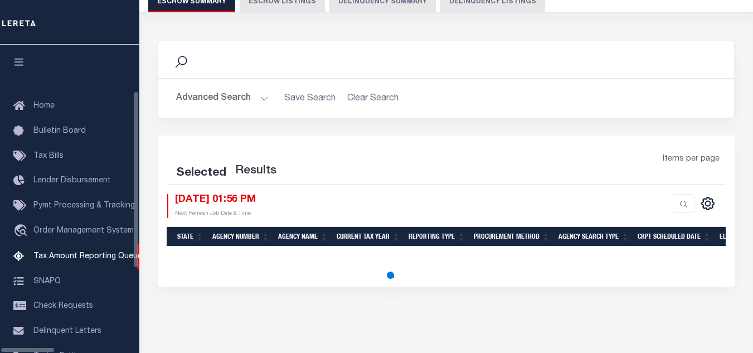
scroll to position [113, 0]
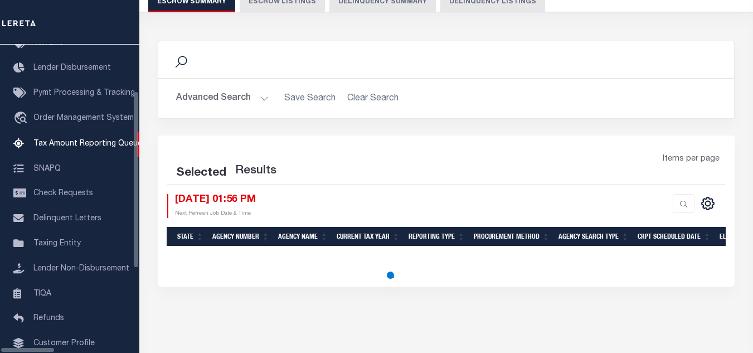
select select "100"
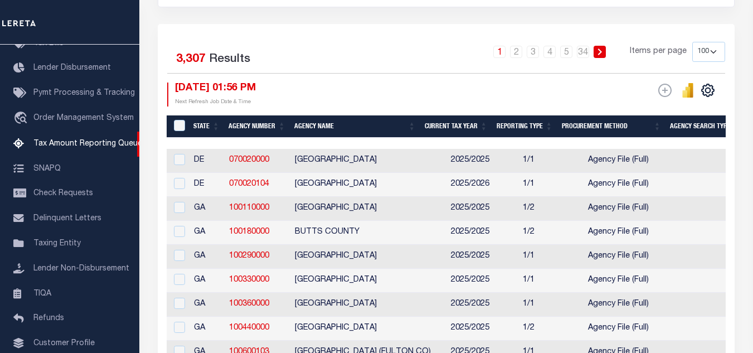
scroll to position [0, 0]
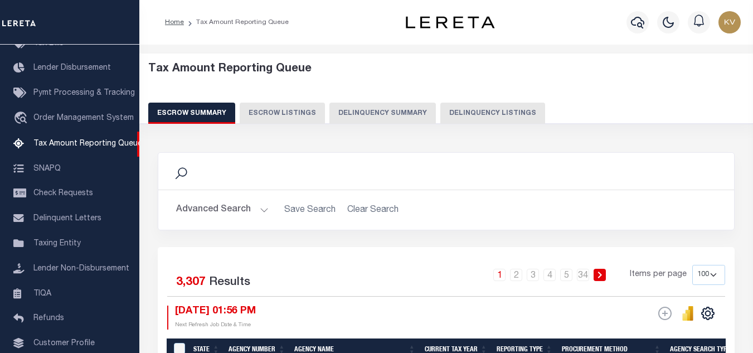
click button "Delinquency Listings"
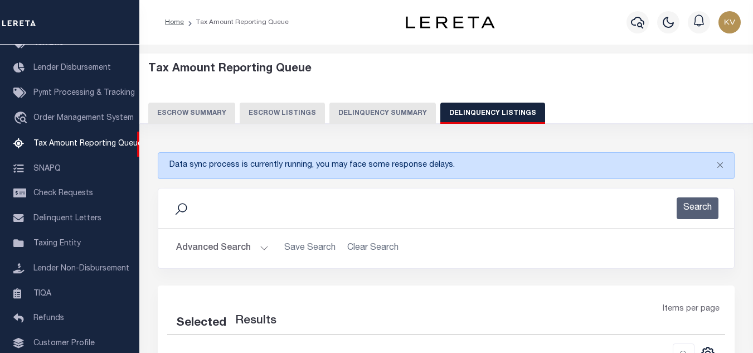
click button "Delinquency Listings"
select select
select select "100"
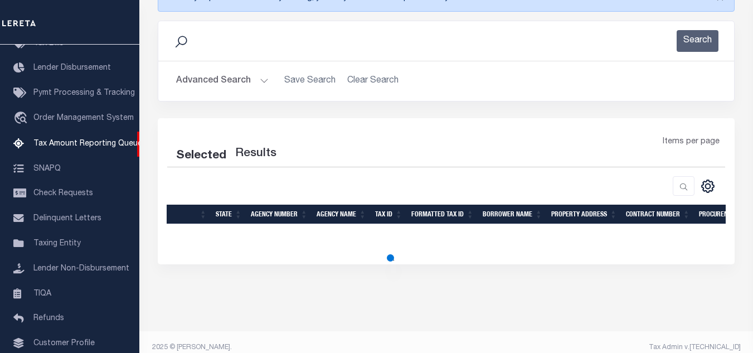
scroll to position [179, 0]
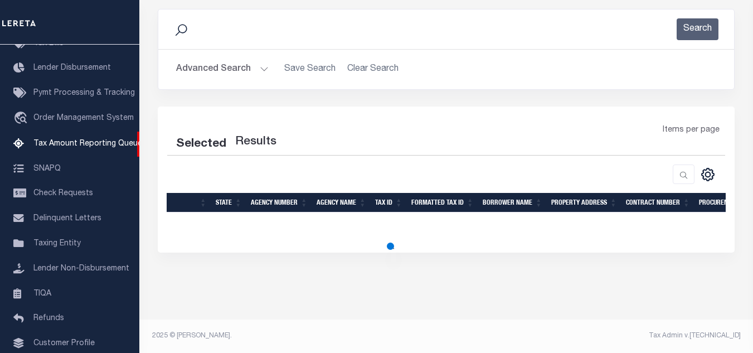
select select "100"
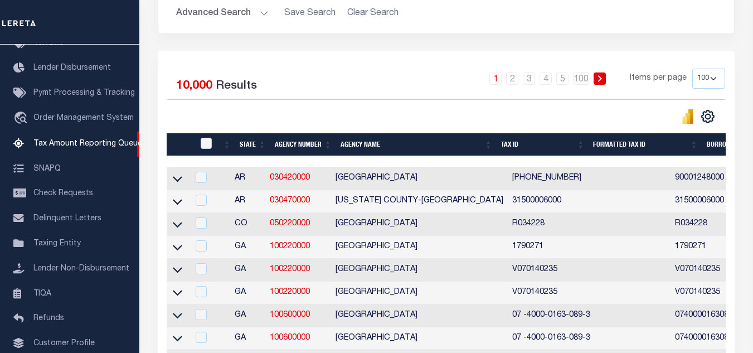
scroll to position [123, 0]
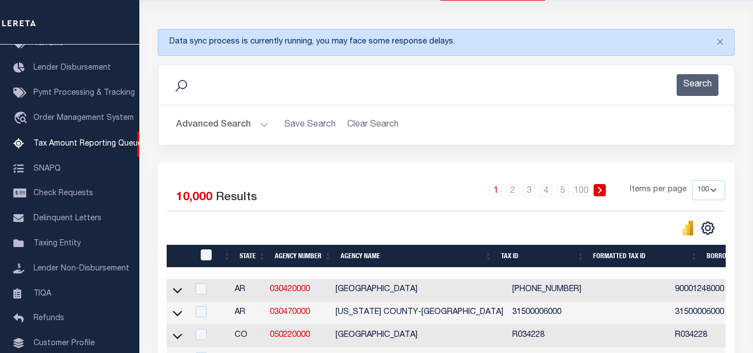
click button "Advanced Search"
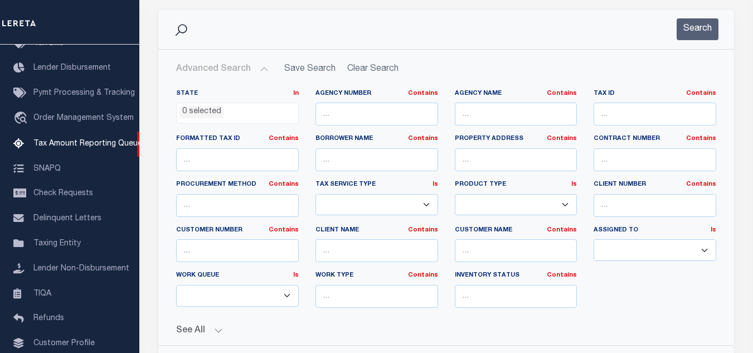
scroll to position [235, 0]
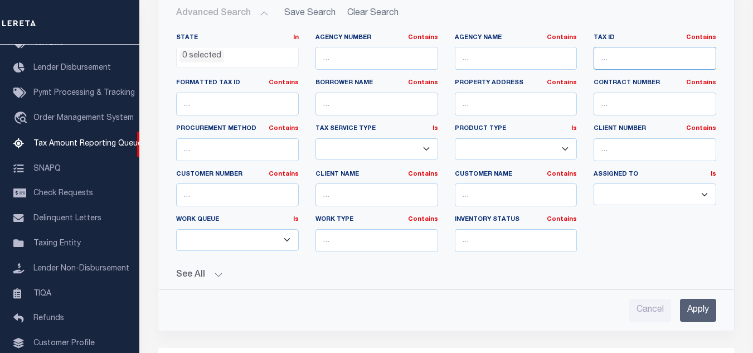
click input "text"
paste input "540732441069000030"
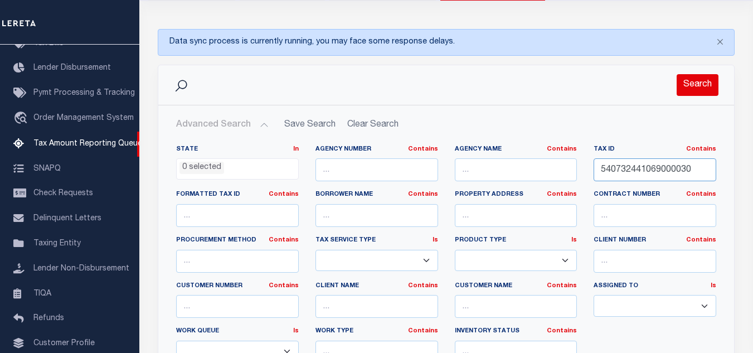
type input "540732441069000030"
click button "Search"
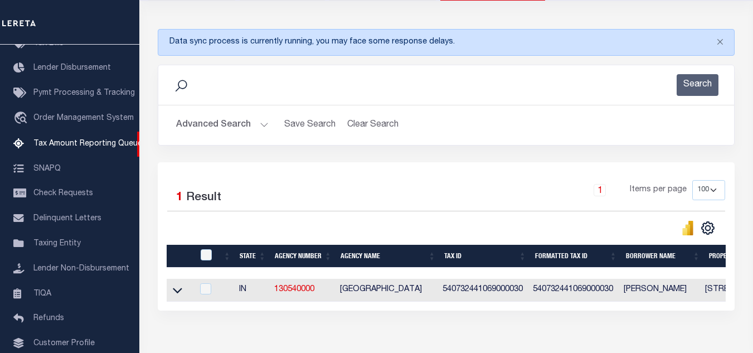
scroll to position [191, 0]
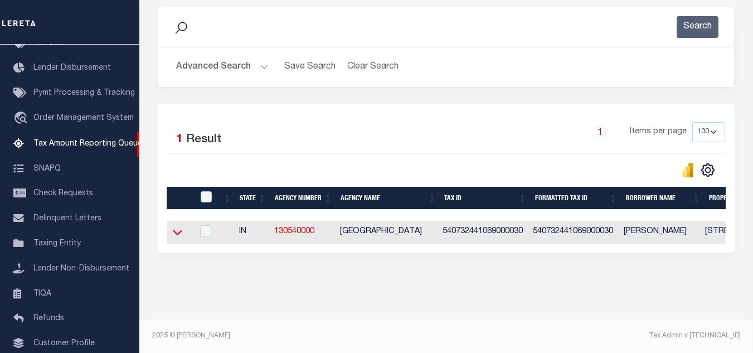
click icon
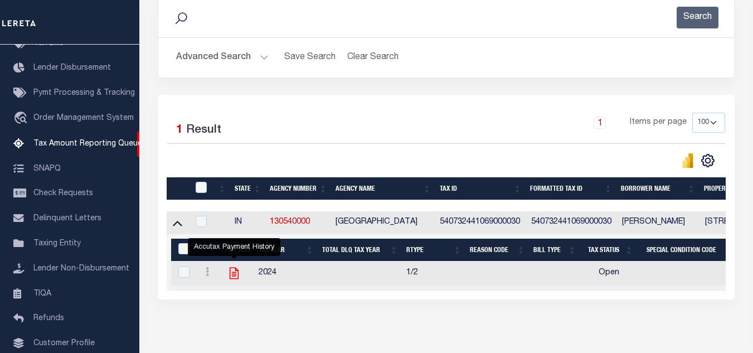
click icon ""
checkbox input "true"
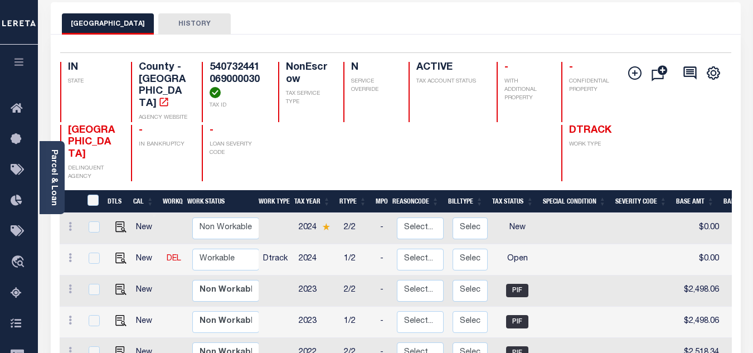
scroll to position [112, 0]
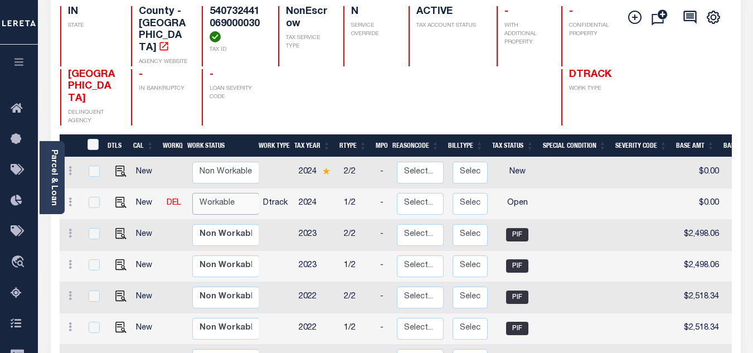
click at [210, 196] on select "Non Workable Workable" at bounding box center [225, 204] width 67 height 22
checkbox input "true"
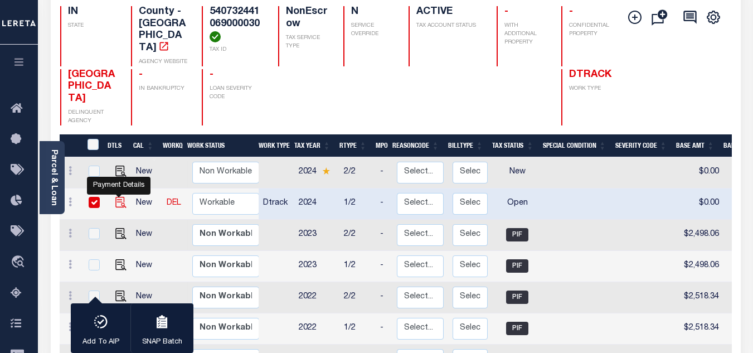
click at [119, 197] on img "" at bounding box center [120, 202] width 11 height 11
checkbox input "false"
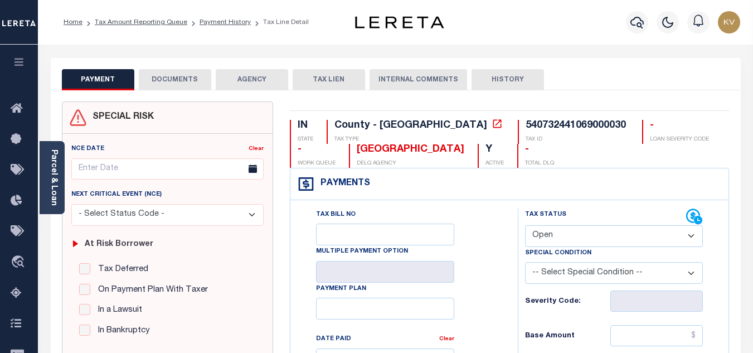
scroll to position [112, 0]
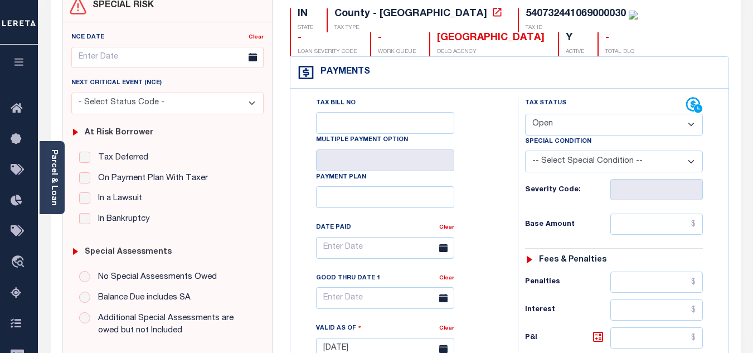
click at [558, 124] on select "- Select Status Code - Open Due/Unpaid Paid Incomplete No Tax Due Internal Refu…" at bounding box center [614, 125] width 178 height 22
select select "PYD"
click at [525, 114] on select "- Select Status Code - Open Due/Unpaid Paid Incomplete No Tax Due Internal Refu…" at bounding box center [614, 125] width 178 height 22
type input "[DATE]"
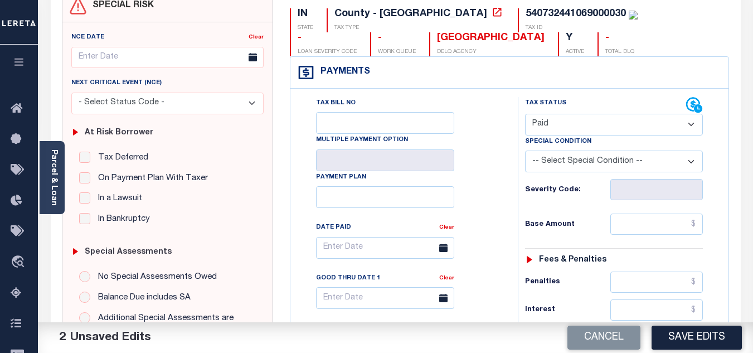
scroll to position [167, 0]
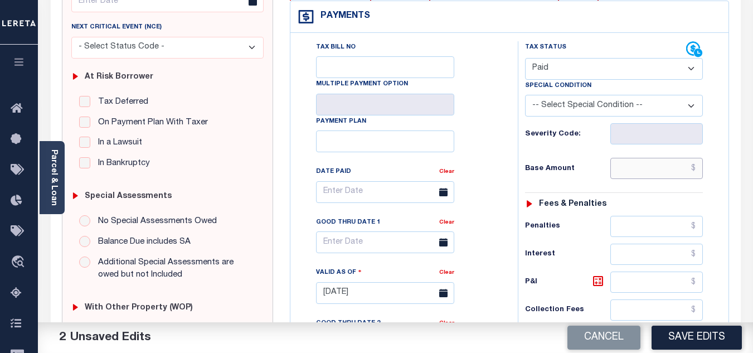
click at [615, 172] on input "text" at bounding box center [656, 168] width 93 height 21
paste input "2,535.37"
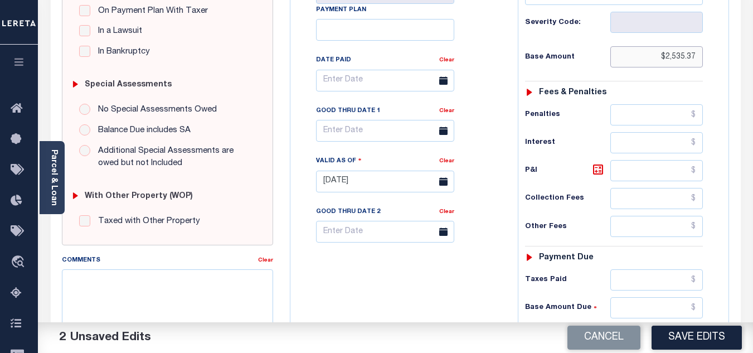
scroll to position [335, 0]
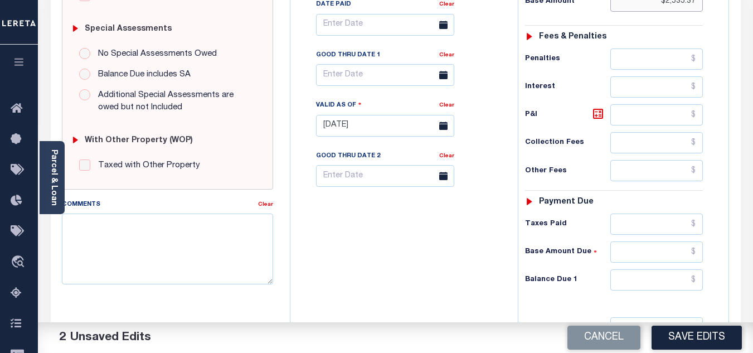
type input "$2,535.37"
click at [644, 229] on input "text" at bounding box center [656, 224] width 93 height 21
click at [655, 255] on input "text" at bounding box center [656, 251] width 93 height 21
click at [646, 282] on input "text" at bounding box center [656, 279] width 93 height 21
type input "$0.00"
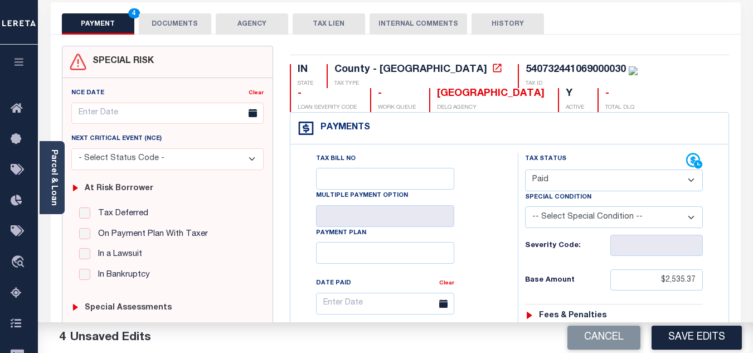
scroll to position [0, 0]
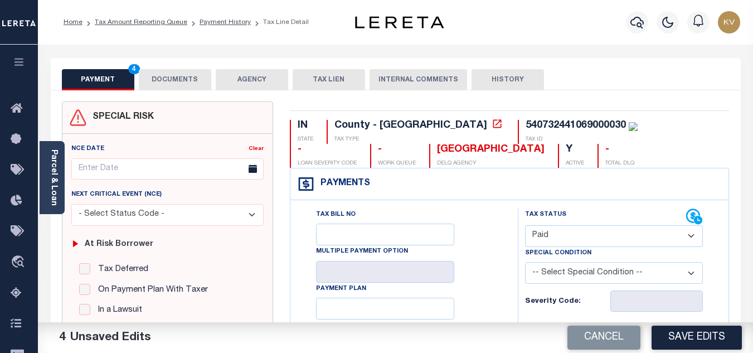
click at [181, 85] on button "DOCUMENTS" at bounding box center [175, 79] width 72 height 21
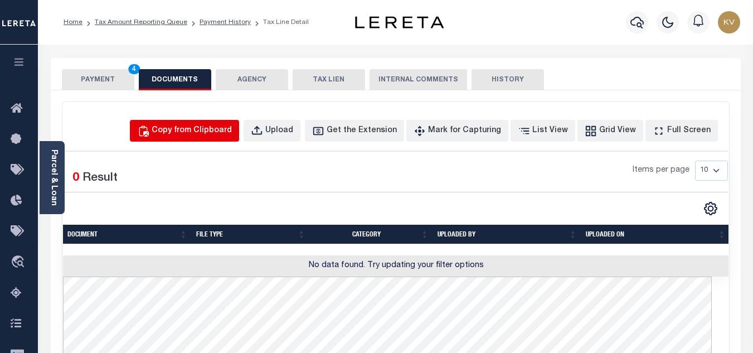
click at [220, 128] on div "Copy from Clipboard" at bounding box center [192, 131] width 80 height 12
select select "POP"
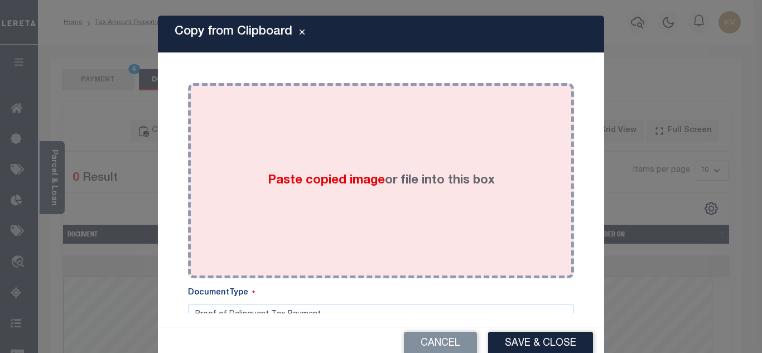
click at [353, 182] on span "Paste copied image" at bounding box center [326, 181] width 117 height 12
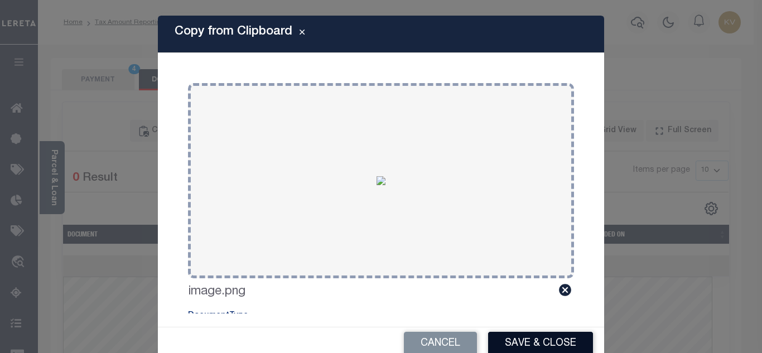
click at [524, 341] on button "Save & Close" at bounding box center [540, 344] width 105 height 24
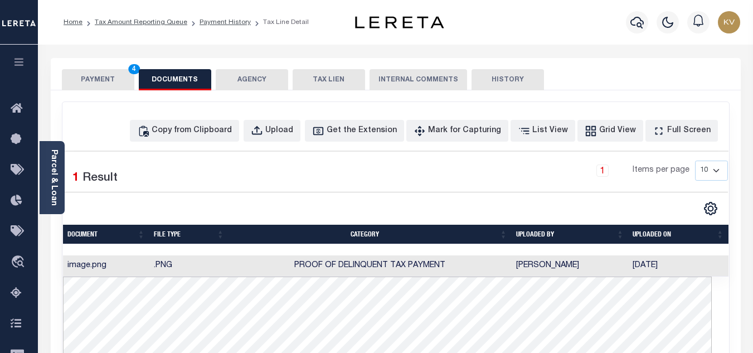
scroll to position [3, 0]
click at [108, 77] on button "PAYMENT 4" at bounding box center [98, 79] width 72 height 21
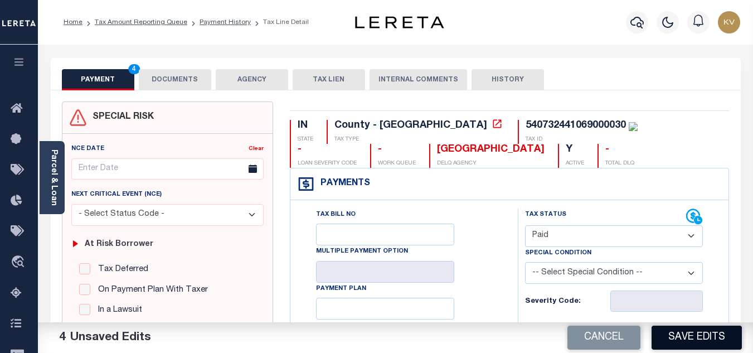
click at [708, 339] on button "Save Edits" at bounding box center [697, 338] width 90 height 24
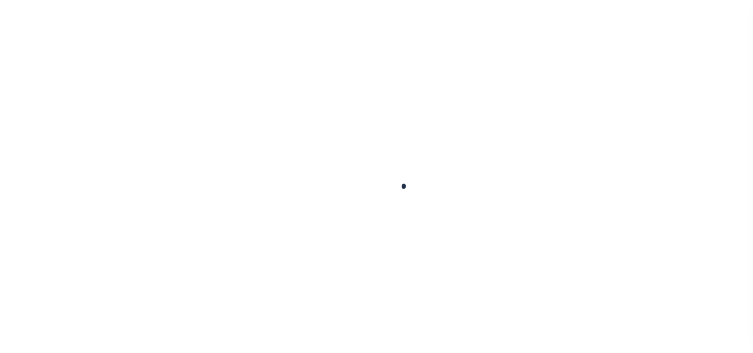
checkbox input "false"
type input "[DATE]"
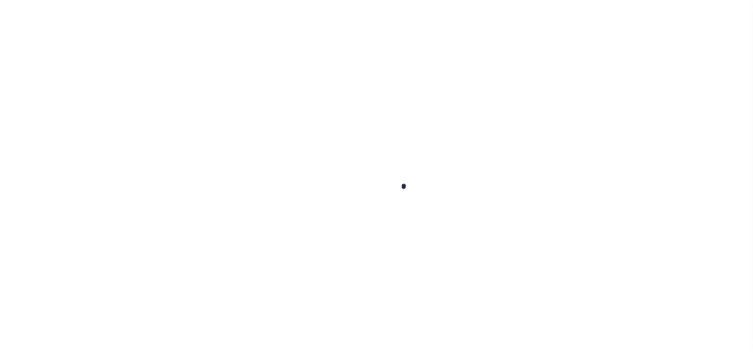
select select "PYD"
type input "$2,535.37"
type input "$0"
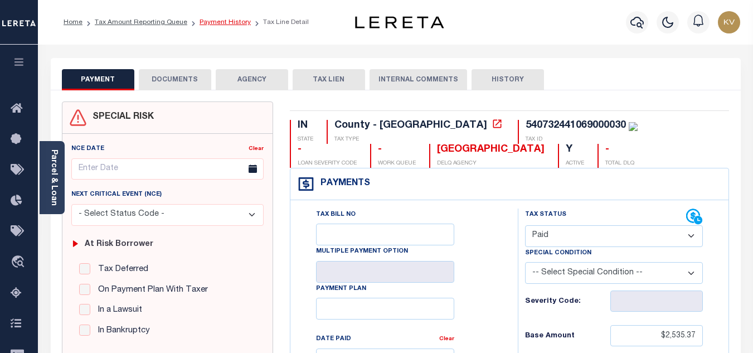
click at [232, 23] on link "Payment History" at bounding box center [225, 22] width 51 height 7
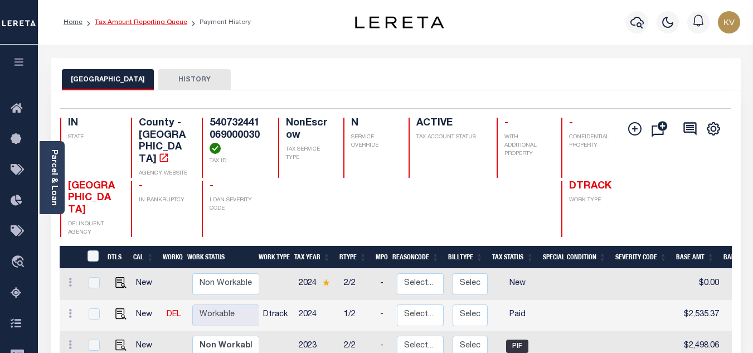
click at [121, 21] on link "Tax Amount Reporting Queue" at bounding box center [141, 22] width 93 height 7
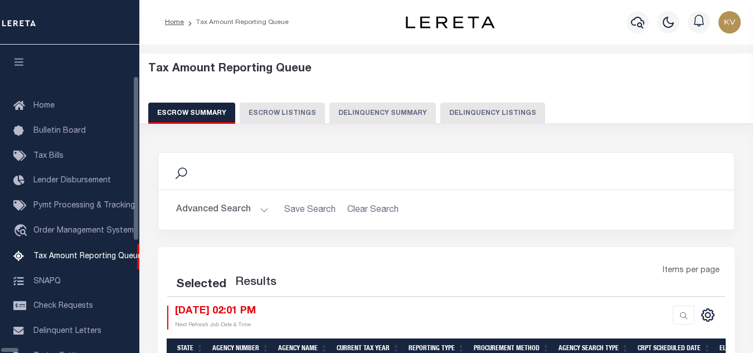
select select "100"
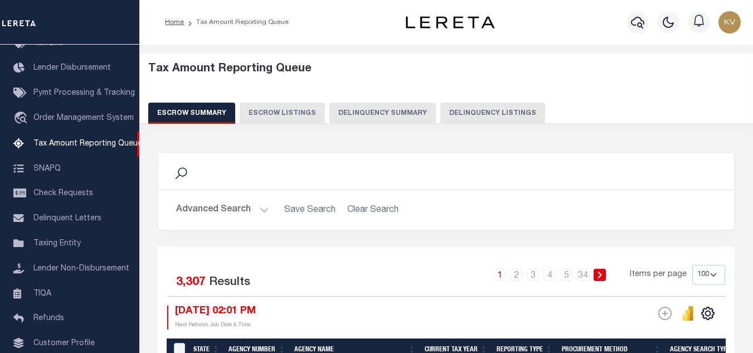
click at [453, 110] on button "Delinquency Listings" at bounding box center [492, 113] width 105 height 21
select select "100"
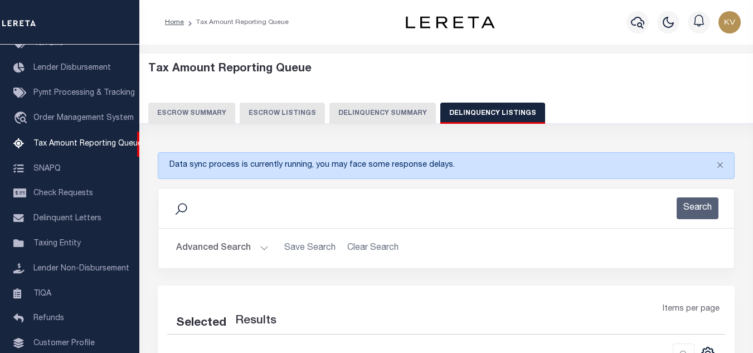
select select "100"
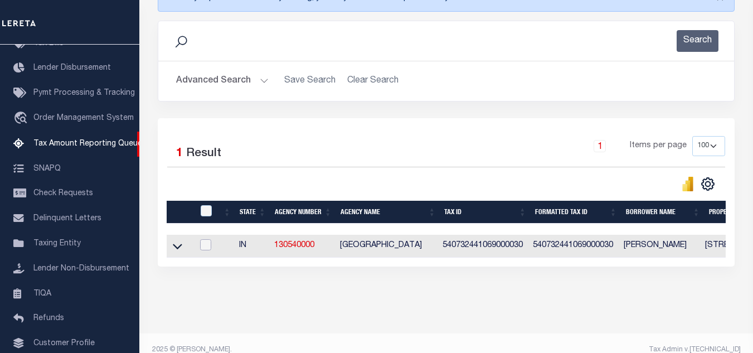
click at [204, 247] on input "checkbox" at bounding box center [205, 244] width 11 height 11
checkbox input "true"
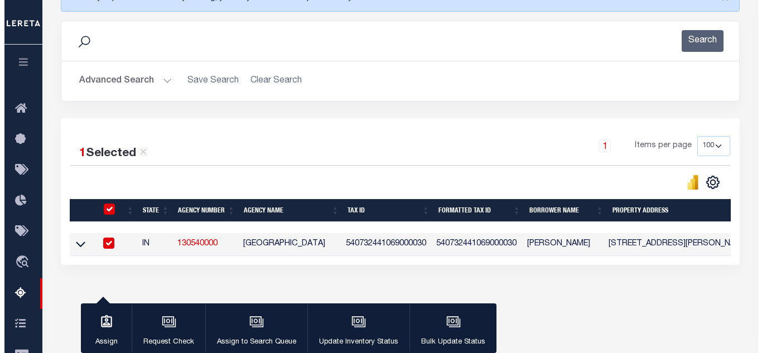
scroll to position [238, 0]
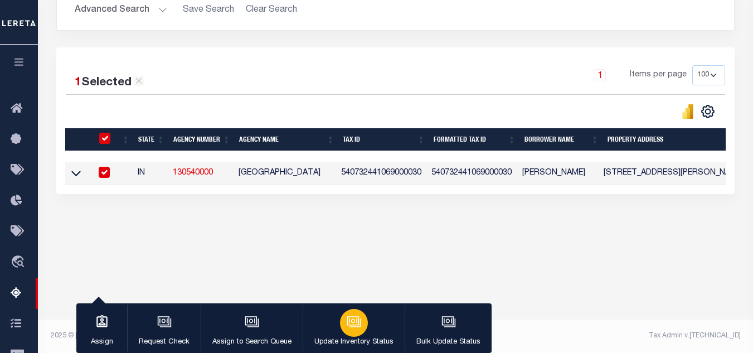
click at [343, 333] on div "button" at bounding box center [354, 323] width 28 height 28
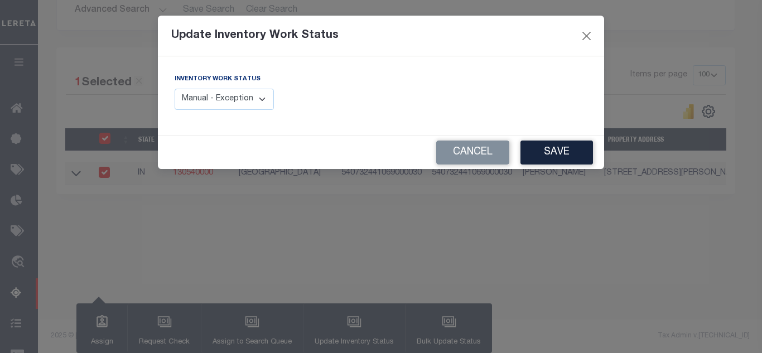
click at [212, 99] on select "Manual - Exception Pended - Awaiting Search Late Add Exception Completed" at bounding box center [224, 100] width 99 height 22
select select "4"
click at [175, 89] on select "Manual - Exception Pended - Awaiting Search Late Add Exception Completed" at bounding box center [224, 100] width 99 height 22
click at [541, 158] on button "Save" at bounding box center [556, 152] width 72 height 24
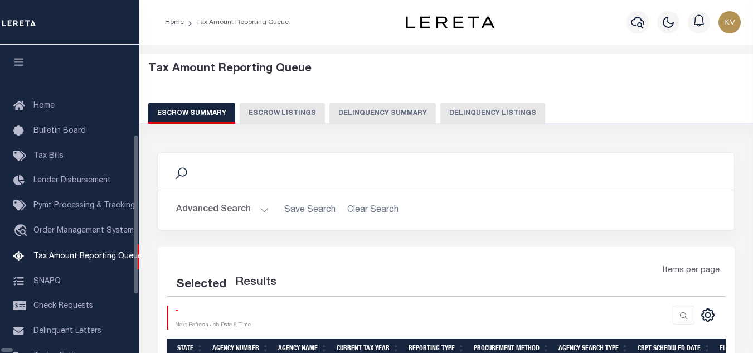
select select "100"
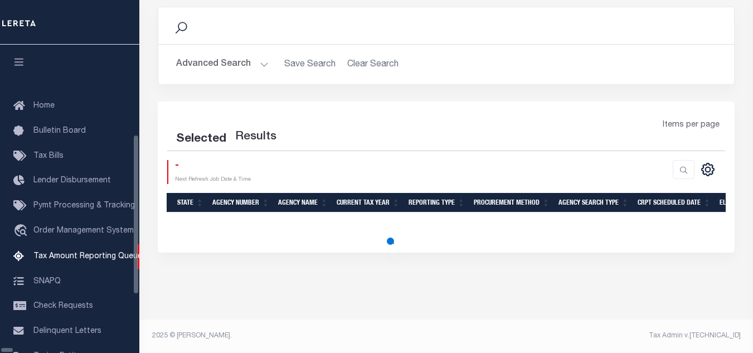
select select "100"
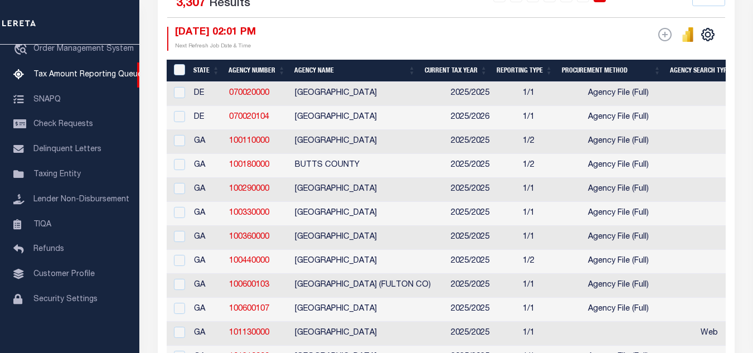
scroll to position [0, 0]
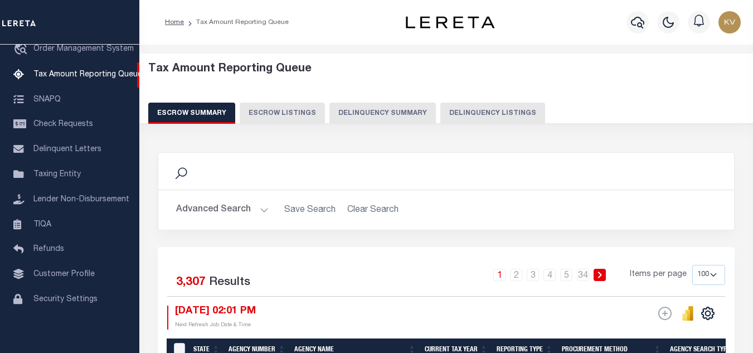
click at [464, 108] on button "Delinquency Listings" at bounding box center [492, 113] width 105 height 21
select select "100"
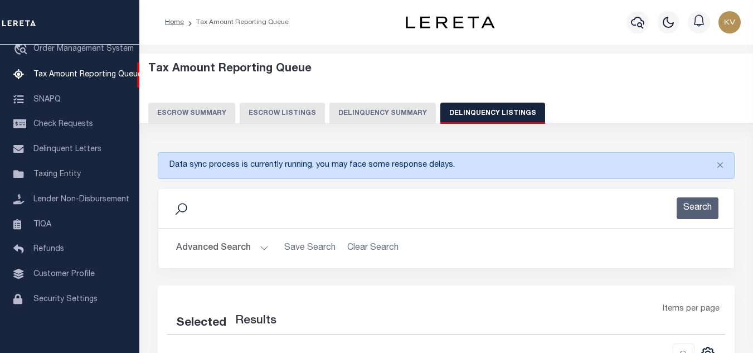
select select "100"
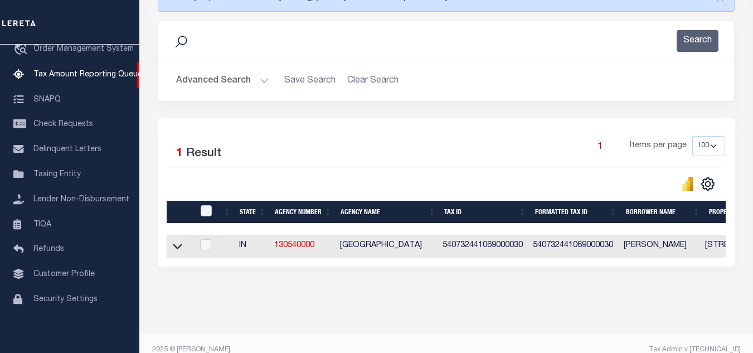
scroll to position [191, 0]
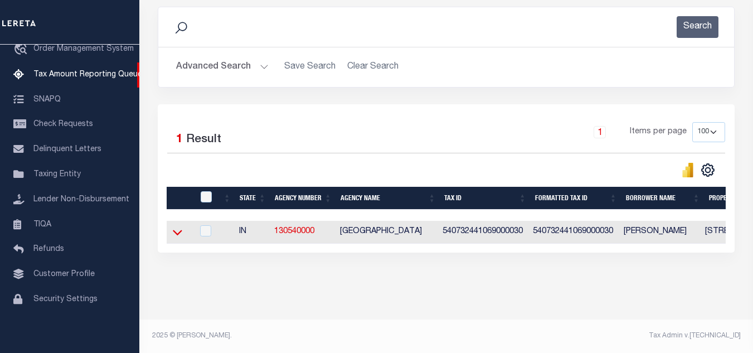
click at [175, 226] on icon at bounding box center [177, 232] width 9 height 12
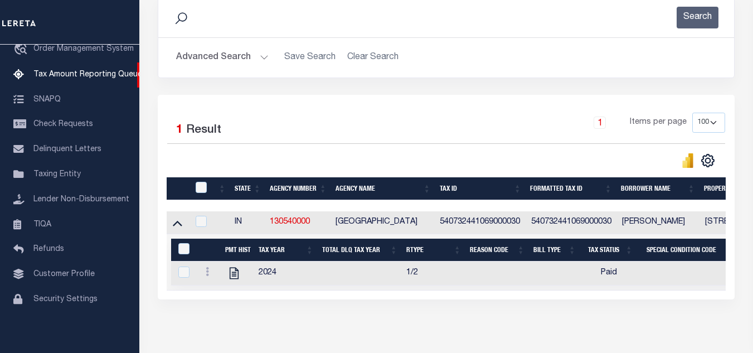
scroll to position [0, 0]
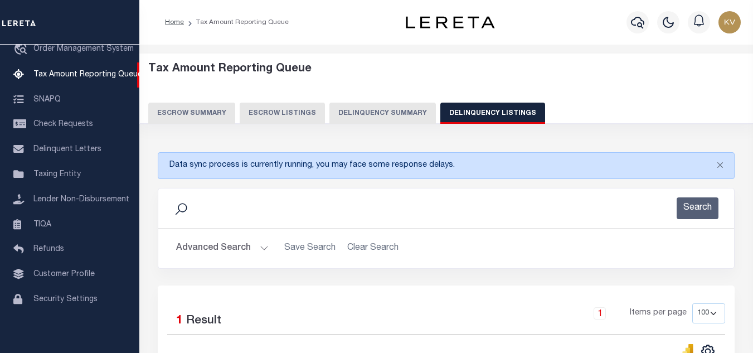
click at [227, 241] on button "Advanced Search" at bounding box center [222, 249] width 93 height 22
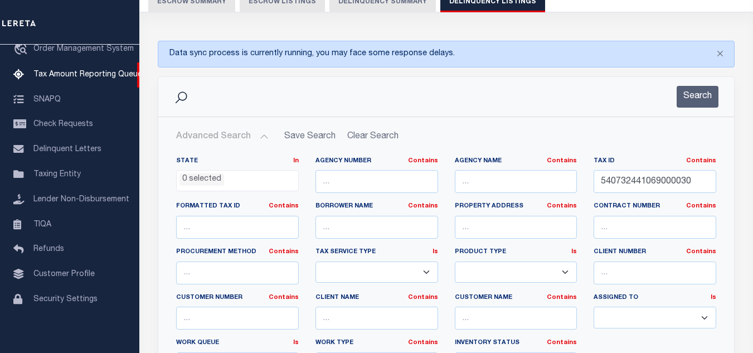
scroll to position [167, 0]
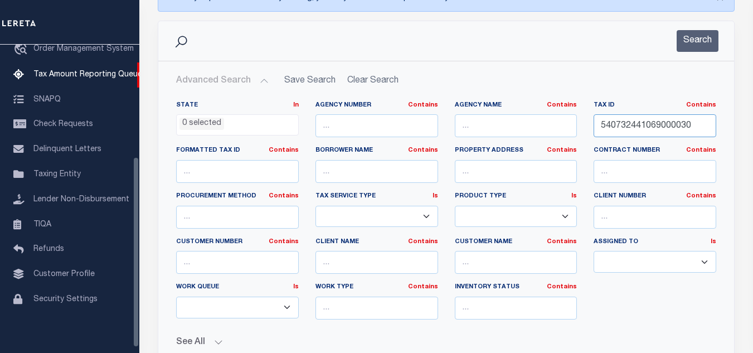
click at [639, 125] on input "540732441069000030" at bounding box center [655, 125] width 123 height 23
paste input "200"
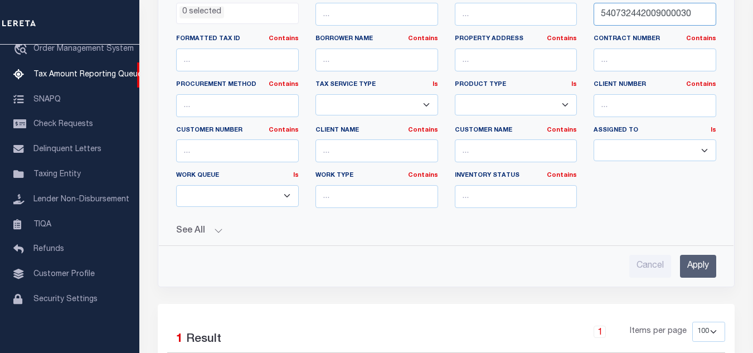
scroll to position [112, 0]
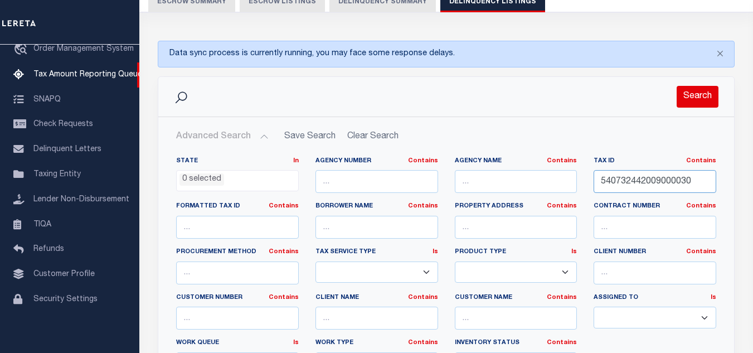
type input "540732442009000030"
click at [690, 102] on button "Search" at bounding box center [698, 97] width 42 height 22
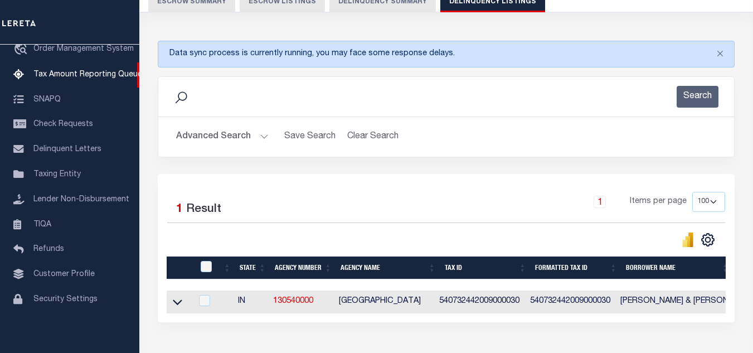
scroll to position [191, 0]
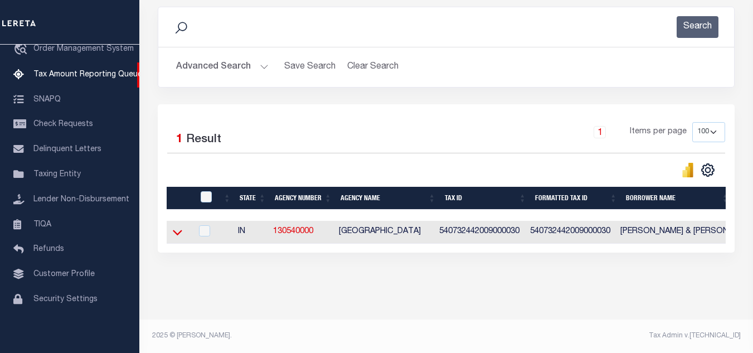
click at [176, 226] on icon at bounding box center [177, 232] width 9 height 12
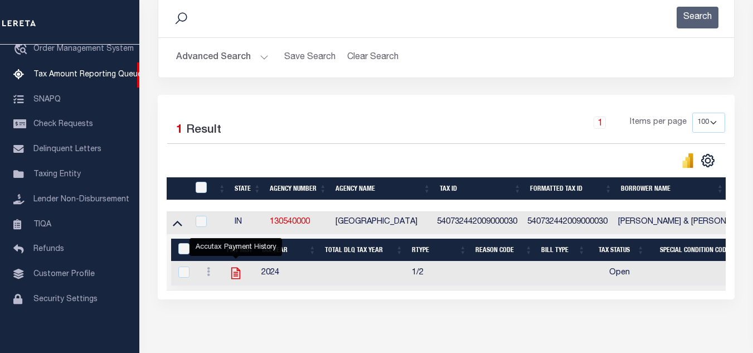
click at [238, 276] on icon "" at bounding box center [236, 273] width 14 height 14
checkbox input "true"
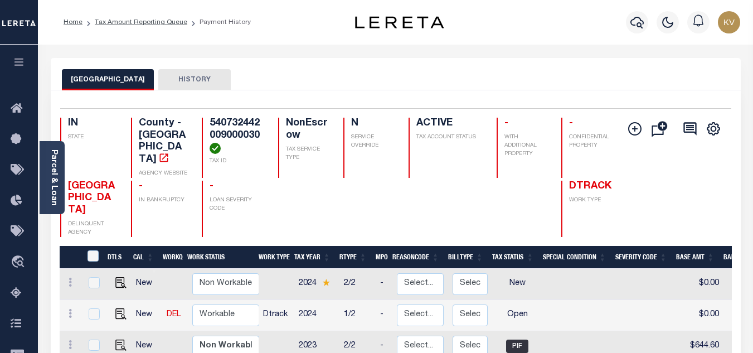
scroll to position [112, 0]
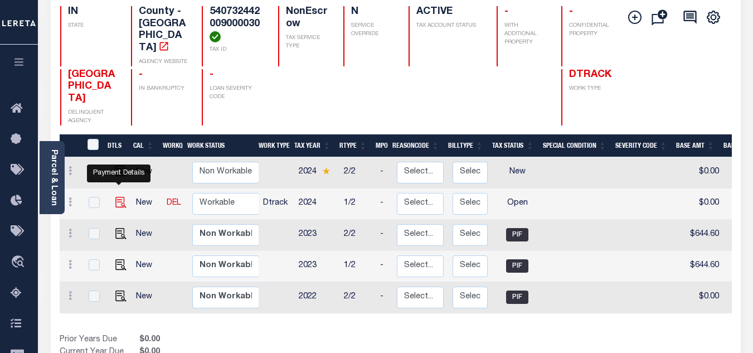
click at [117, 197] on img "" at bounding box center [120, 202] width 11 height 11
checkbox input "true"
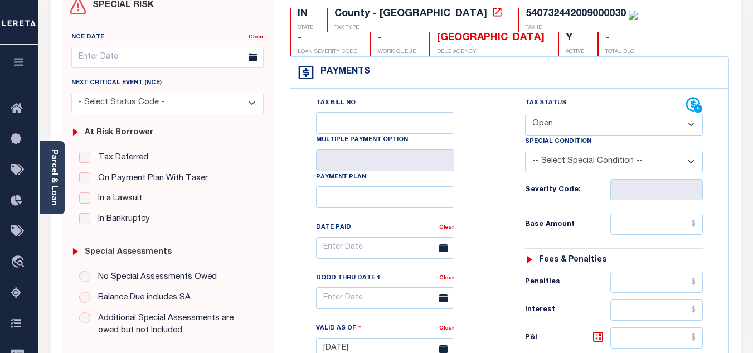
scroll to position [167, 0]
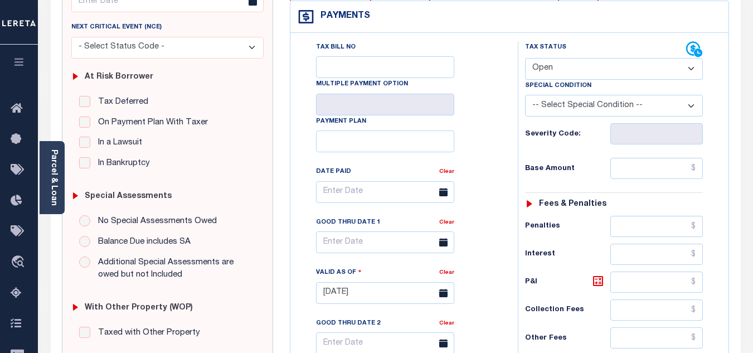
click at [576, 72] on select "- Select Status Code - Open Due/Unpaid Paid Incomplete No Tax Due Internal Refu…" at bounding box center [614, 69] width 178 height 22
select select "PYD"
click at [525, 59] on select "- Select Status Code - Open Due/Unpaid Paid Incomplete No Tax Due Internal Refu…" at bounding box center [614, 69] width 178 height 22
type input "[DATE]"
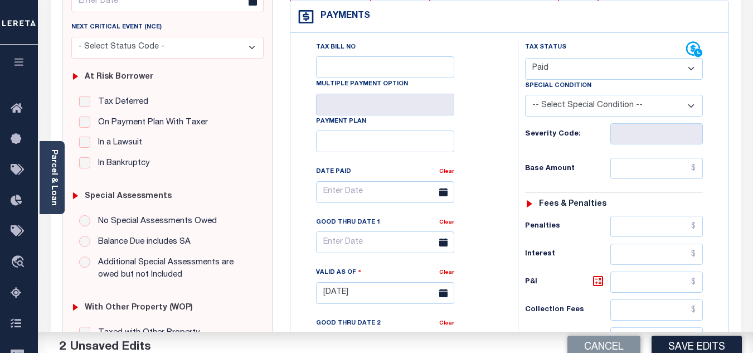
scroll to position [279, 0]
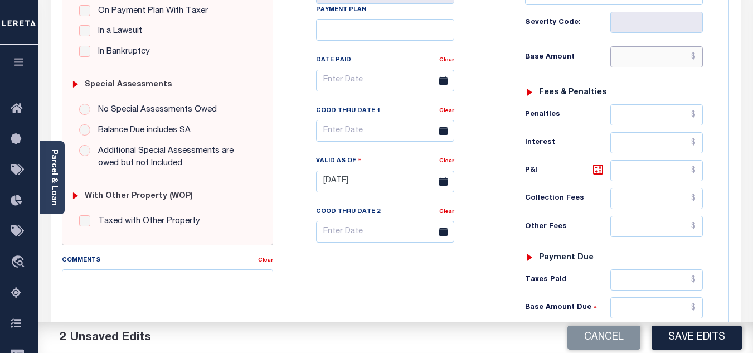
click at [628, 57] on input "text" at bounding box center [656, 56] width 93 height 21
paste input "858.10"
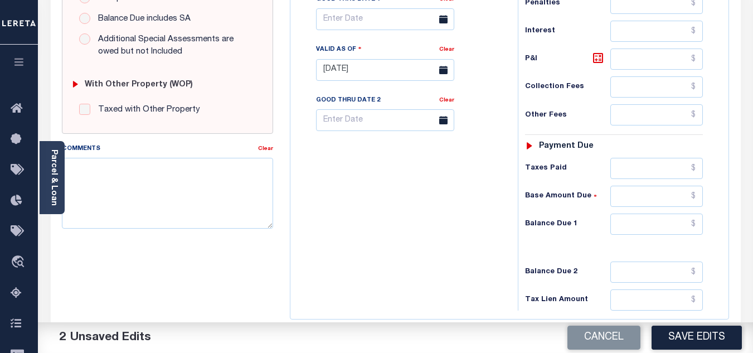
type input "$858.10"
click at [624, 222] on input "text" at bounding box center [656, 224] width 93 height 21
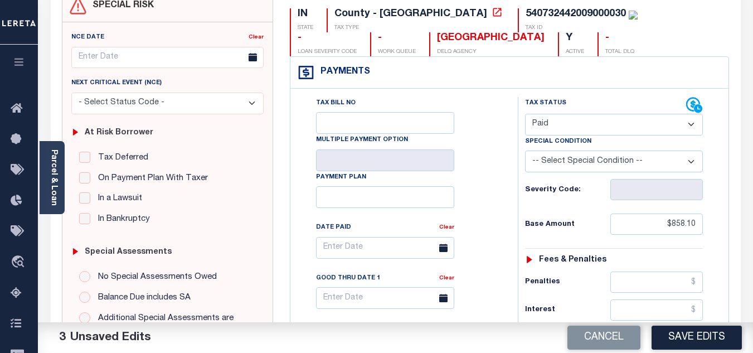
scroll to position [0, 0]
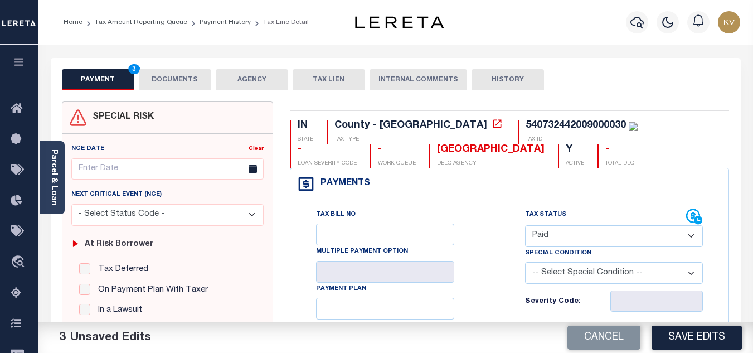
type input "$0.00"
click at [177, 83] on button "DOCUMENTS" at bounding box center [175, 79] width 72 height 21
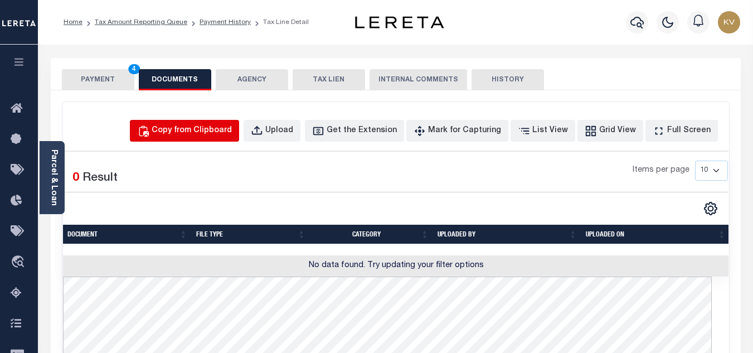
click at [224, 128] on div "Copy from Clipboard" at bounding box center [192, 131] width 80 height 12
select select "POP"
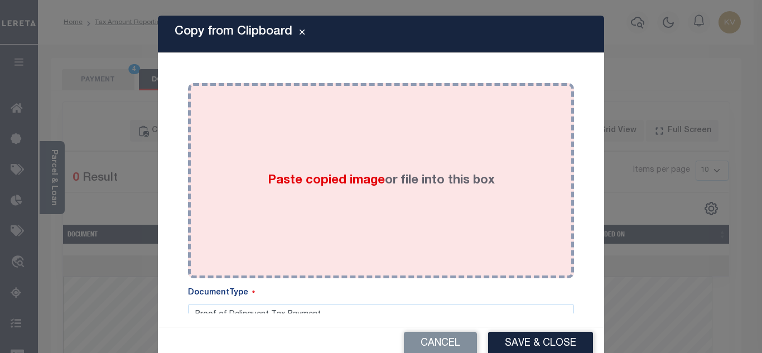
click at [467, 183] on label "Paste copied image or file into this box" at bounding box center [381, 181] width 227 height 18
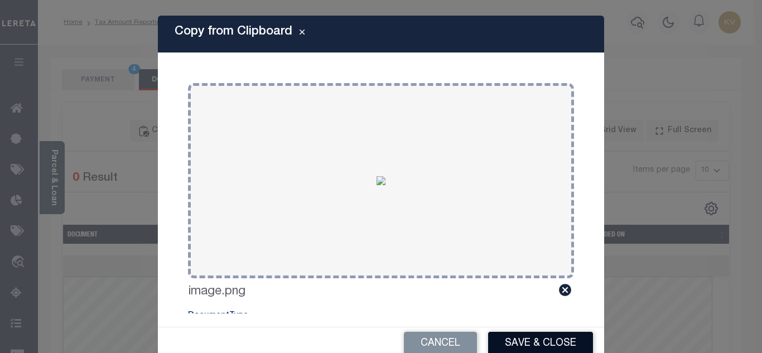
click at [545, 340] on button "Save & Close" at bounding box center [540, 344] width 105 height 24
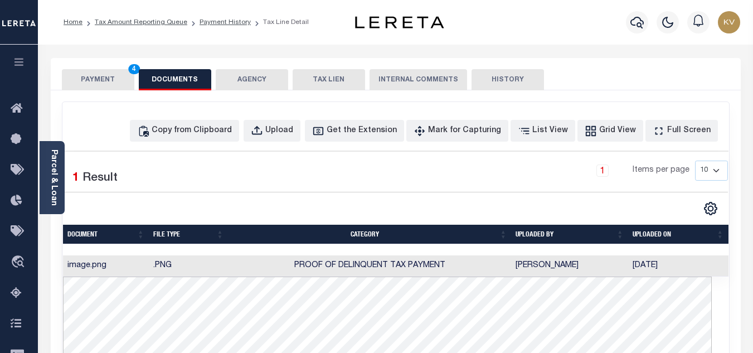
click at [103, 83] on button "PAYMENT 4" at bounding box center [98, 79] width 72 height 21
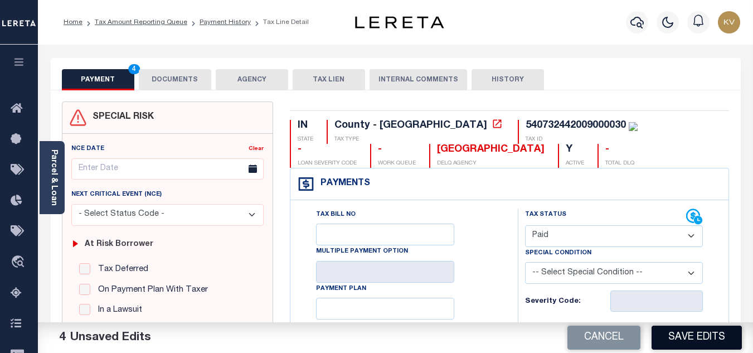
click at [711, 340] on button "Save Edits" at bounding box center [697, 338] width 90 height 24
checkbox input "false"
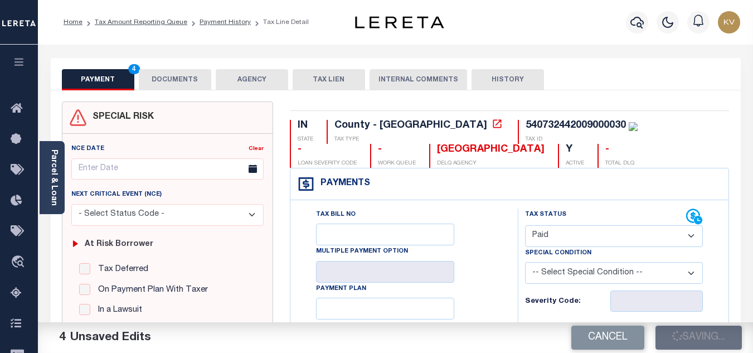
type input "$858.1"
type input "$0"
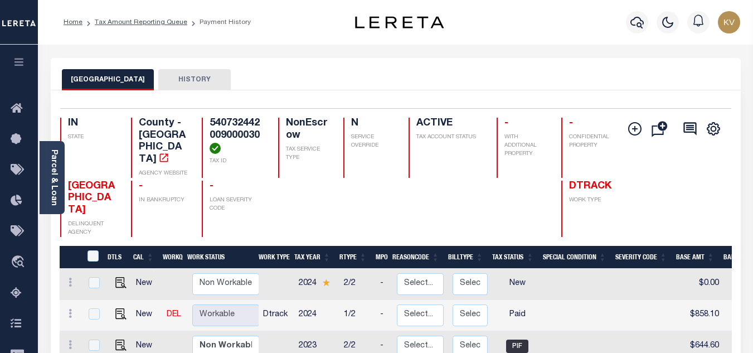
click at [217, 22] on li "Payment History" at bounding box center [219, 22] width 64 height 10
click at [147, 22] on link "Tax Amount Reporting Queue" at bounding box center [141, 22] width 93 height 7
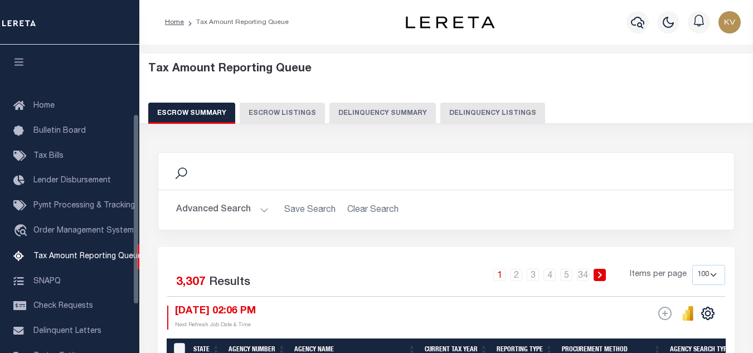
select select "100"
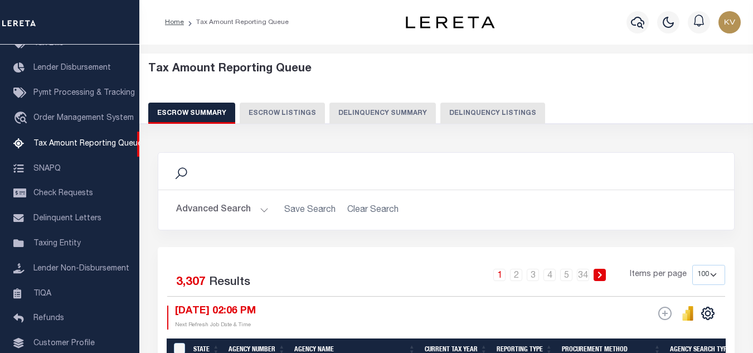
drag, startPoint x: 477, startPoint y: 108, endPoint x: 587, endPoint y: 81, distance: 112.4
click at [587, 81] on div "Tax Amount Reporting Queue Escrow Summary Escrow Listings Delinquency Summary" at bounding box center [446, 92] width 597 height 61
click at [505, 113] on button "Delinquency Listings" at bounding box center [492, 113] width 105 height 21
select select "100"
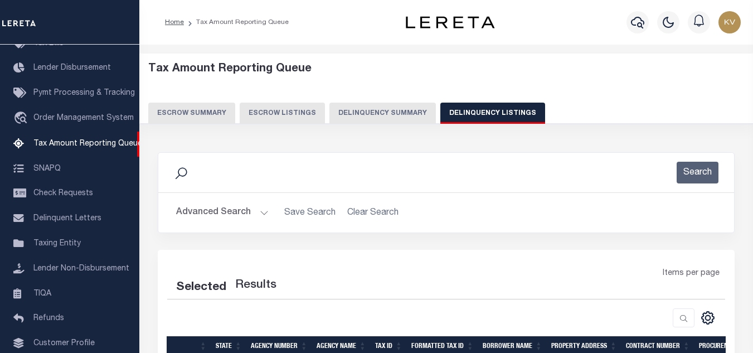
select select "100"
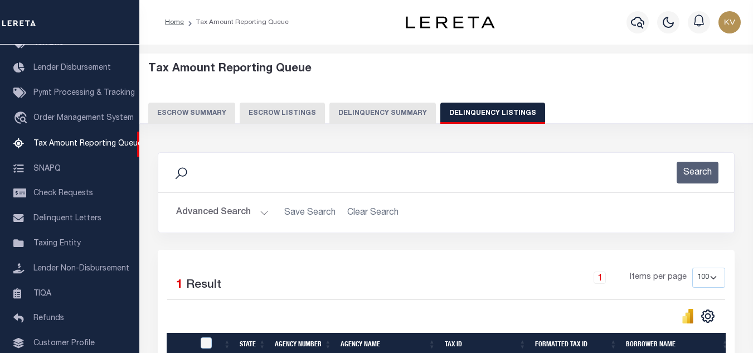
scroll to position [155, 0]
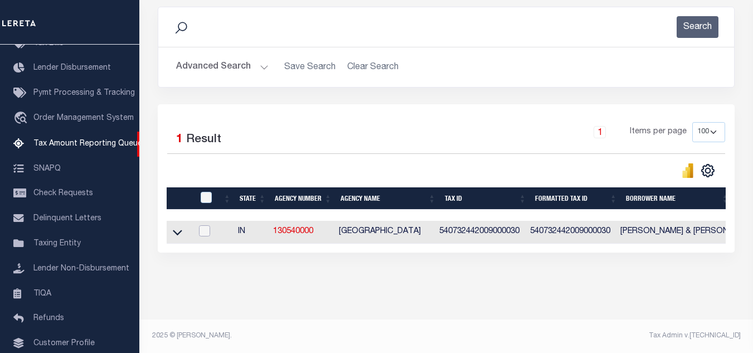
click at [207, 225] on input "checkbox" at bounding box center [204, 230] width 11 height 11
checkbox input "true"
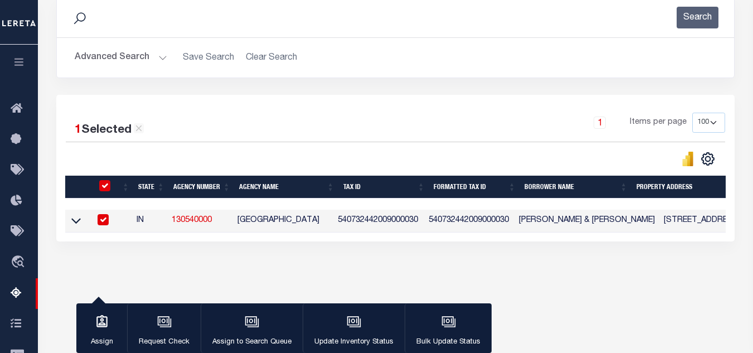
scroll to position [153, 0]
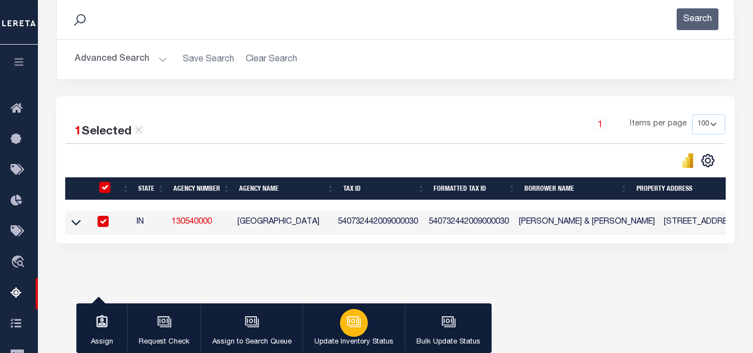
click at [355, 329] on icon "button" at bounding box center [354, 321] width 14 height 14
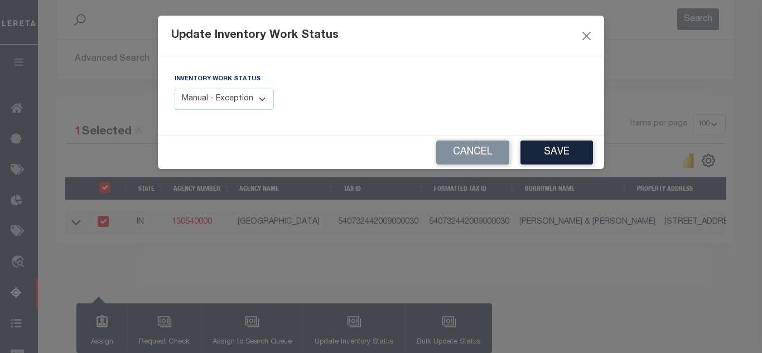
click at [255, 100] on select "Manual - Exception Pended - Awaiting Search Late Add Exception Completed" at bounding box center [224, 100] width 99 height 22
select select "4"
click at [175, 89] on select "Manual - Exception Pended - Awaiting Search Late Add Exception Completed" at bounding box center [224, 100] width 99 height 22
click at [564, 148] on button "Save" at bounding box center [556, 152] width 72 height 24
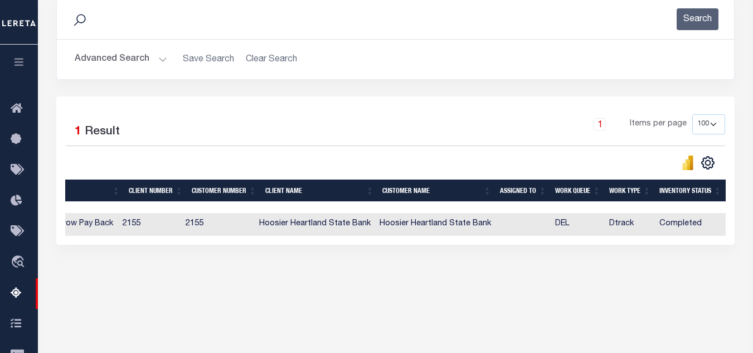
scroll to position [0, 0]
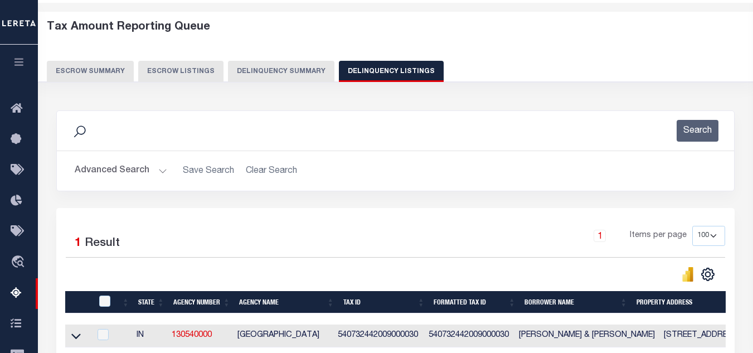
click at [110, 173] on button "Advanced Search" at bounding box center [121, 171] width 93 height 22
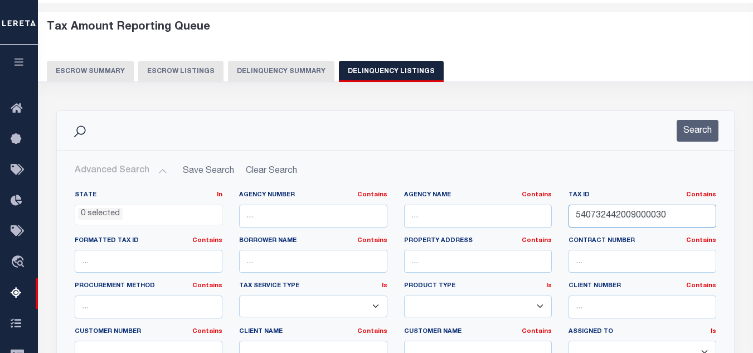
click at [615, 217] on input "540732442009000030" at bounding box center [643, 216] width 148 height 23
paste input "37"
type input "540732442037000030"
click at [691, 131] on button "Search" at bounding box center [698, 131] width 42 height 22
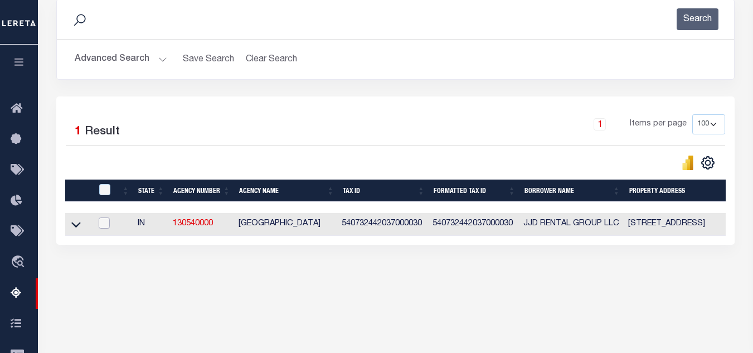
click at [103, 224] on input "checkbox" at bounding box center [104, 222] width 11 height 11
checkbox input "true"
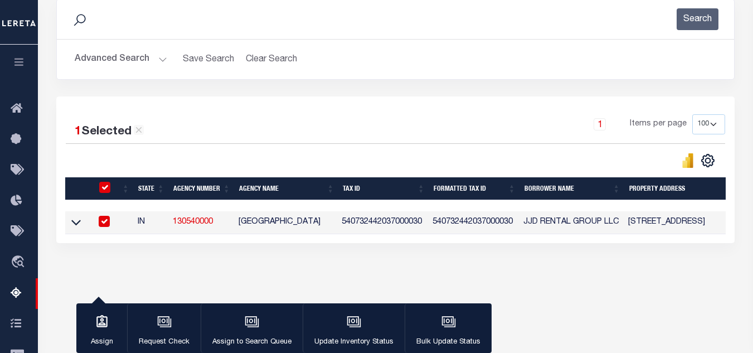
click at [104, 226] on input "checkbox" at bounding box center [104, 221] width 11 height 11
checkbox input "false"
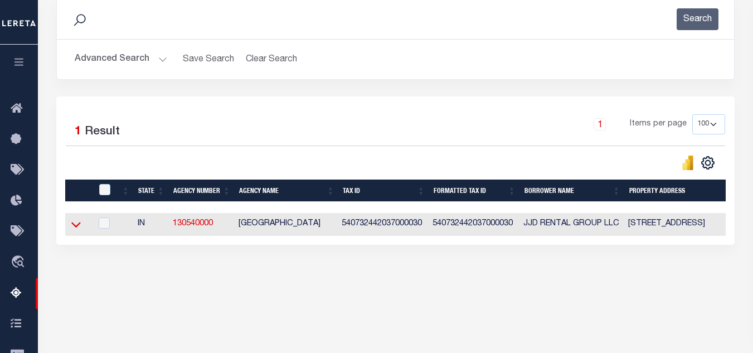
click at [73, 225] on icon at bounding box center [75, 225] width 9 height 12
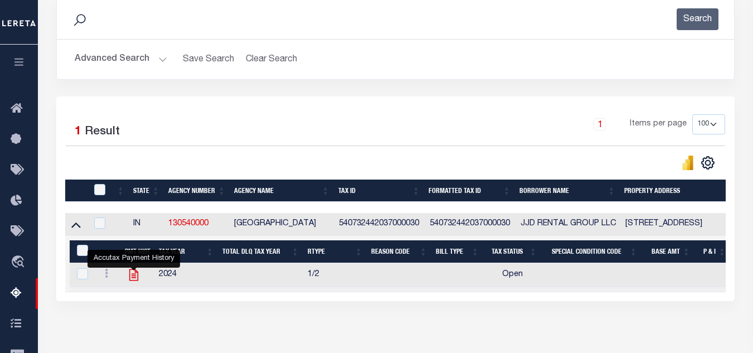
click at [127, 275] on icon "" at bounding box center [134, 275] width 14 height 14
checkbox input "true"
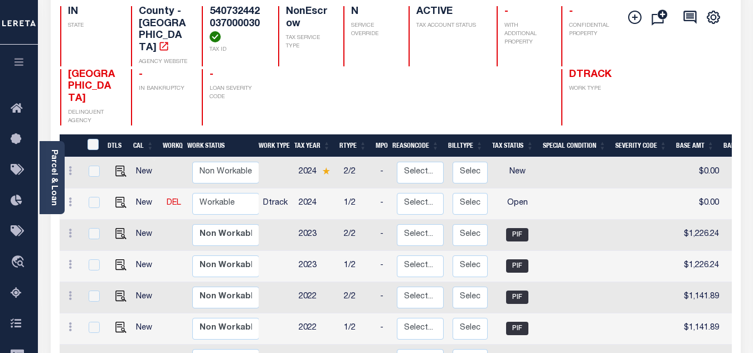
scroll to position [167, 0]
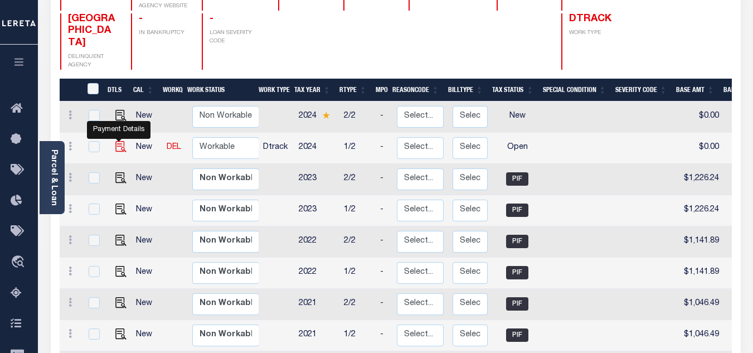
click at [121, 141] on img "" at bounding box center [120, 146] width 11 height 11
checkbox input "true"
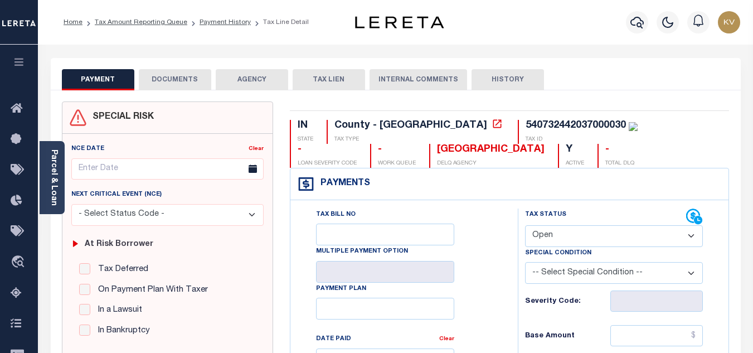
click at [558, 240] on select "- Select Status Code - Open Due/Unpaid Paid Incomplete No Tax Due Internal Refu…" at bounding box center [614, 236] width 178 height 22
select select "PYD"
click at [525, 226] on select "- Select Status Code - Open Due/Unpaid Paid Incomplete No Tax Due Internal Refu…" at bounding box center [614, 236] width 178 height 22
type input "[DATE]"
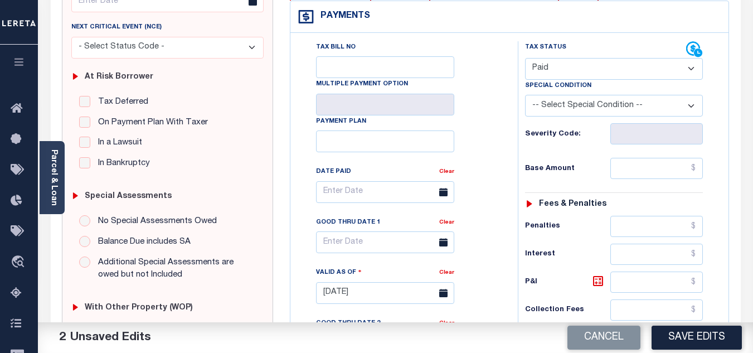
scroll to position [223, 0]
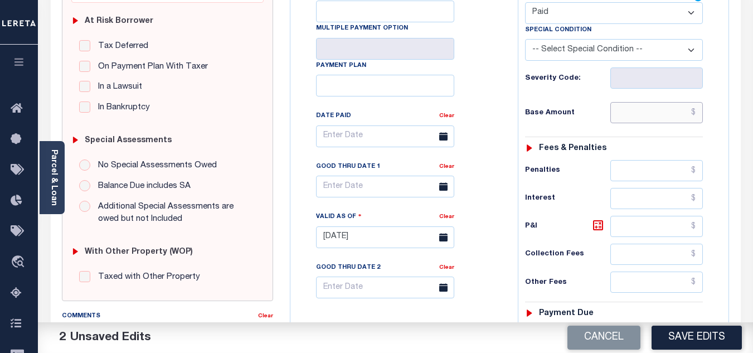
click at [628, 118] on input "text" at bounding box center [656, 112] width 93 height 21
click at [651, 115] on input "text" at bounding box center [656, 112] width 93 height 21
click at [639, 114] on input "text" at bounding box center [656, 112] width 93 height 21
paste input "597.67"
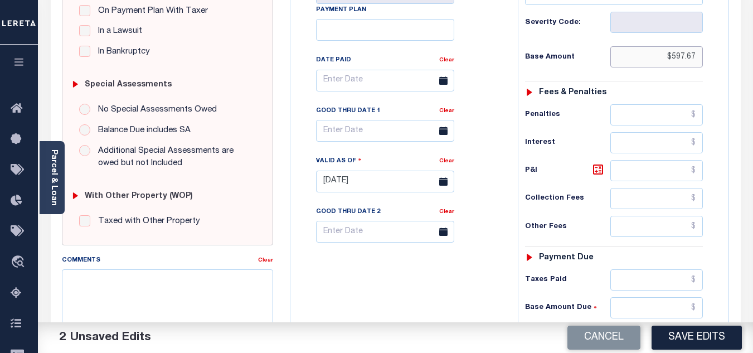
scroll to position [446, 0]
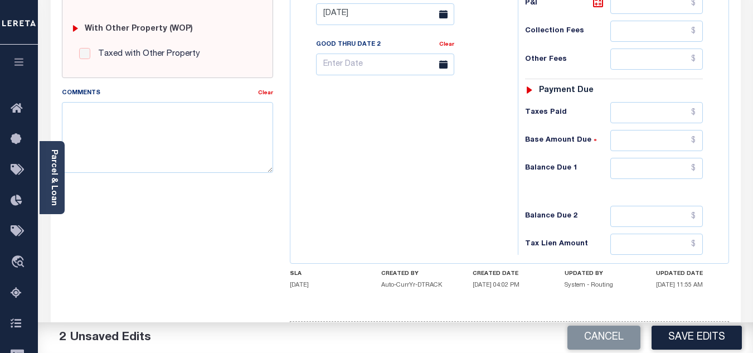
type input "$597.67"
click at [652, 170] on input "text" at bounding box center [656, 168] width 93 height 21
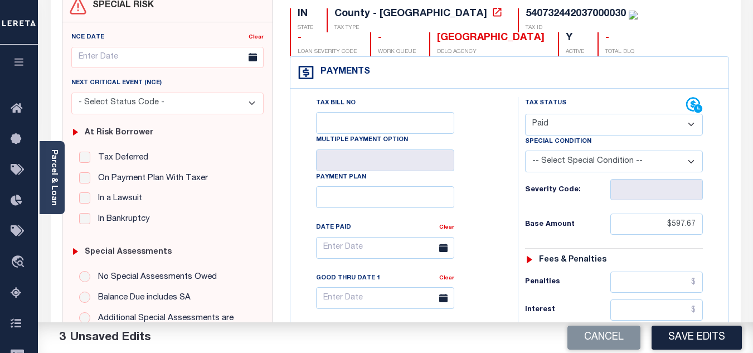
scroll to position [0, 0]
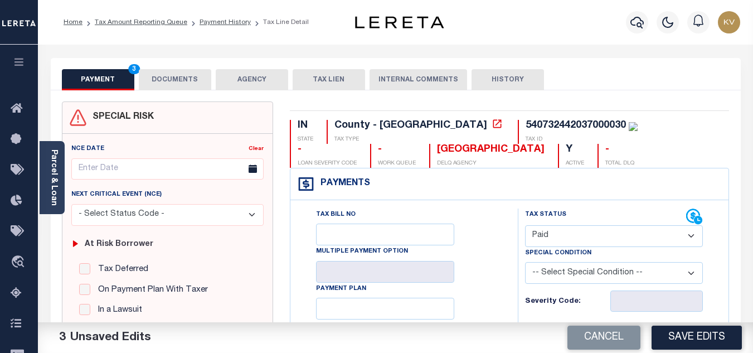
type input "$0.00"
click at [155, 80] on button "DOCUMENTS" at bounding box center [175, 79] width 72 height 21
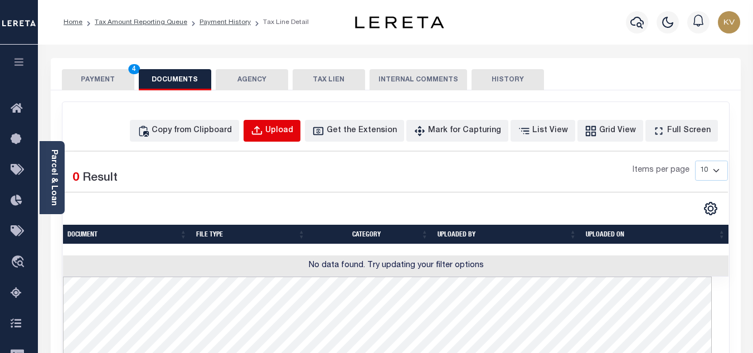
click at [293, 134] on div "Upload" at bounding box center [279, 131] width 28 height 12
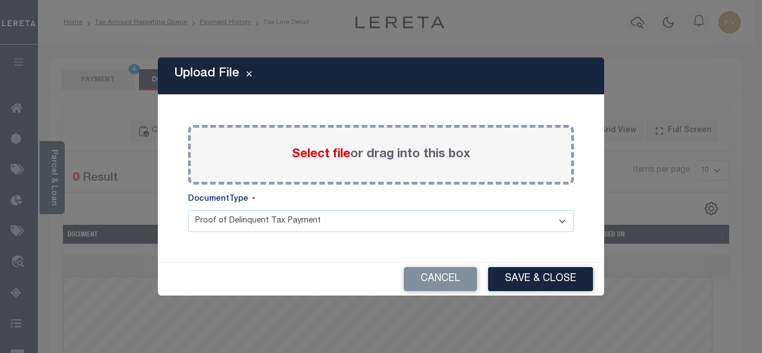
click at [296, 147] on label "Select file or drag into this box" at bounding box center [381, 155] width 178 height 18
click at [0, 0] on input "Select file or drag into this box" at bounding box center [0, 0] width 0 height 0
click at [449, 282] on button "Cancel" at bounding box center [440, 279] width 73 height 24
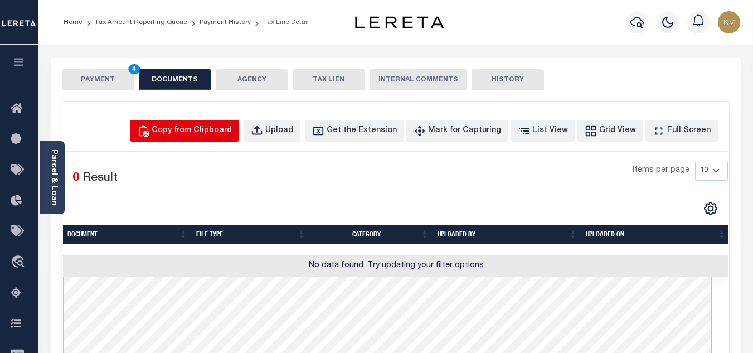
click at [219, 134] on div "Copy from Clipboard" at bounding box center [192, 131] width 80 height 12
select select "POP"
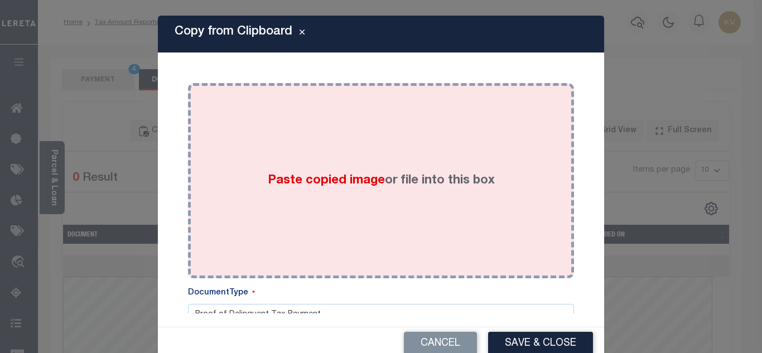
click at [394, 170] on div "Paste copied image or file into this box" at bounding box center [380, 180] width 369 height 178
click at [425, 170] on div "Paste copied image or file into this box" at bounding box center [380, 180] width 369 height 178
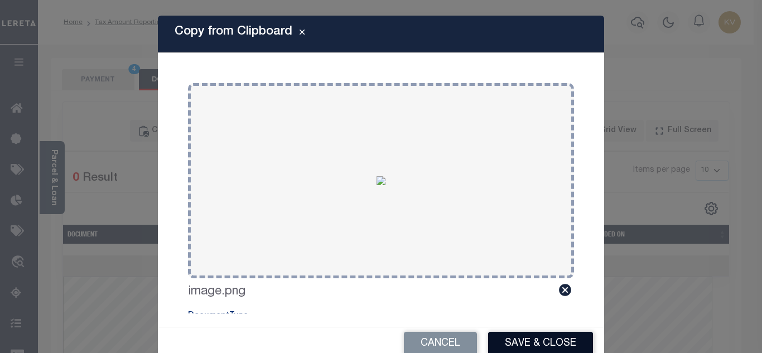
click at [522, 344] on button "Save & Close" at bounding box center [540, 344] width 105 height 24
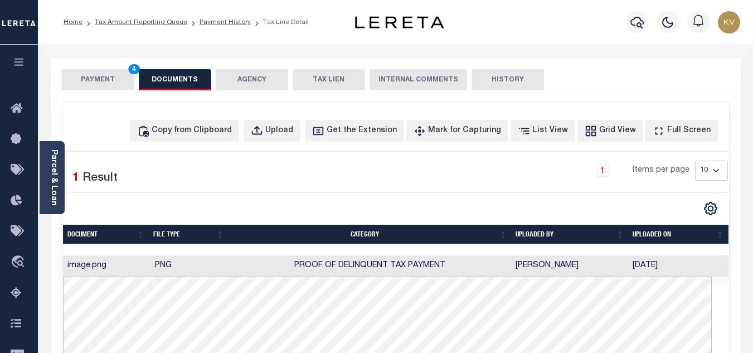
click at [103, 77] on button "PAYMENT 4" at bounding box center [98, 79] width 72 height 21
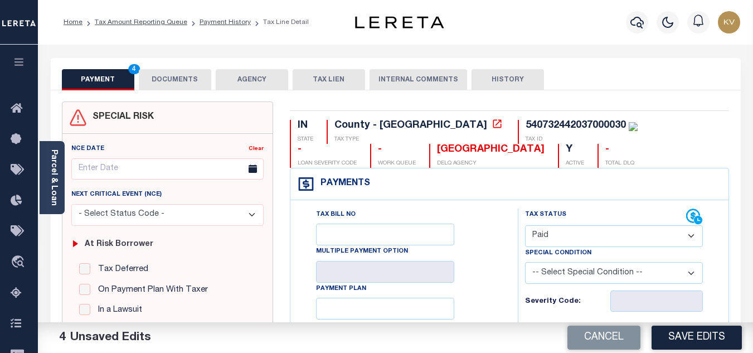
click at [684, 338] on button "Save Edits" at bounding box center [697, 338] width 90 height 24
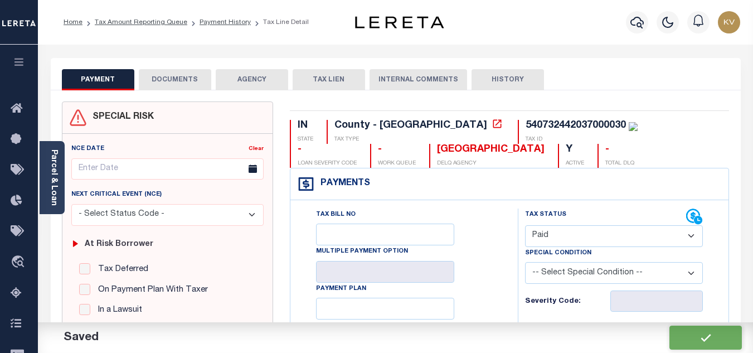
checkbox input "false"
type input "$597.67"
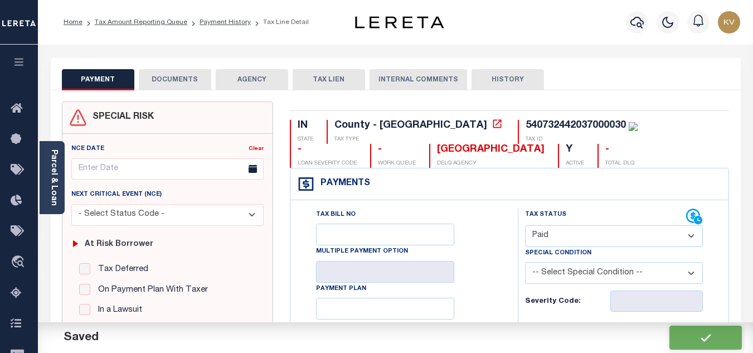
type input "$0"
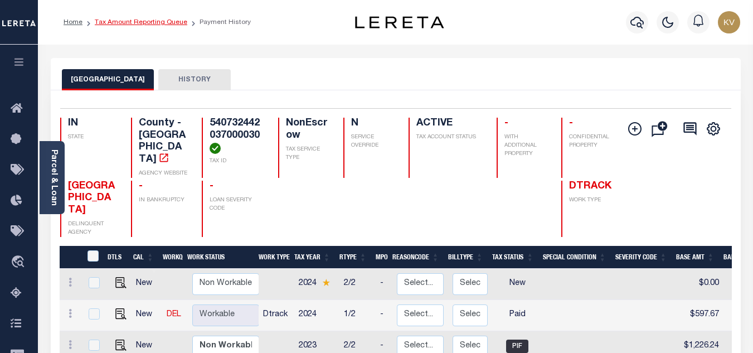
click at [142, 23] on link "Tax Amount Reporting Queue" at bounding box center [141, 22] width 93 height 7
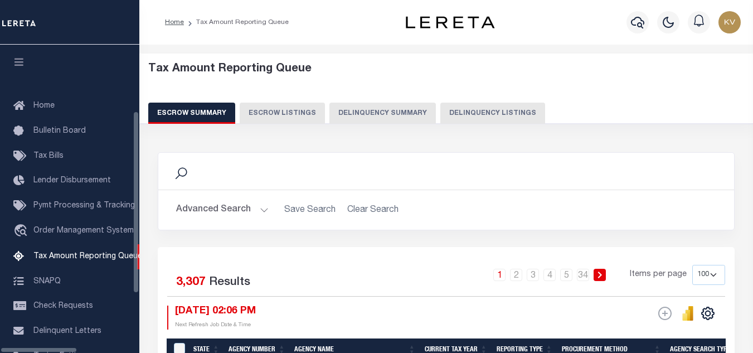
select select "100"
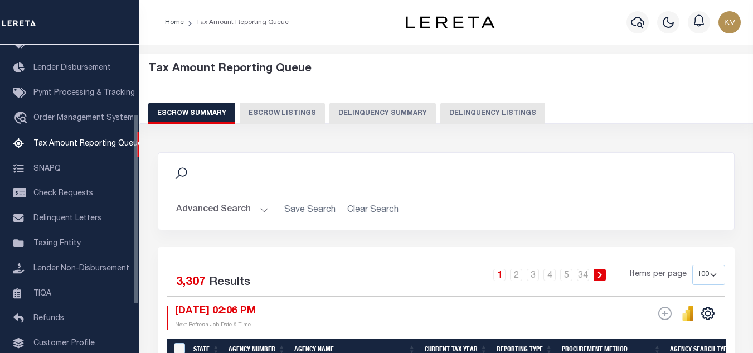
scroll to position [113, 0]
click at [475, 113] on button "Delinquency Listings" at bounding box center [492, 113] width 105 height 21
select select "100"
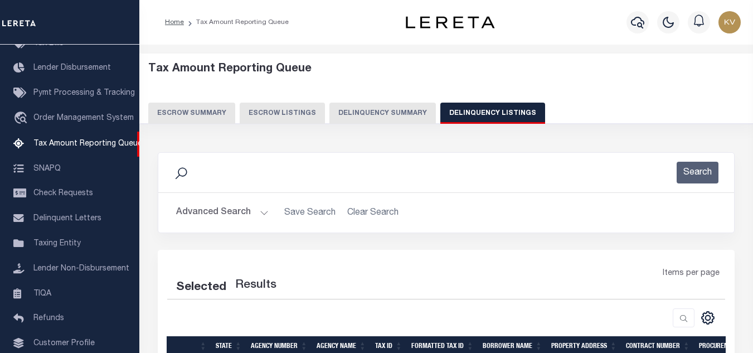
select select "100"
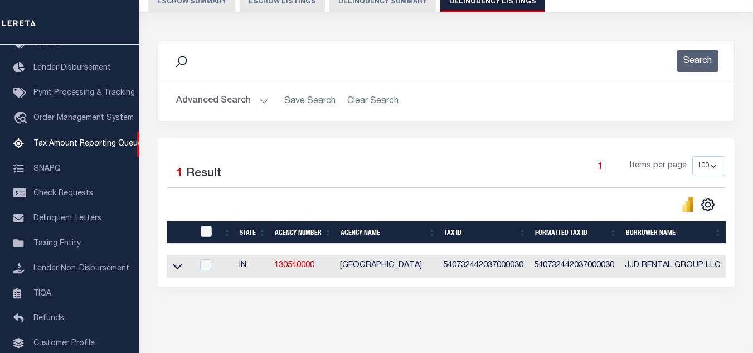
scroll to position [155, 0]
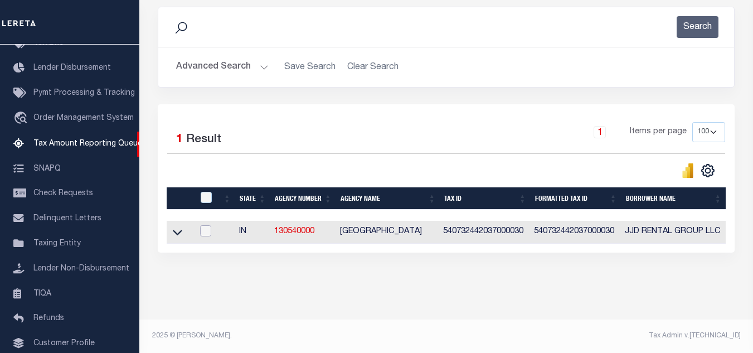
click at [205, 225] on input "checkbox" at bounding box center [205, 230] width 11 height 11
checkbox input "true"
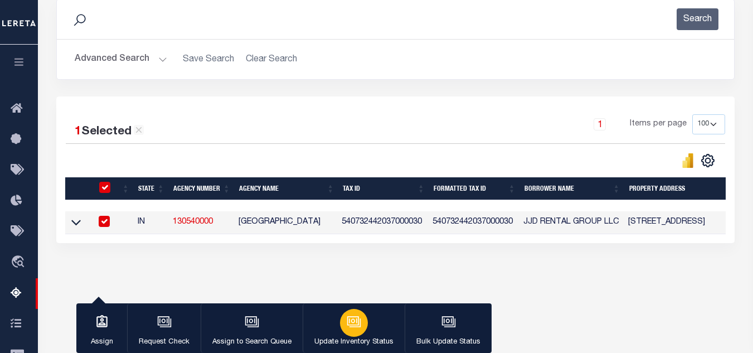
drag, startPoint x: 352, startPoint y: 327, endPoint x: 356, endPoint y: 309, distance: 18.3
click at [352, 325] on icon "button" at bounding box center [354, 321] width 14 height 14
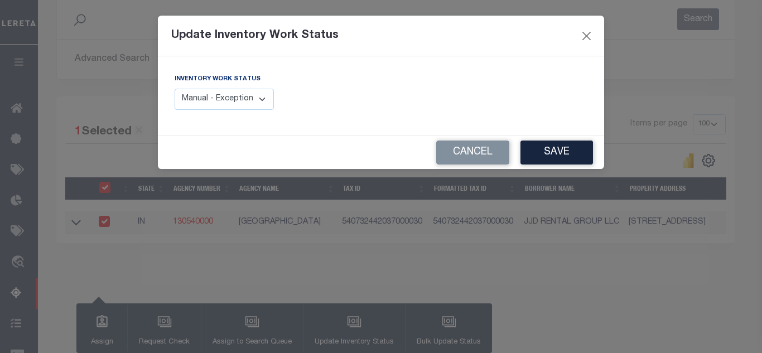
click at [219, 98] on select "Manual - Exception Pended - Awaiting Search Late Add Exception Completed" at bounding box center [224, 100] width 99 height 22
select select "4"
click at [175, 89] on select "Manual - Exception Pended - Awaiting Search Late Add Exception Completed" at bounding box center [224, 100] width 99 height 22
click at [546, 150] on button "Save" at bounding box center [556, 152] width 72 height 24
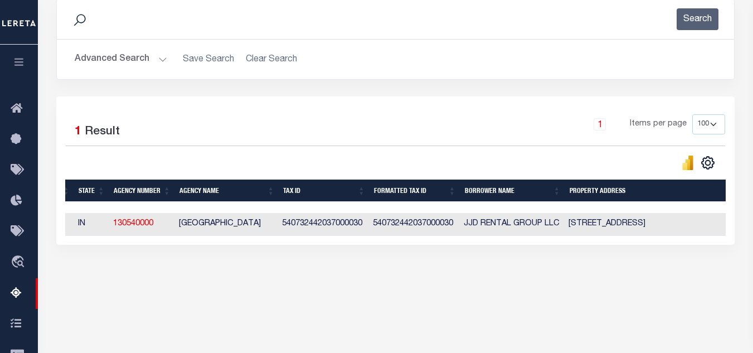
scroll to position [0, 0]
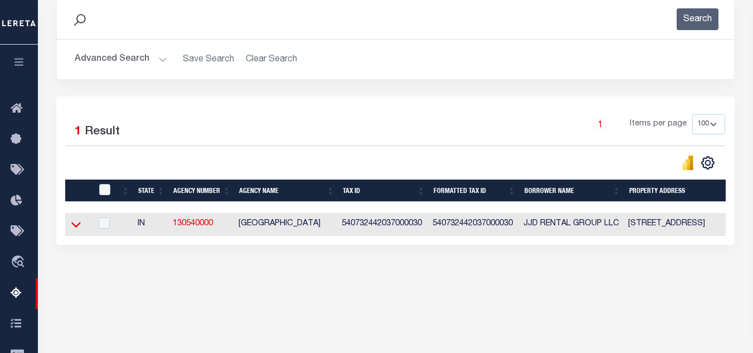
click at [76, 228] on icon at bounding box center [75, 225] width 9 height 12
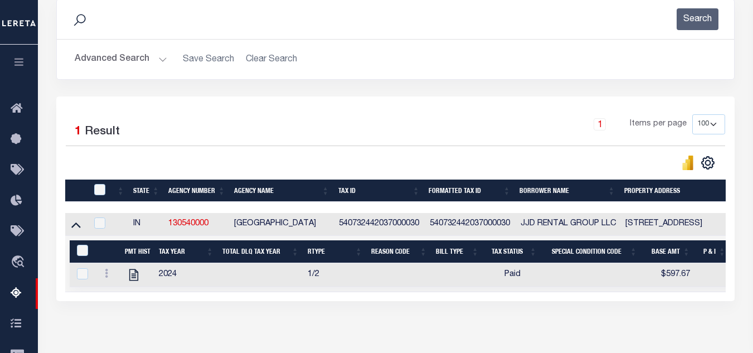
scroll to position [209, 0]
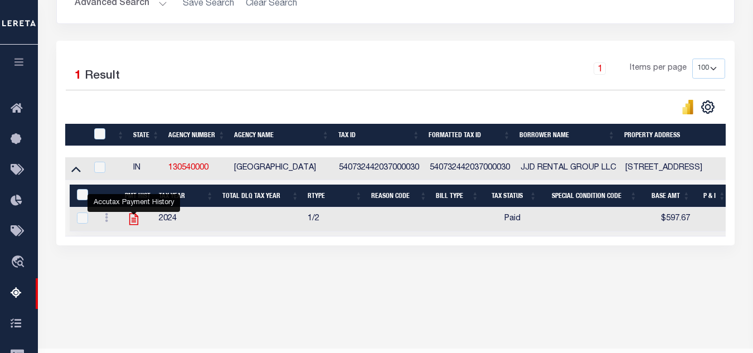
click at [129, 223] on icon "" at bounding box center [133, 220] width 9 height 12
checkbox input "true"
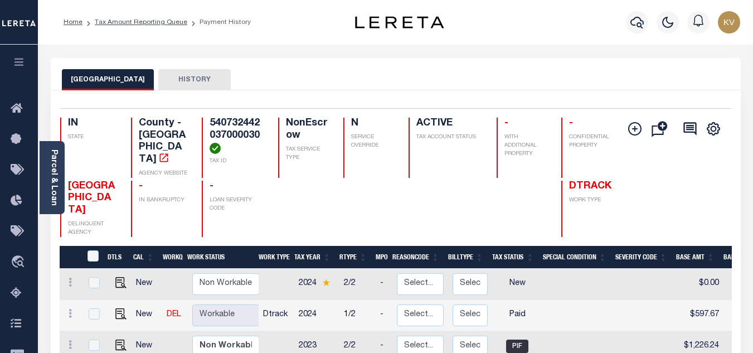
scroll to position [112, 0]
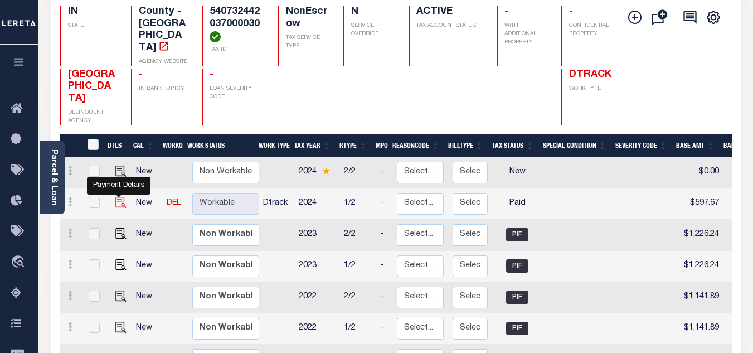
click at [118, 197] on img "" at bounding box center [120, 202] width 11 height 11
checkbox input "true"
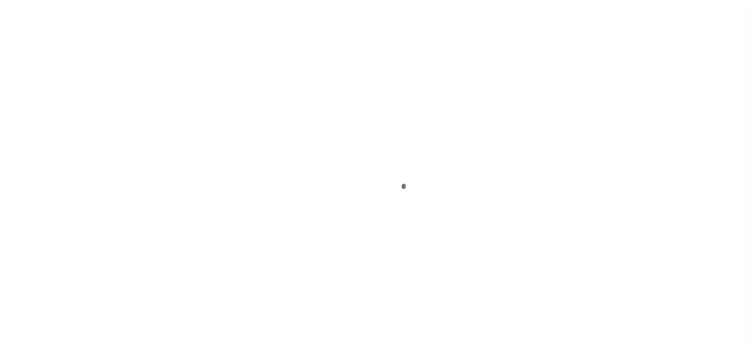
select select "PYD"
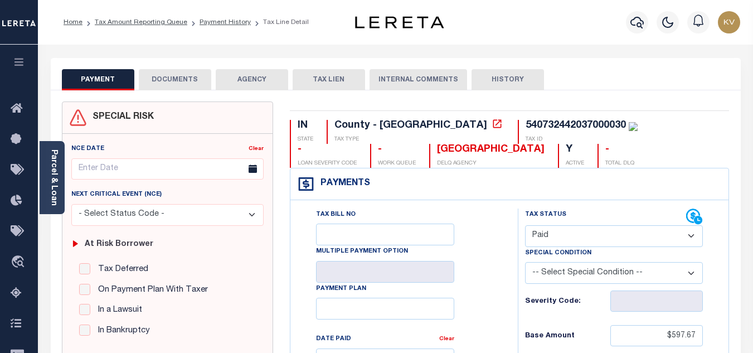
click at [558, 234] on select "- Select Status Code - Open Due/Unpaid Paid Incomplete No Tax Due Internal Refu…" at bounding box center [614, 236] width 178 height 22
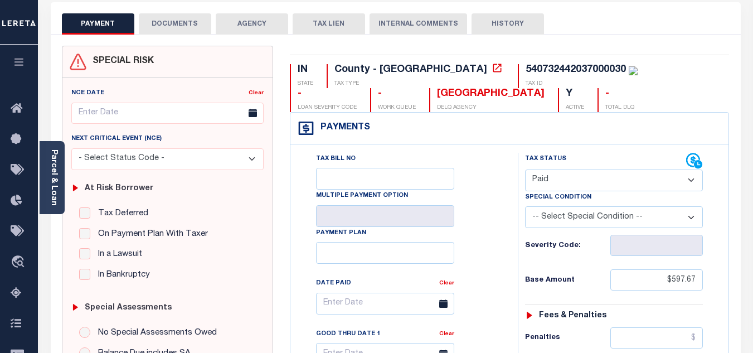
click at [593, 221] on select "-- Select Special Condition -- 3RD PARTY TAX LIEN AGENCY TAX LIEN (A.K.A Inside…" at bounding box center [614, 217] width 178 height 22
select select "15"
click at [489, 206] on div "Tax Bill No Multiple Payment Option Payment Plan Clear" at bounding box center [402, 309] width 200 height 313
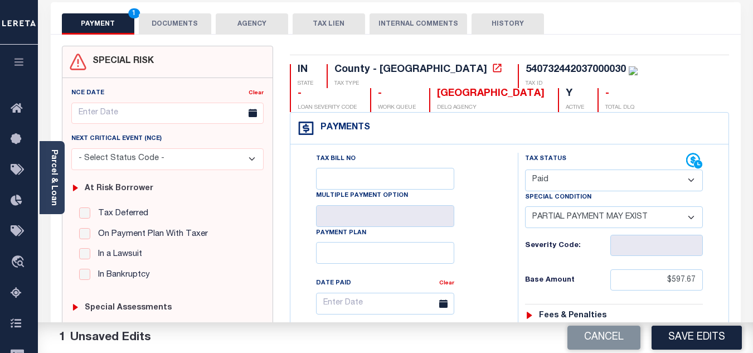
scroll to position [0, 0]
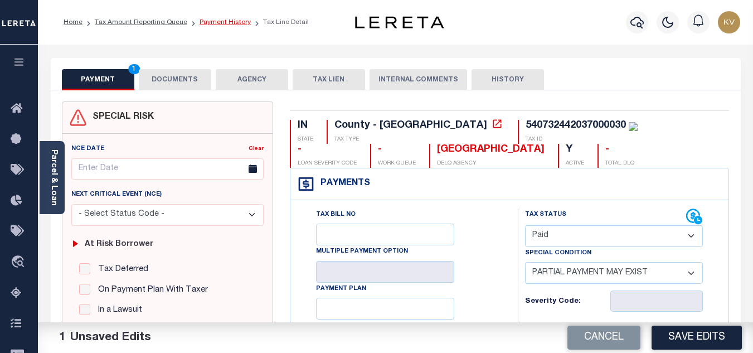
click at [230, 22] on link "Payment History" at bounding box center [225, 22] width 51 height 7
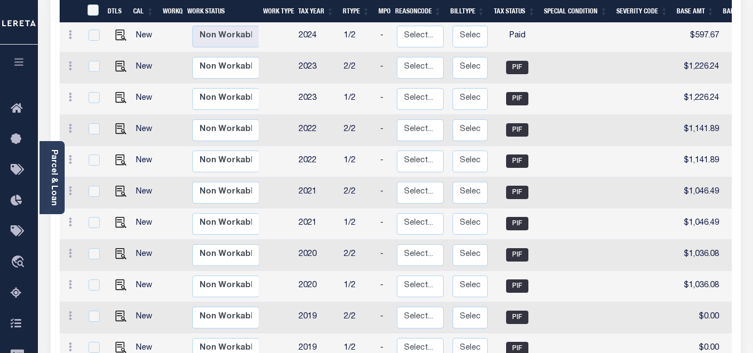
scroll to position [112, 0]
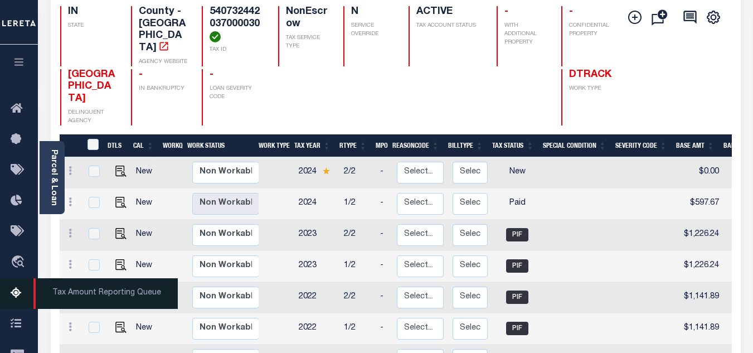
click at [17, 292] on icon at bounding box center [20, 294] width 18 height 14
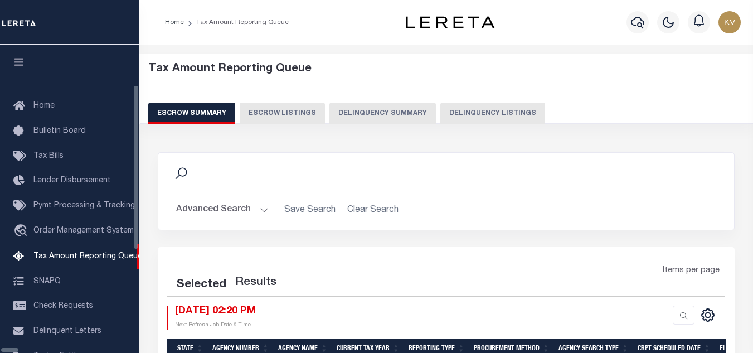
click at [469, 116] on button "Delinquency Listings" at bounding box center [492, 113] width 105 height 21
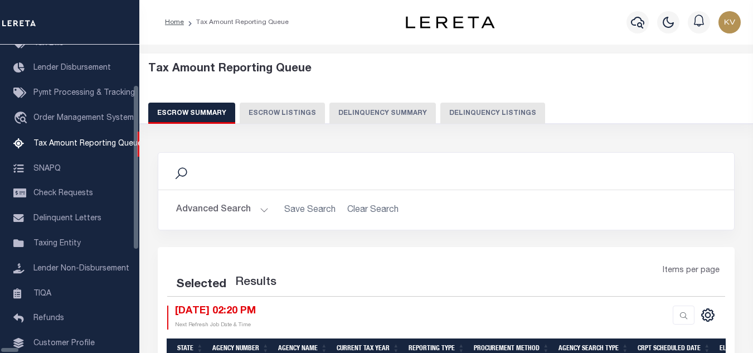
select select "100"
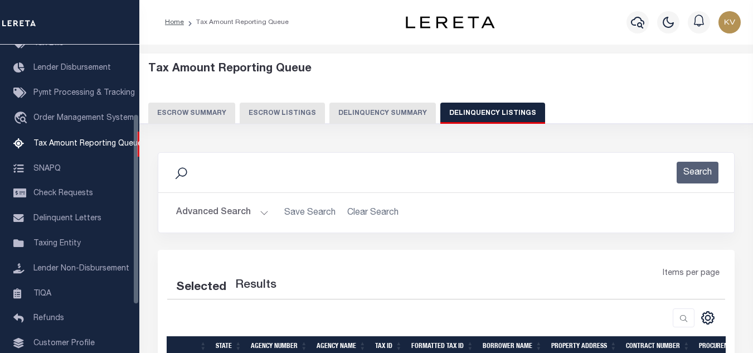
select select "100"
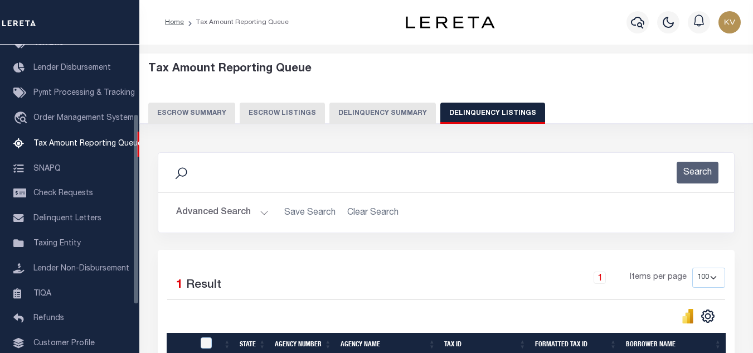
scroll to position [112, 0]
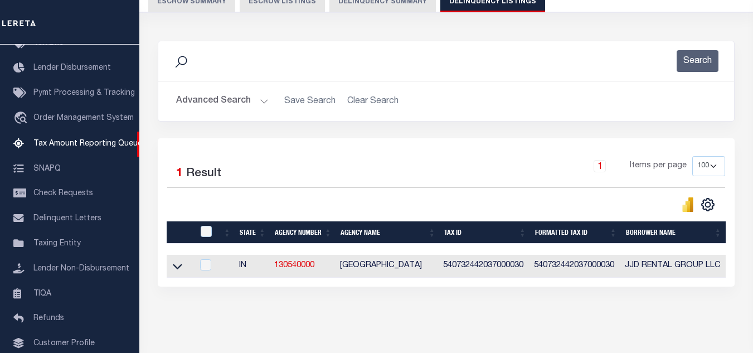
click at [252, 106] on button "Advanced Search" at bounding box center [222, 101] width 93 height 22
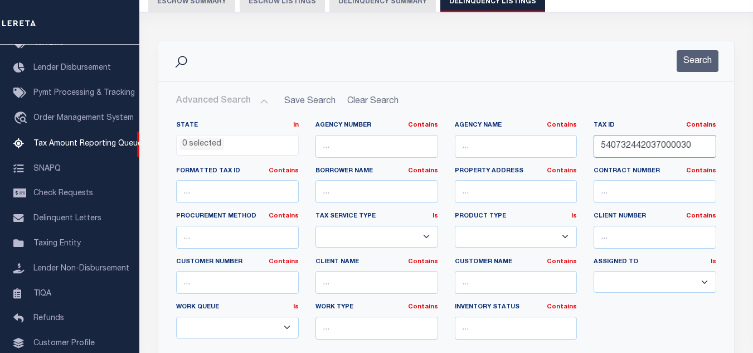
drag, startPoint x: 710, startPoint y: 145, endPoint x: 542, endPoint y: 144, distance: 167.8
click at [539, 144] on div "State In In AK AL AR AZ CA CO CT DC DE FL GA GU HI IA ID IL IN KS [GEOGRAPHIC_D…" at bounding box center [446, 234] width 557 height 227
paste input "45"
type input "540732442045000030"
click at [707, 67] on button "Search" at bounding box center [698, 61] width 42 height 22
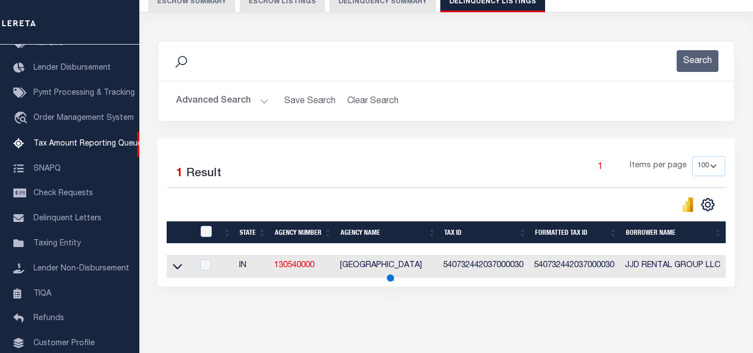
scroll to position [164, 0]
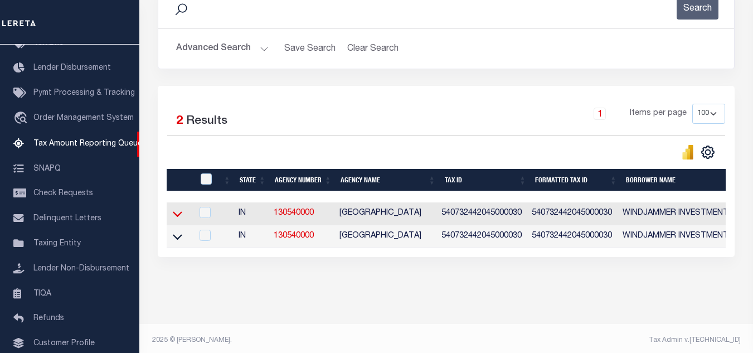
click at [174, 217] on icon at bounding box center [177, 214] width 9 height 12
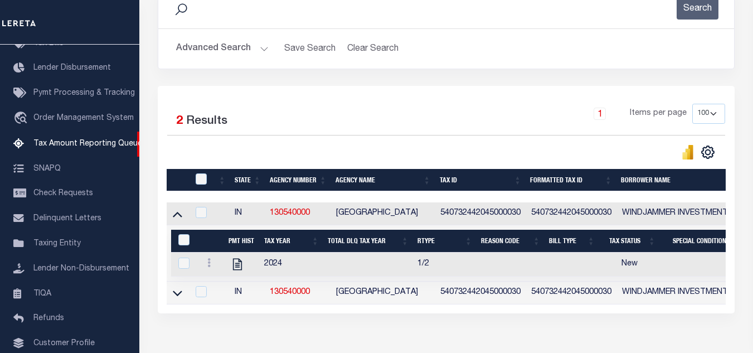
scroll to position [235, 0]
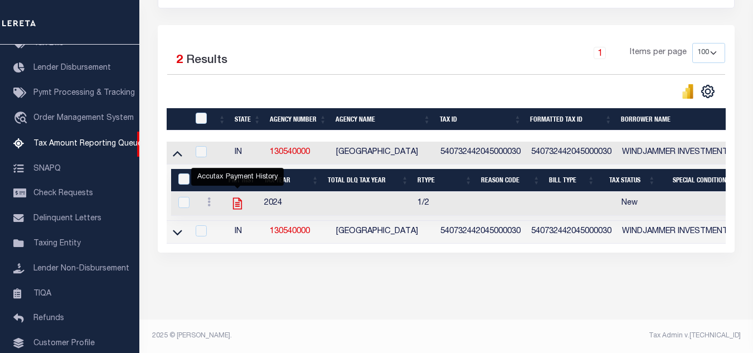
click at [235, 198] on icon "" at bounding box center [237, 204] width 9 height 12
checkbox input "true"
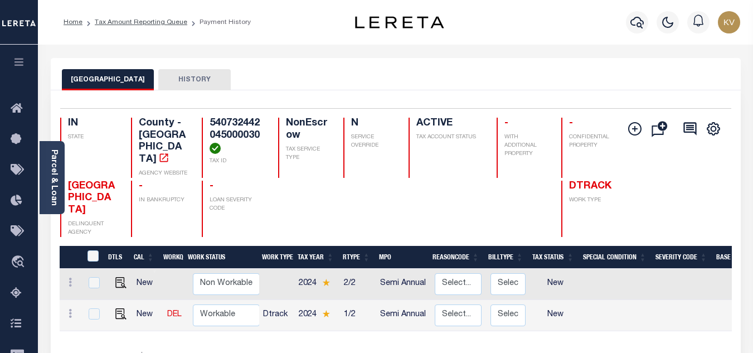
scroll to position [112, 0]
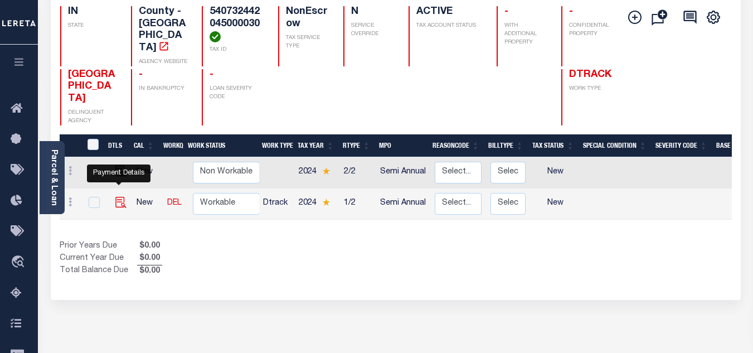
click at [117, 197] on img "" at bounding box center [120, 202] width 11 height 11
checkbox input "true"
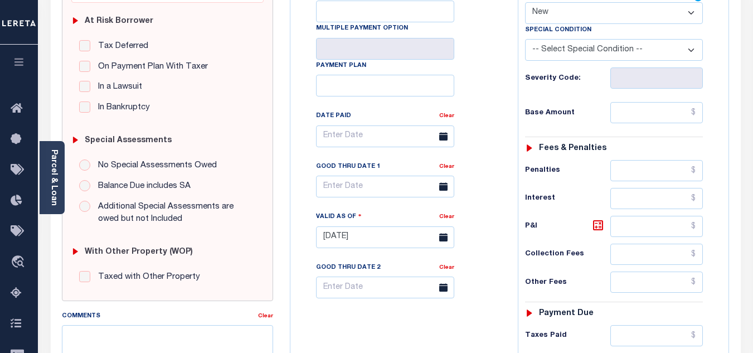
scroll to position [167, 0]
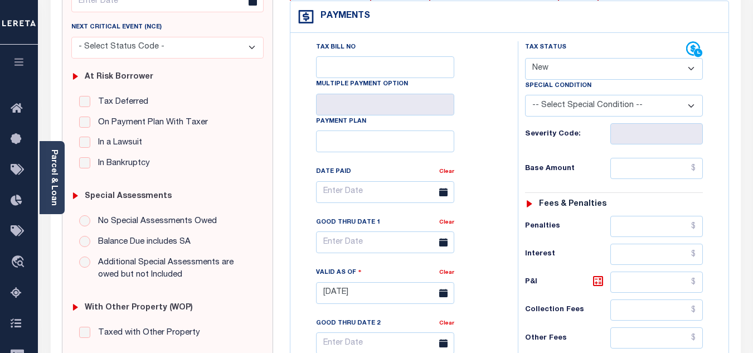
click at [566, 70] on select "- Select Status Code - Open Due/Unpaid Paid Incomplete No Tax Due Internal Refu…" at bounding box center [614, 69] width 178 height 22
select select "PYD"
click at [525, 59] on select "- Select Status Code - Open Due/Unpaid Paid Incomplete No Tax Due Internal Refu…" at bounding box center [614, 69] width 178 height 22
type input "[DATE]"
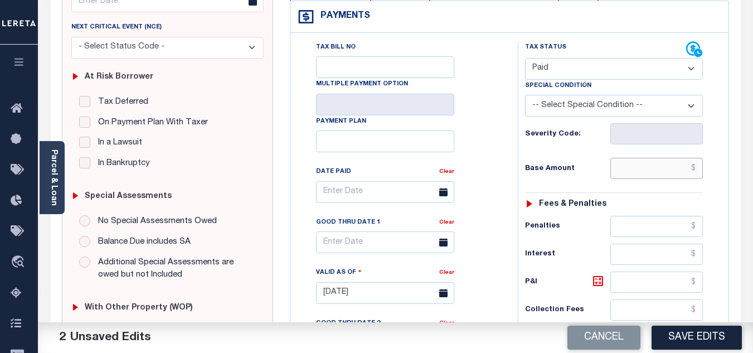
click at [627, 179] on input "text" at bounding box center [656, 168] width 93 height 21
type input "$"
type input "$1,127.58"
click at [604, 175] on div "Base Amount $1,127.58" at bounding box center [614, 168] width 178 height 21
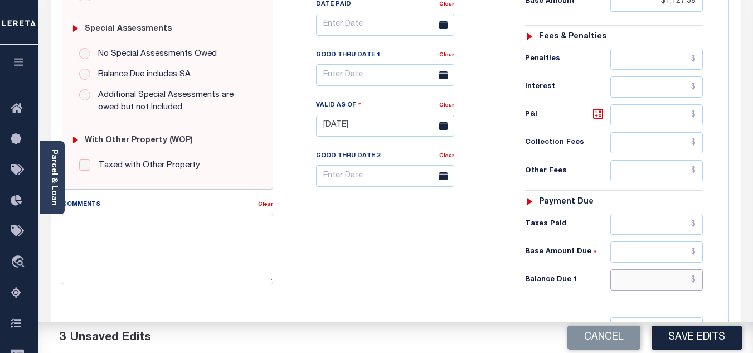
click at [662, 279] on input "text" at bounding box center [656, 279] width 93 height 21
click at [438, 288] on div "Tax Bill No Multiple Payment Option Payment Plan Clear" at bounding box center [401, 120] width 216 height 492
type input "$0.00"
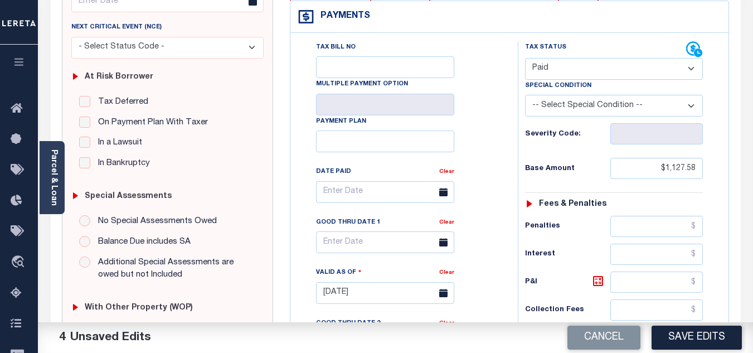
scroll to position [0, 0]
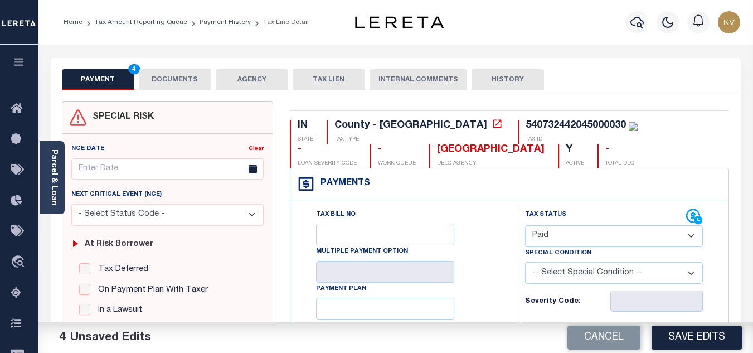
click at [186, 89] on button "DOCUMENTS" at bounding box center [175, 79] width 72 height 21
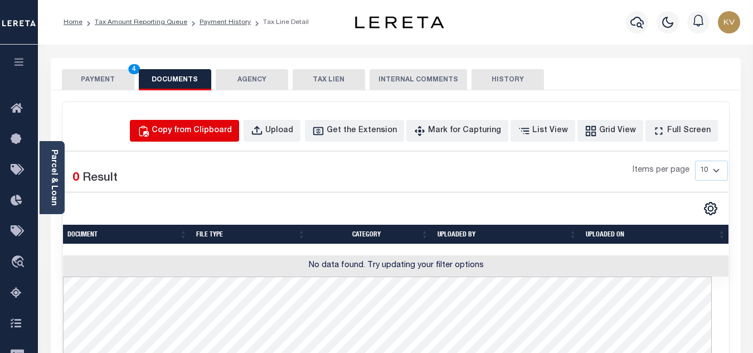
click at [222, 132] on div "Copy from Clipboard" at bounding box center [192, 131] width 80 height 12
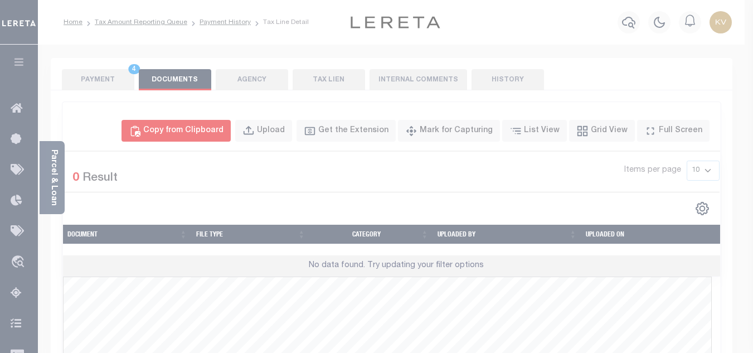
select select "POP"
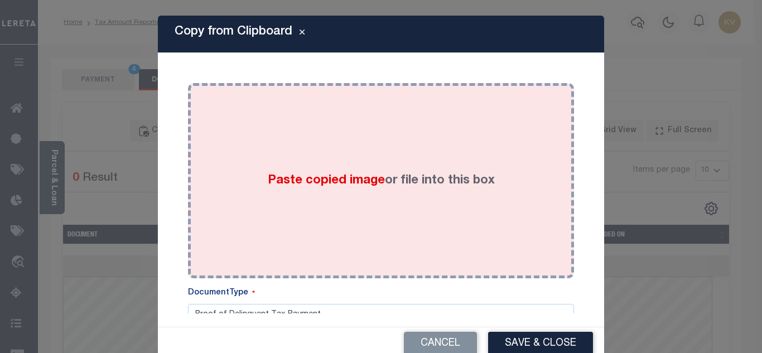
click at [347, 186] on span "Paste copied image" at bounding box center [326, 181] width 117 height 12
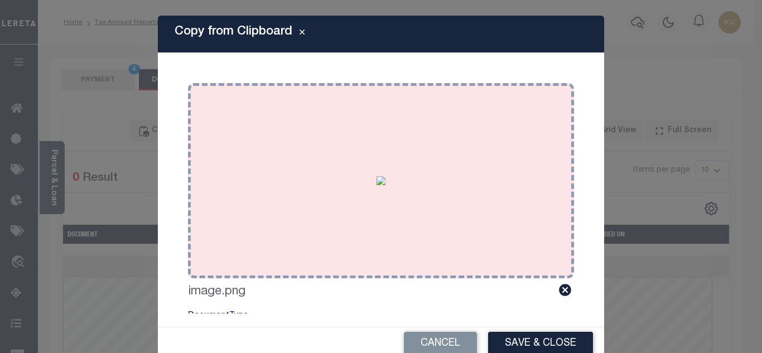
click at [550, 343] on button "Save & Close" at bounding box center [540, 344] width 105 height 24
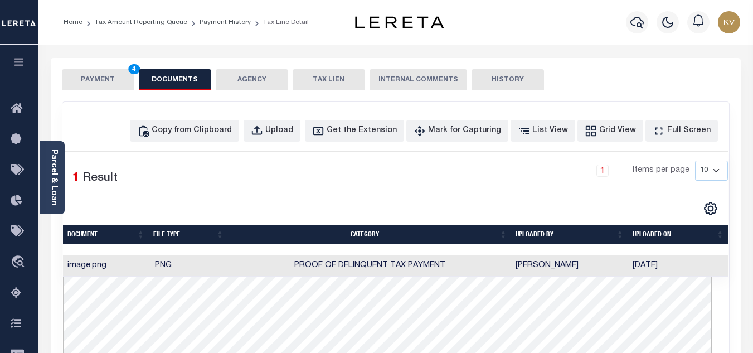
click at [103, 73] on button "PAYMENT 4" at bounding box center [98, 79] width 72 height 21
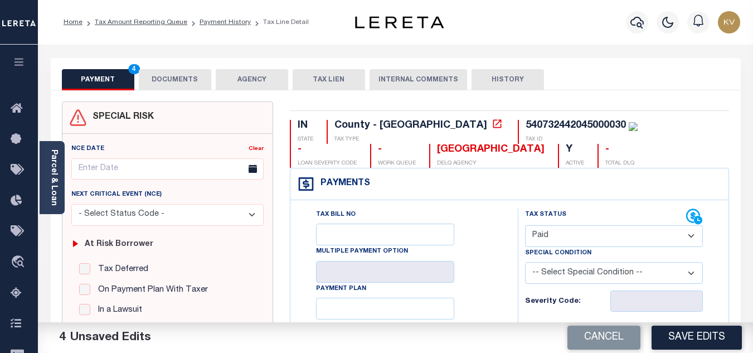
click at [701, 338] on button "Save Edits" at bounding box center [697, 338] width 90 height 24
checkbox input "false"
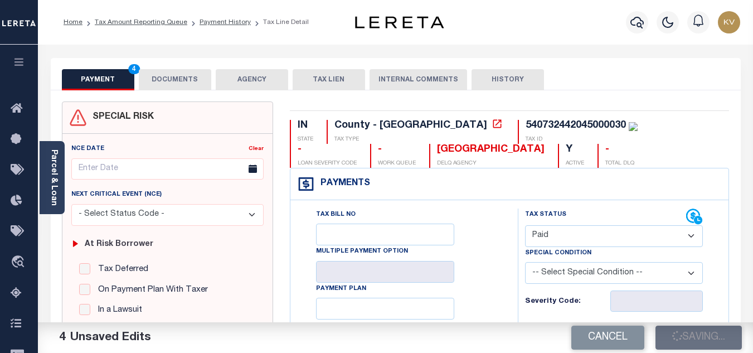
type input "$1,127.58"
type input "$0"
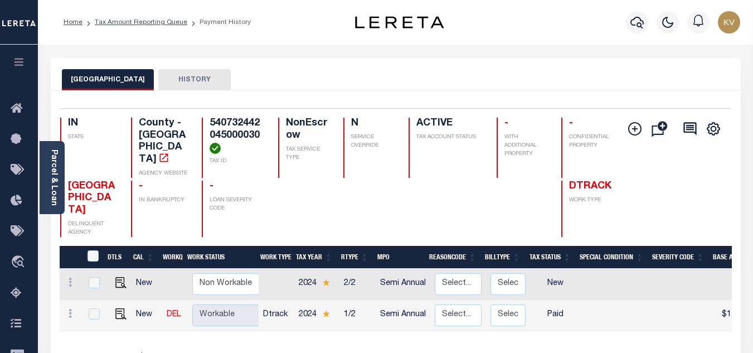
scroll to position [167, 0]
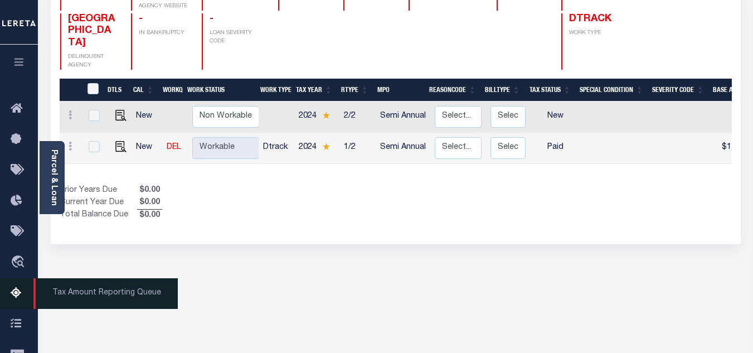
click at [11, 301] on icon at bounding box center [20, 294] width 18 height 14
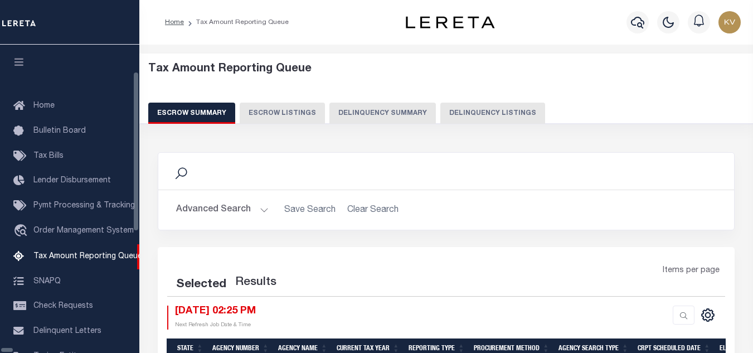
click at [440, 113] on button "Delinquency Listings" at bounding box center [492, 113] width 105 height 21
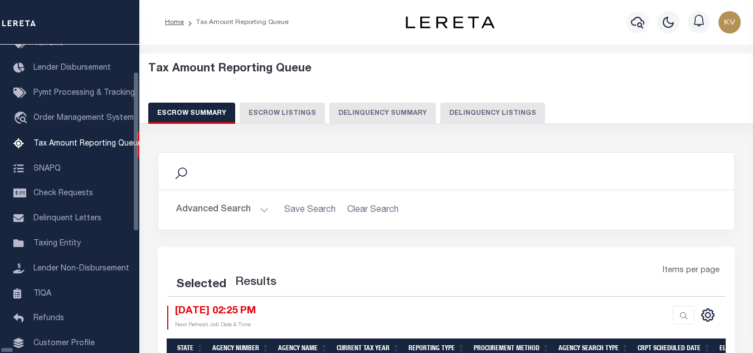
scroll to position [113, 0]
select select "100"
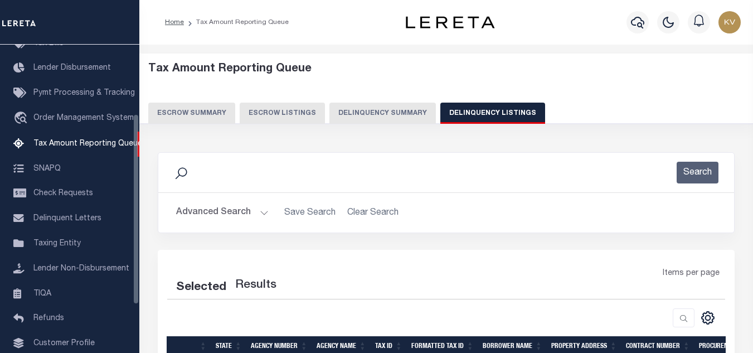
select select "100"
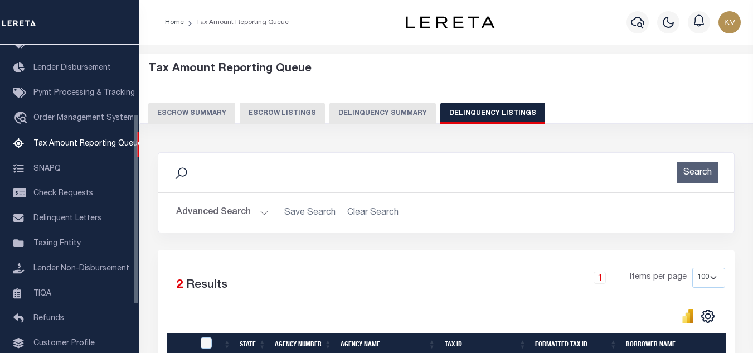
scroll to position [167, 0]
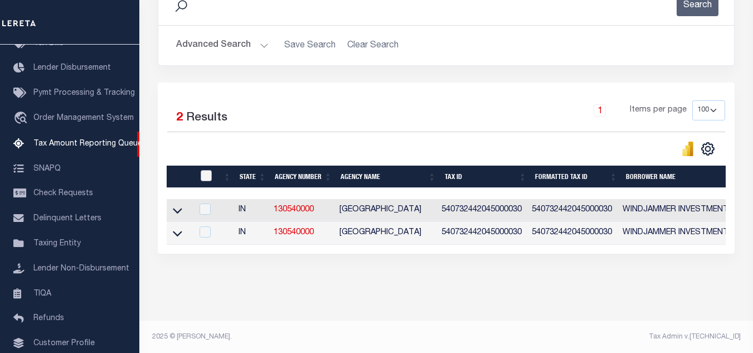
click at [206, 177] on input "checkbox" at bounding box center [206, 175] width 11 height 11
checkbox input "true"
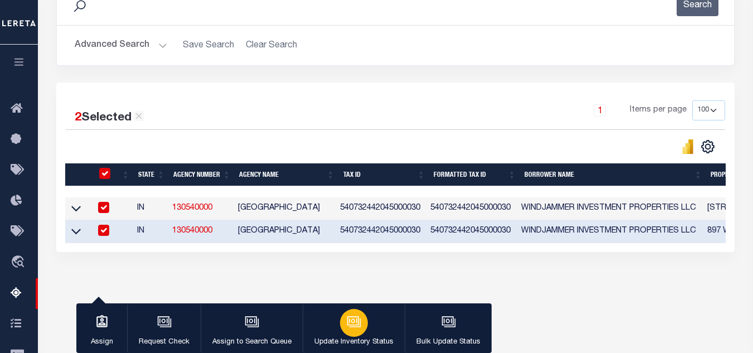
click at [358, 314] on div "button" at bounding box center [354, 323] width 28 height 28
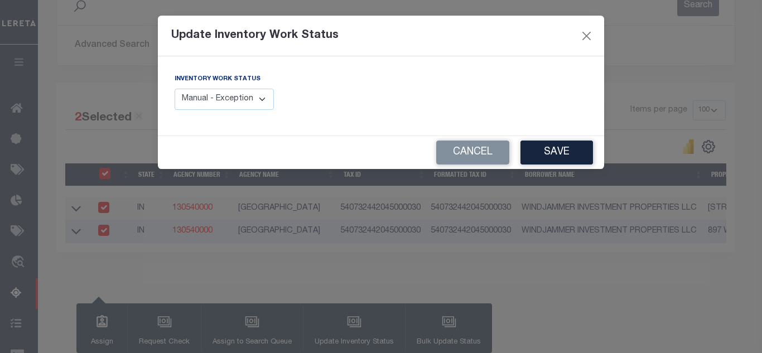
click at [250, 105] on select "Manual - Exception Pended - Awaiting Search Late Add Exception Completed" at bounding box center [224, 100] width 99 height 22
select select "4"
click at [175, 89] on select "Manual - Exception Pended - Awaiting Search Late Add Exception Completed" at bounding box center [224, 100] width 99 height 22
click at [545, 157] on button "Save" at bounding box center [556, 152] width 72 height 24
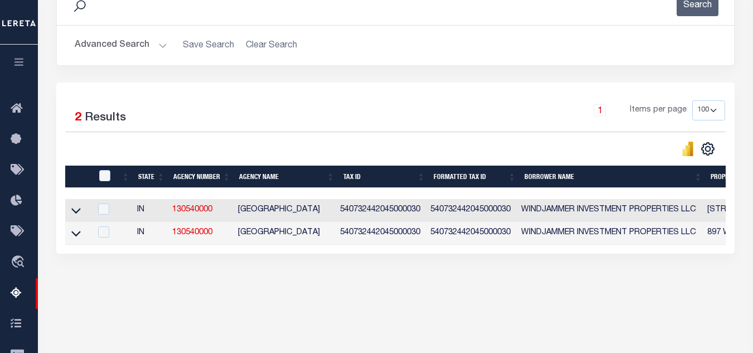
click at [146, 41] on button "Advanced Search" at bounding box center [121, 46] width 93 height 22
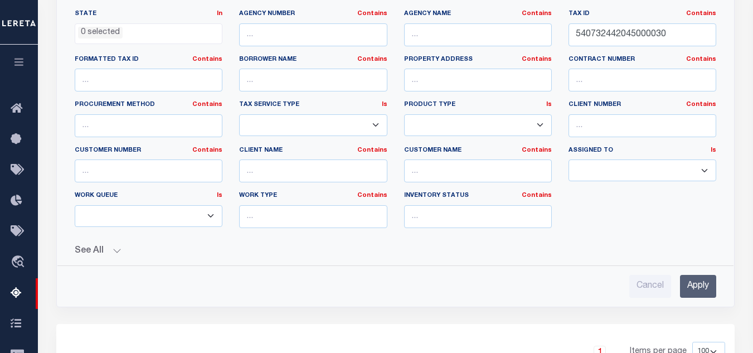
scroll to position [56, 0]
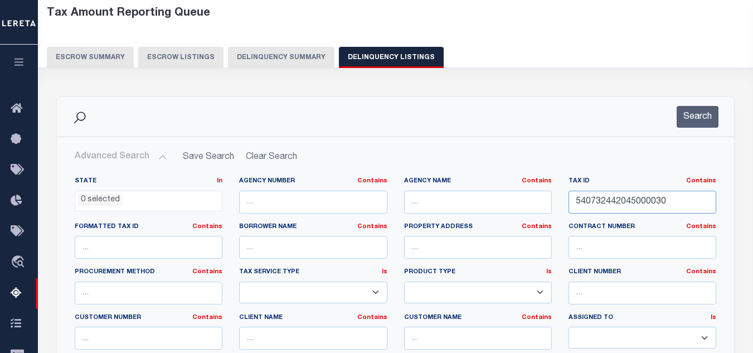
click at [408, 201] on div "State In In AK AL AR AZ CA CO CT DC DE FL GA GU HI IA ID IL IN KS [GEOGRAPHIC_D…" at bounding box center [395, 290] width 658 height 227
paste input "64"
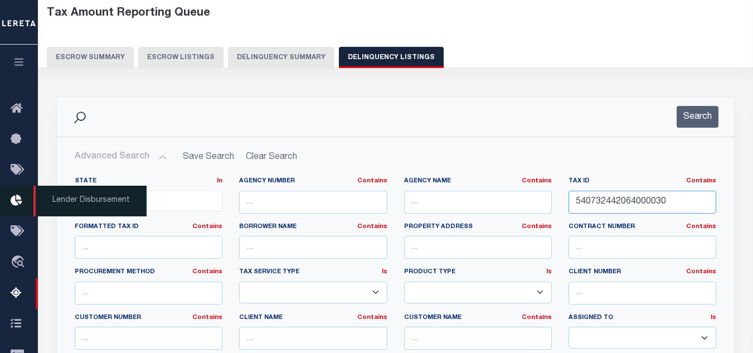
type input "540732442064000030"
